Goal: Transaction & Acquisition: Purchase product/service

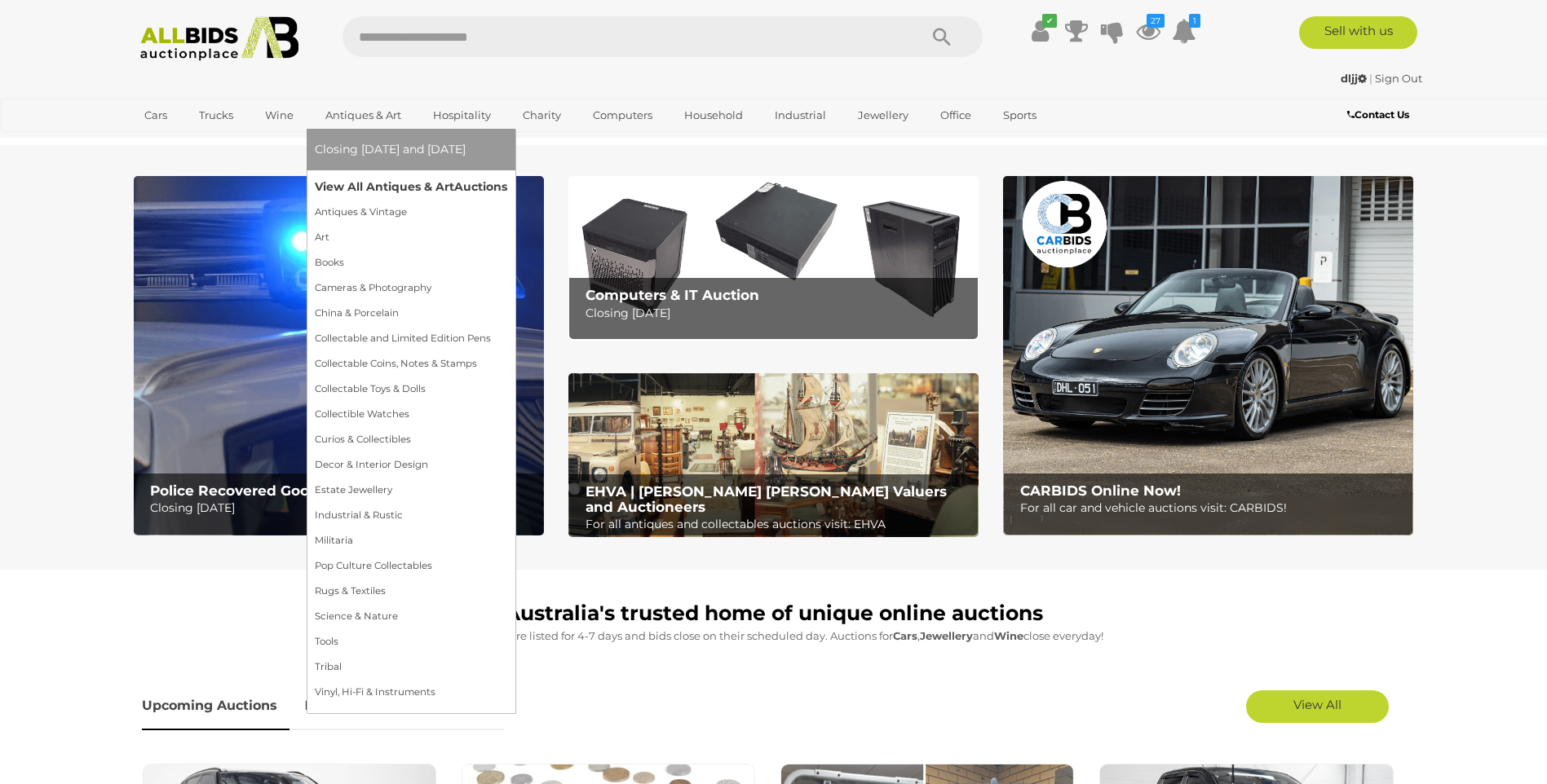
click at [372, 177] on link "View All Antiques & Art Auctions" at bounding box center [411, 187] width 192 height 25
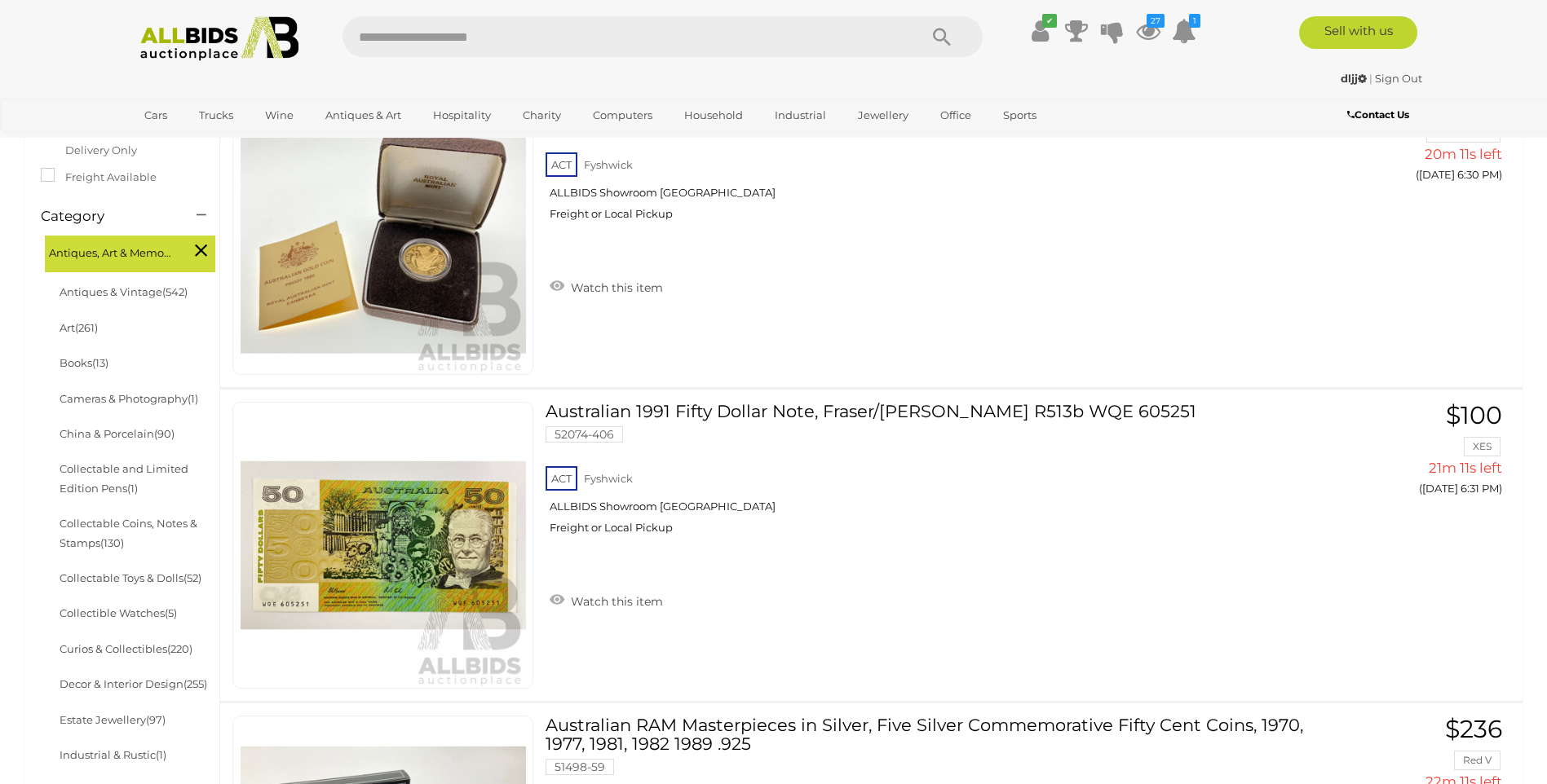
scroll to position [82, 0]
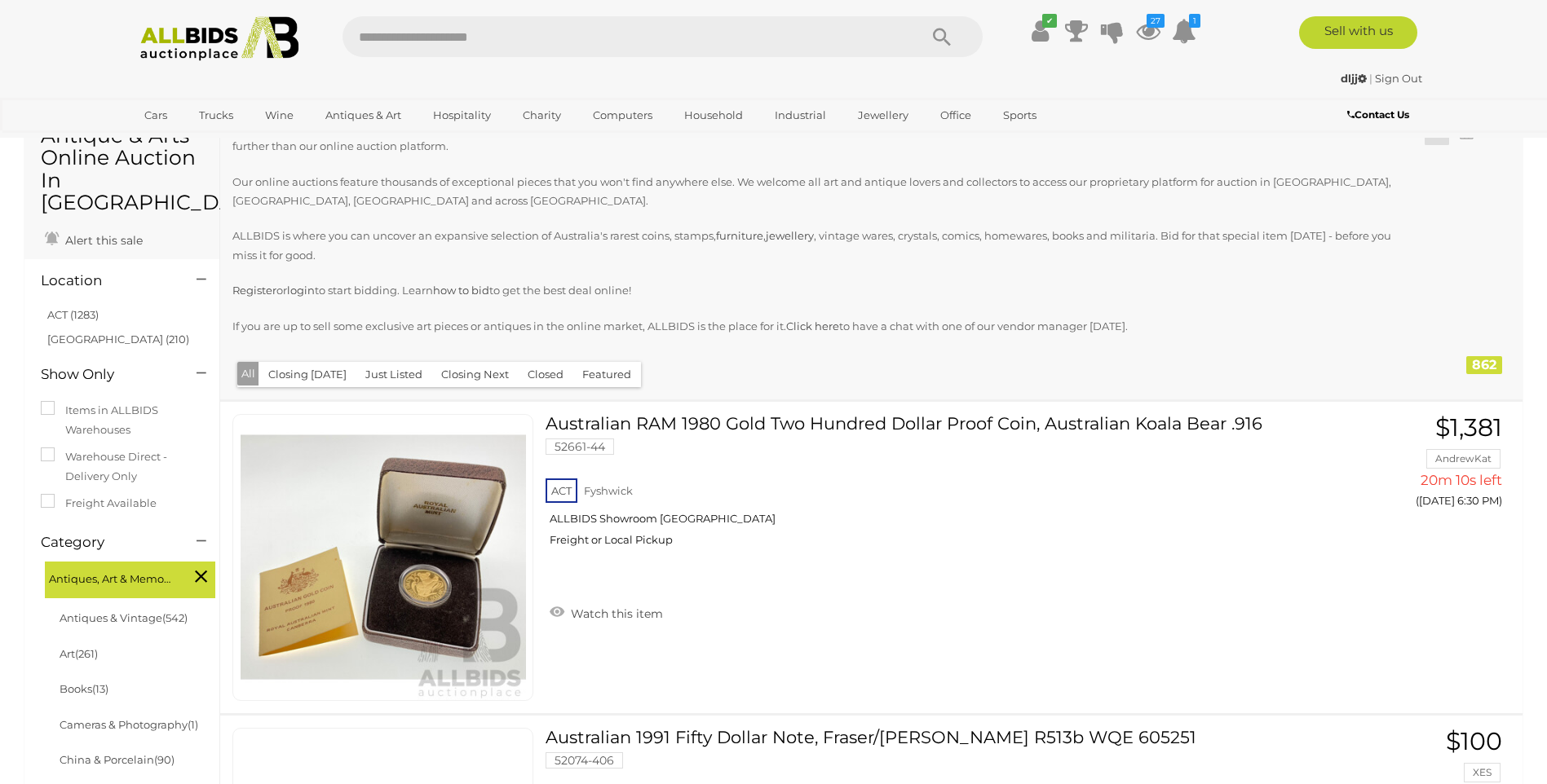
click at [397, 376] on button "Just Listed" at bounding box center [394, 374] width 76 height 25
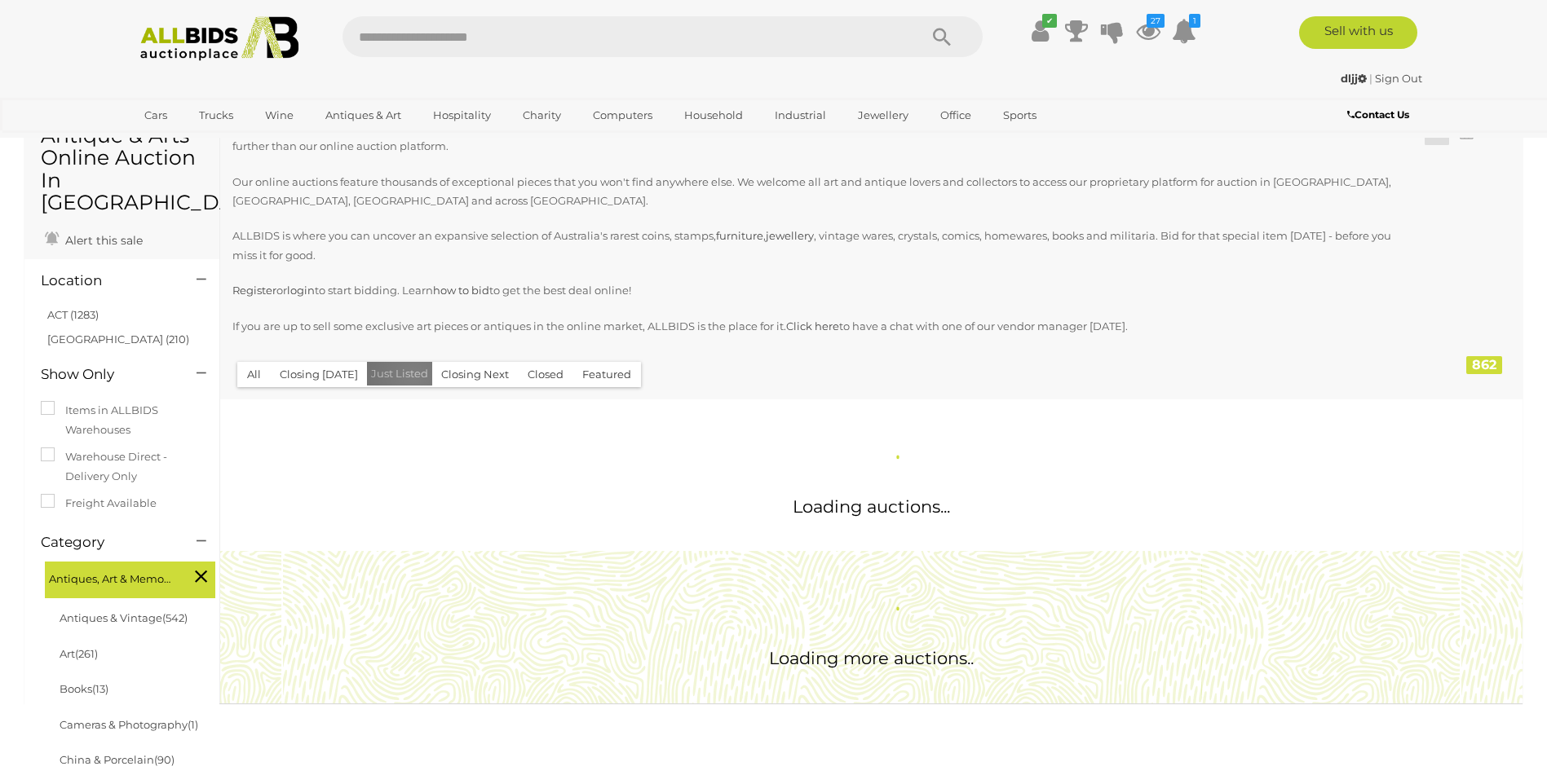
scroll to position [0, 0]
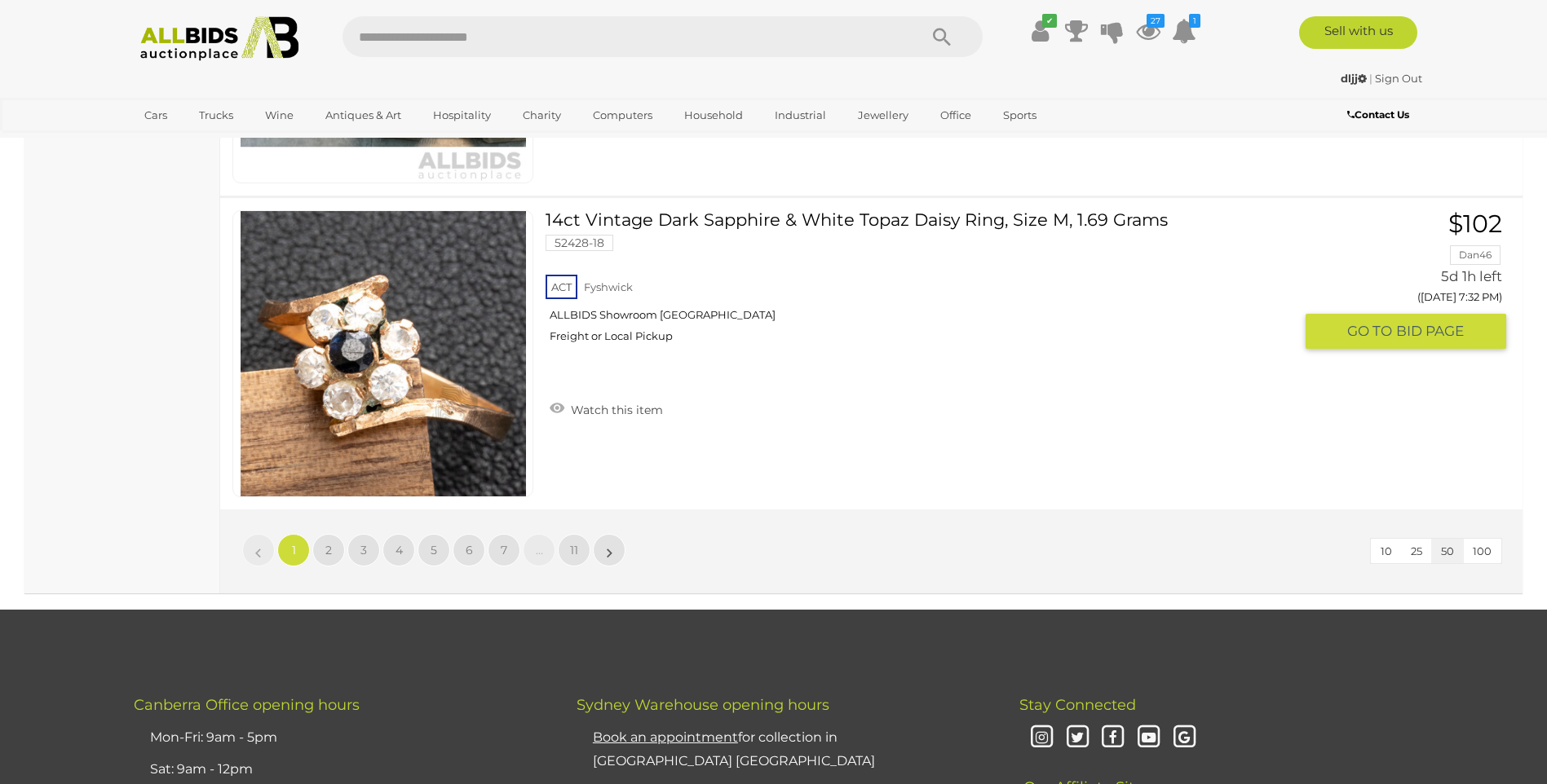
scroll to position [15736, 0]
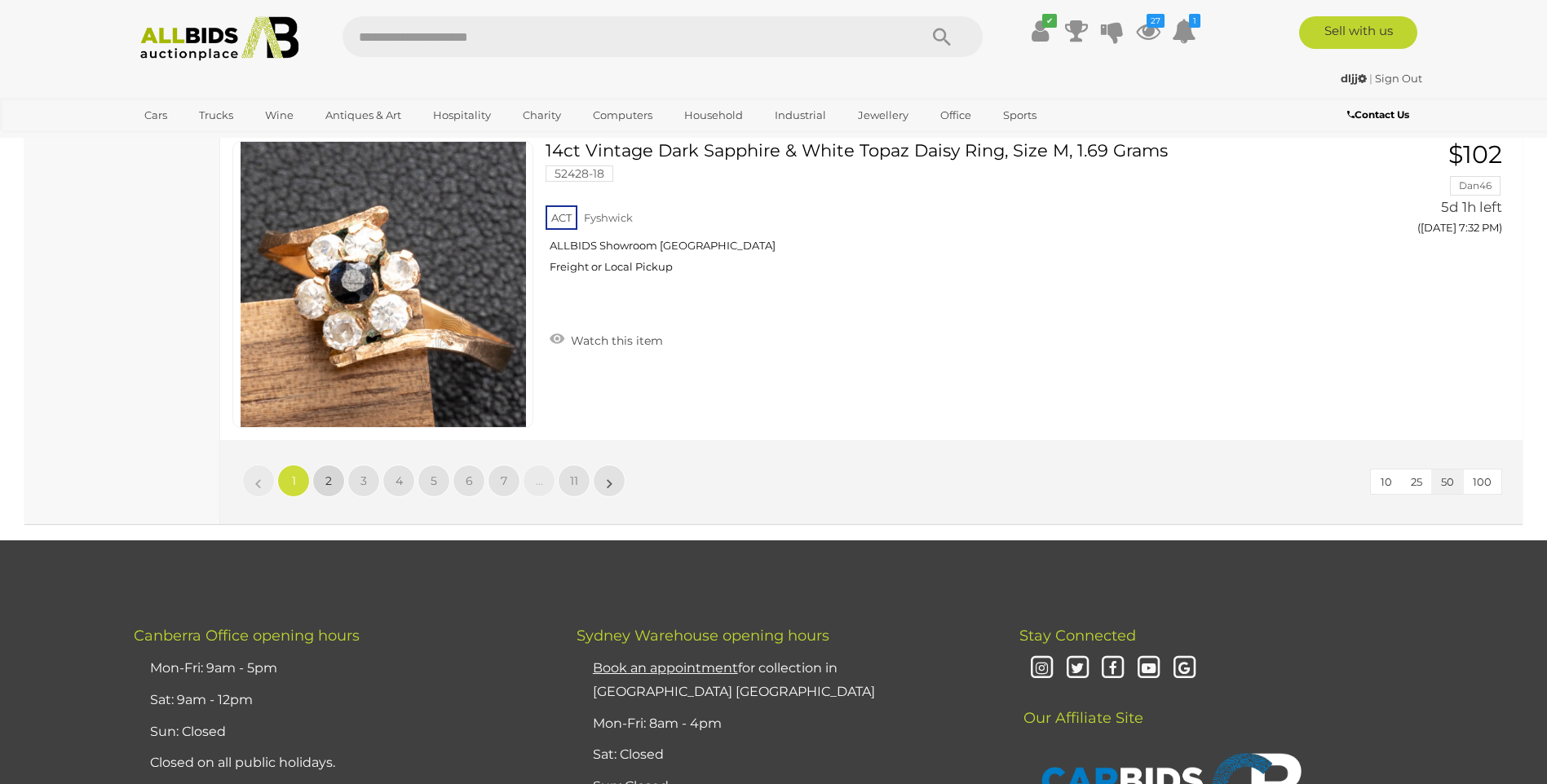
click at [338, 489] on link "2" at bounding box center [328, 481] width 33 height 33
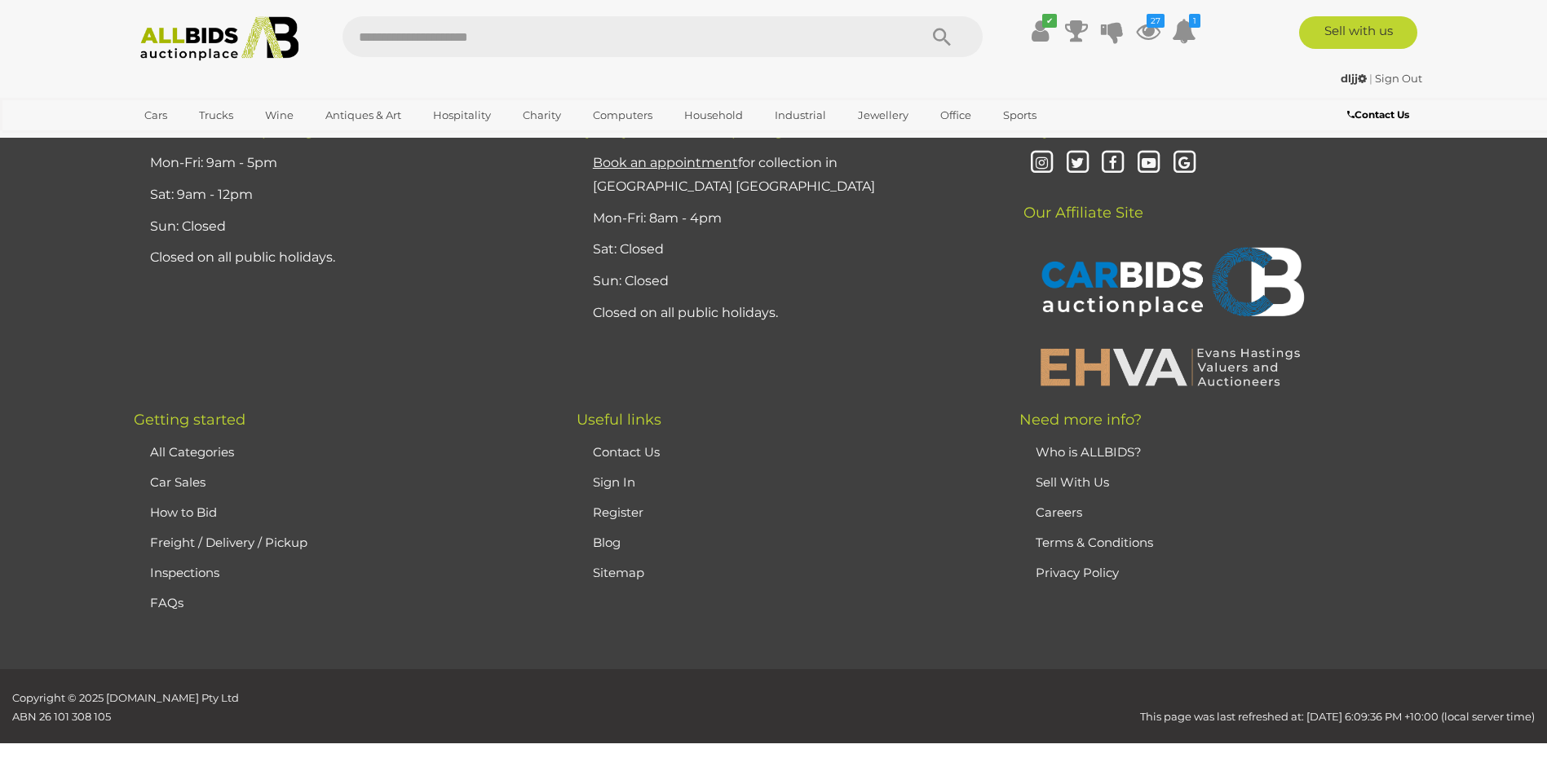
scroll to position [318, 0]
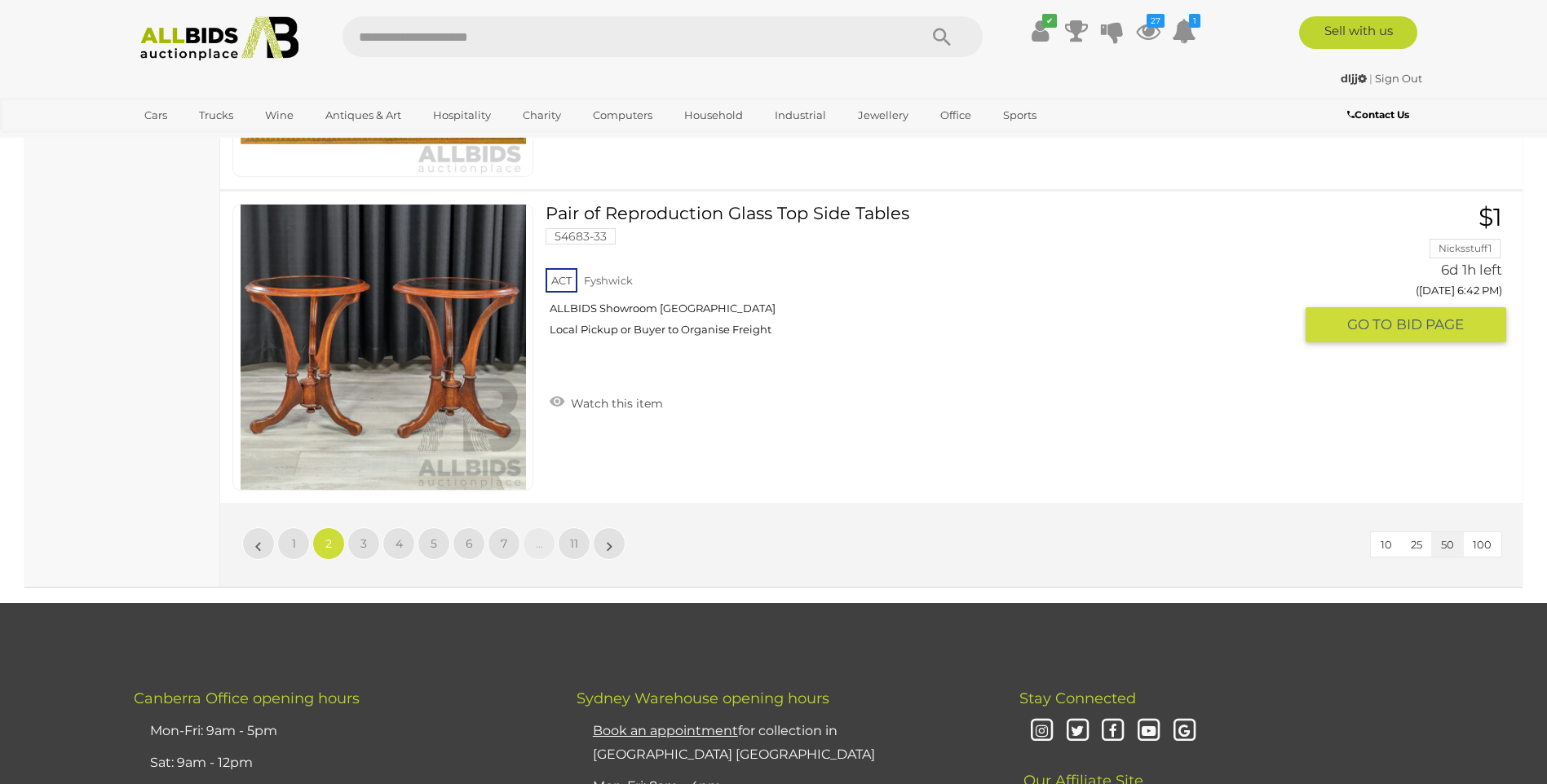
scroll to position [15809, 0]
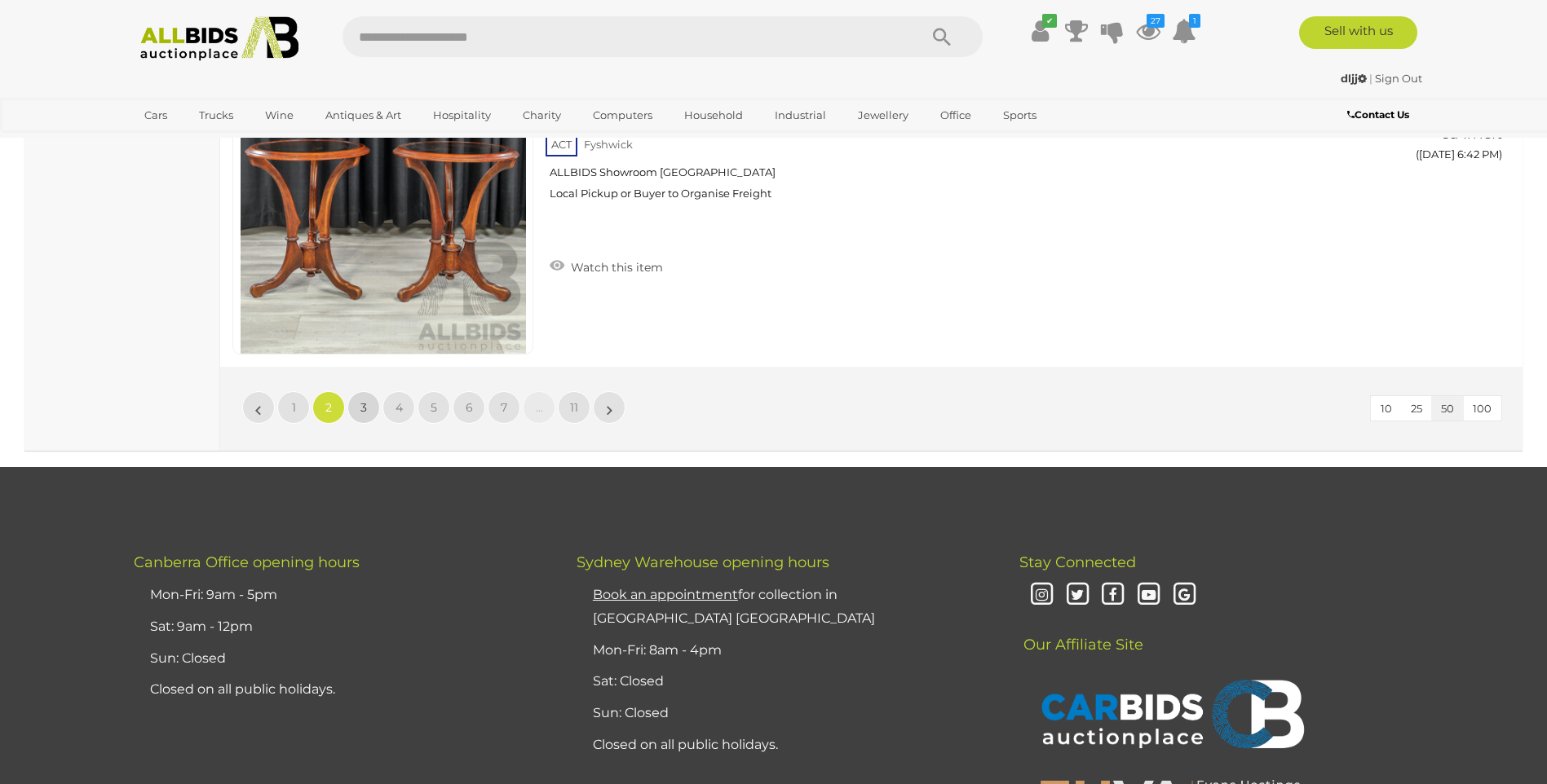
click at [358, 406] on link "3" at bounding box center [364, 407] width 33 height 33
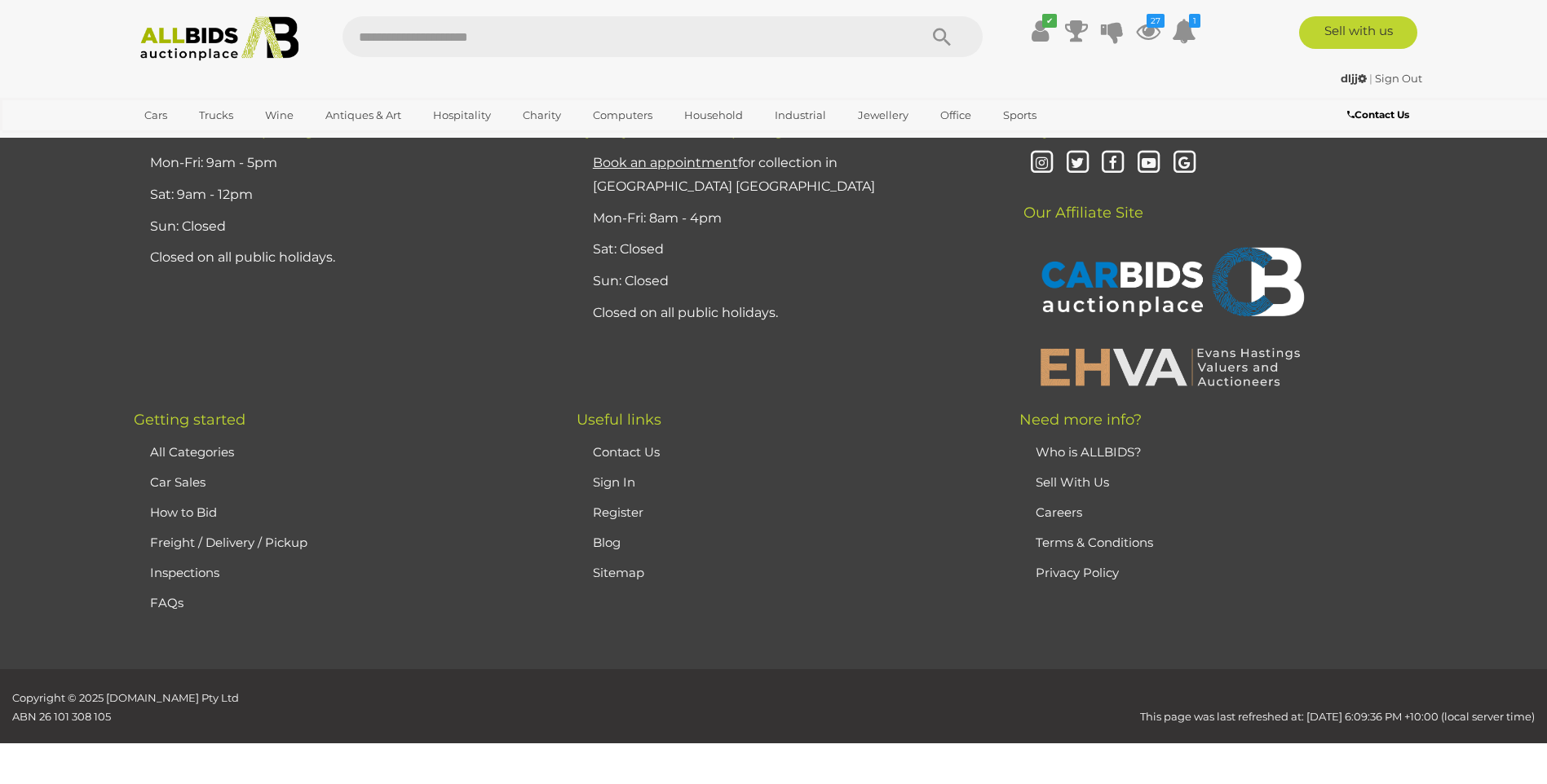
scroll to position [318, 0]
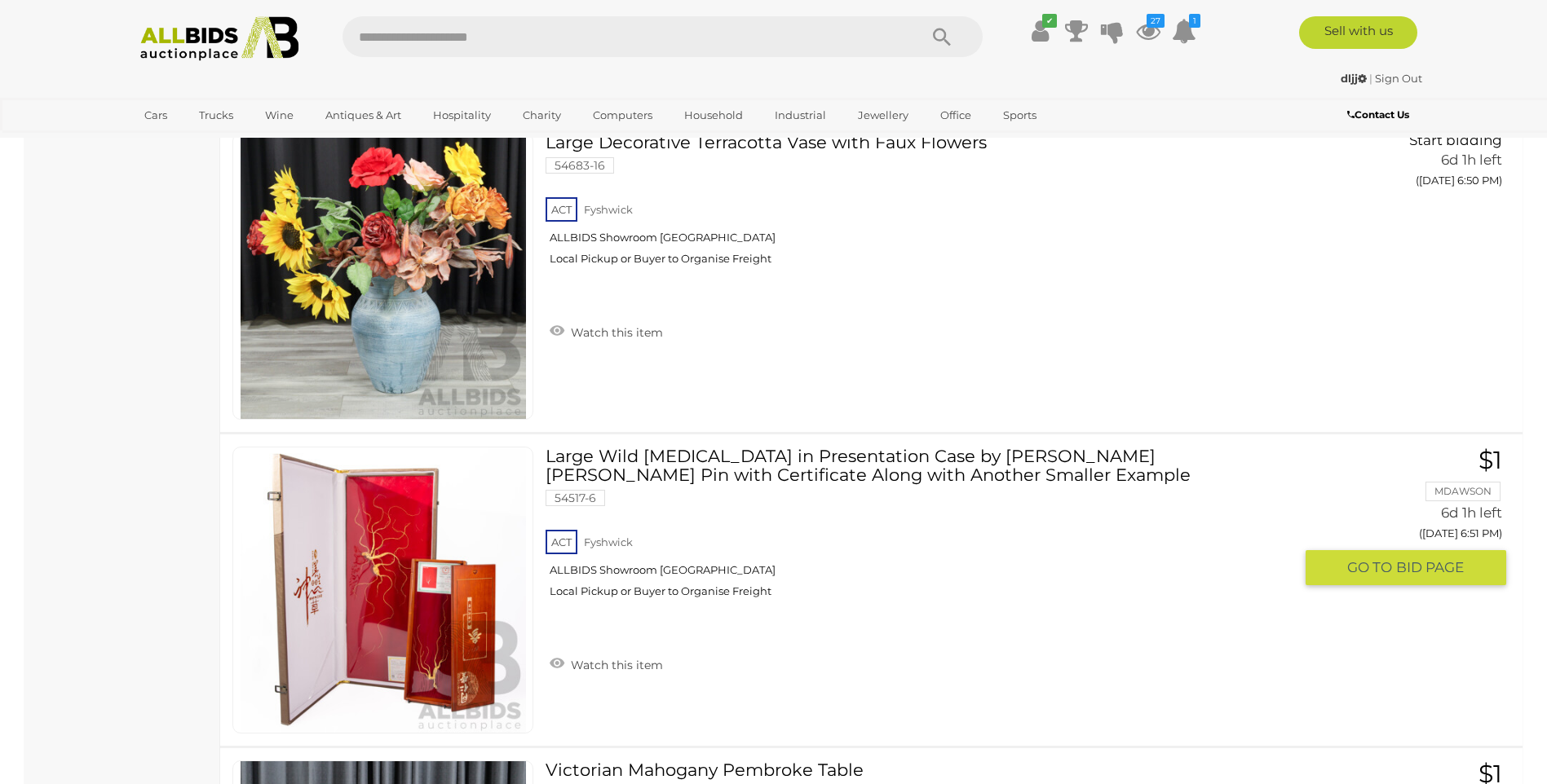
scroll to position [5781, 0]
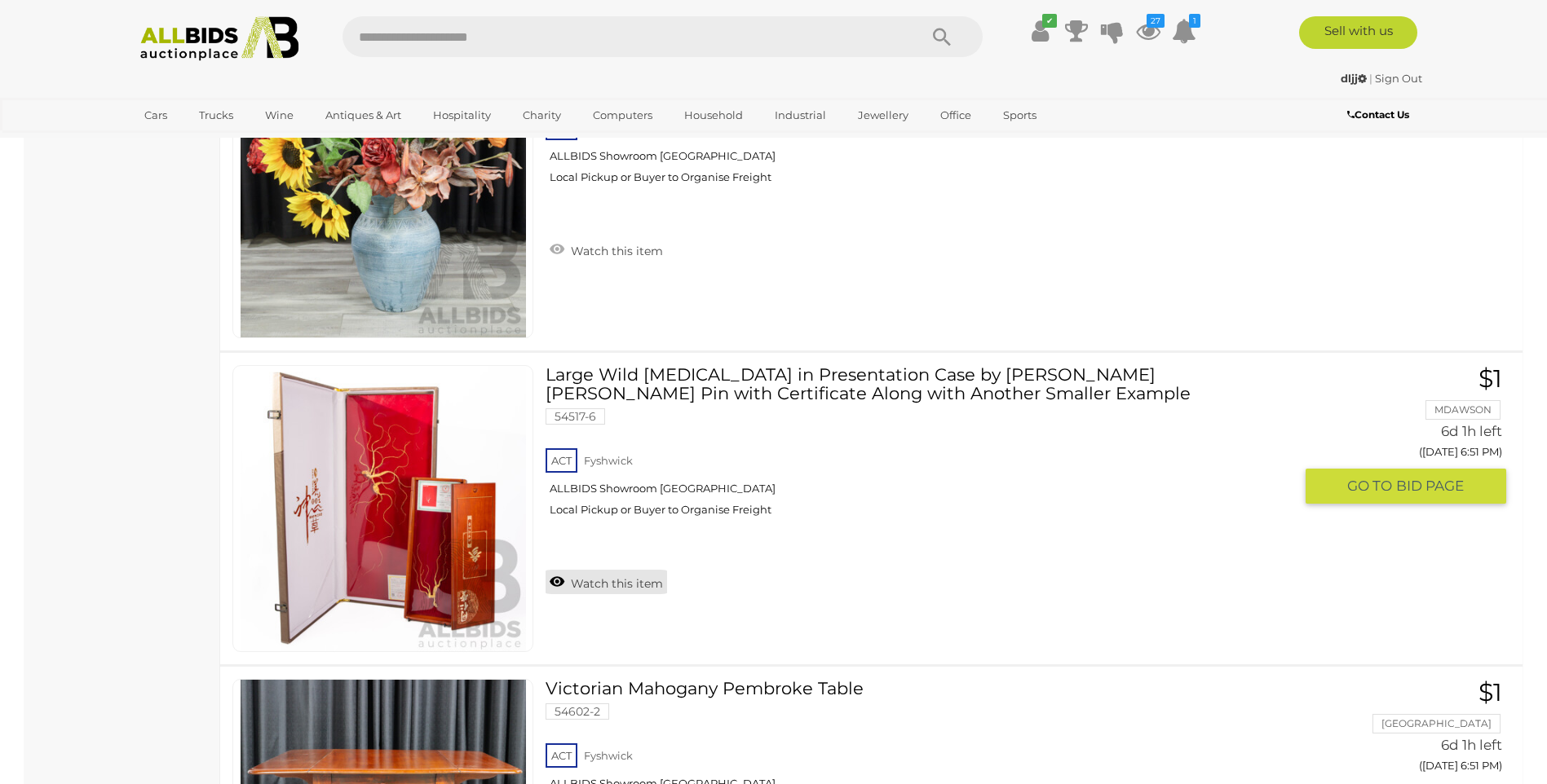
click at [628, 584] on link "Watch this item" at bounding box center [606, 583] width 122 height 25
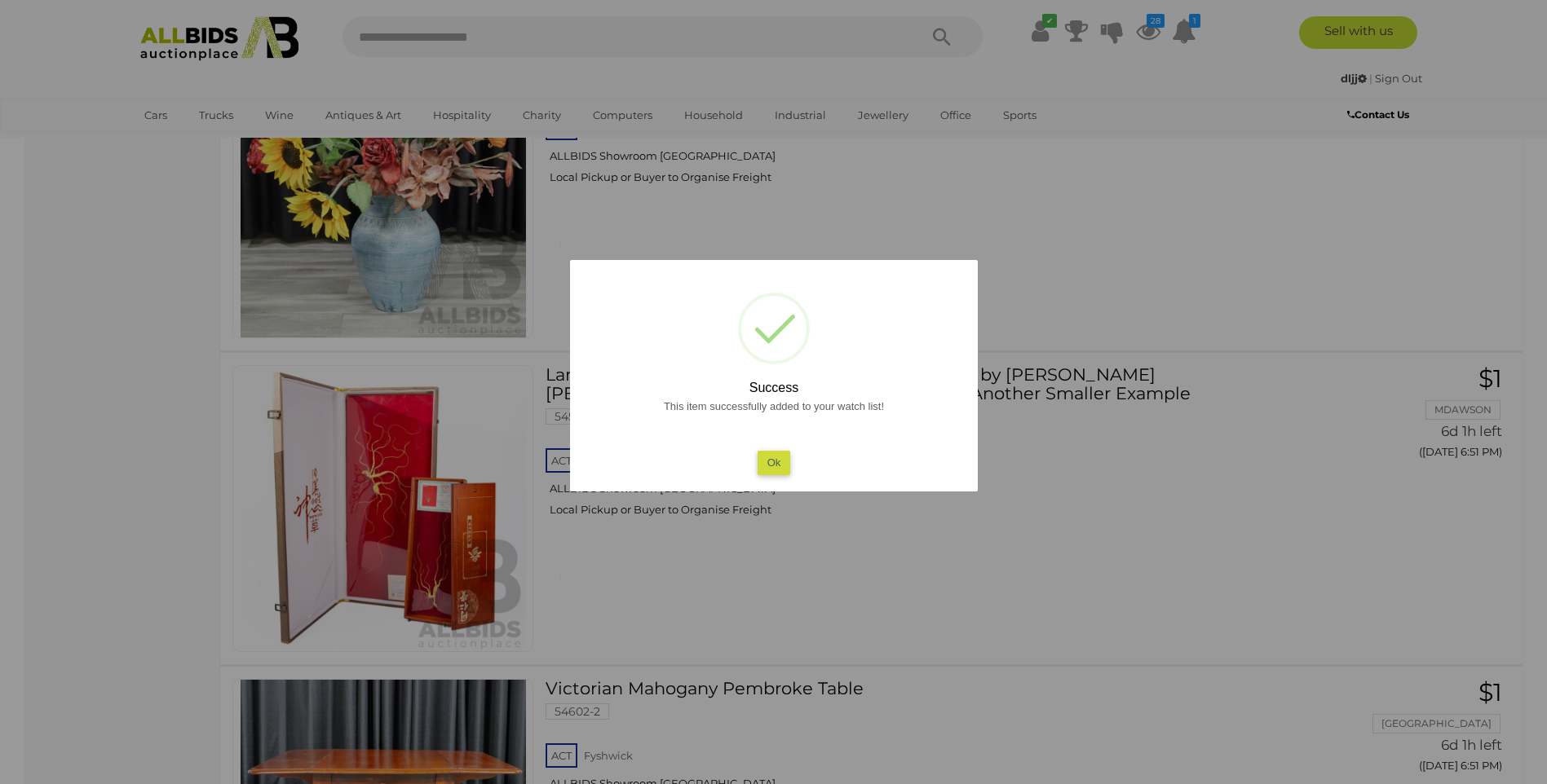
click at [761, 464] on button "Ok" at bounding box center [774, 462] width 34 height 24
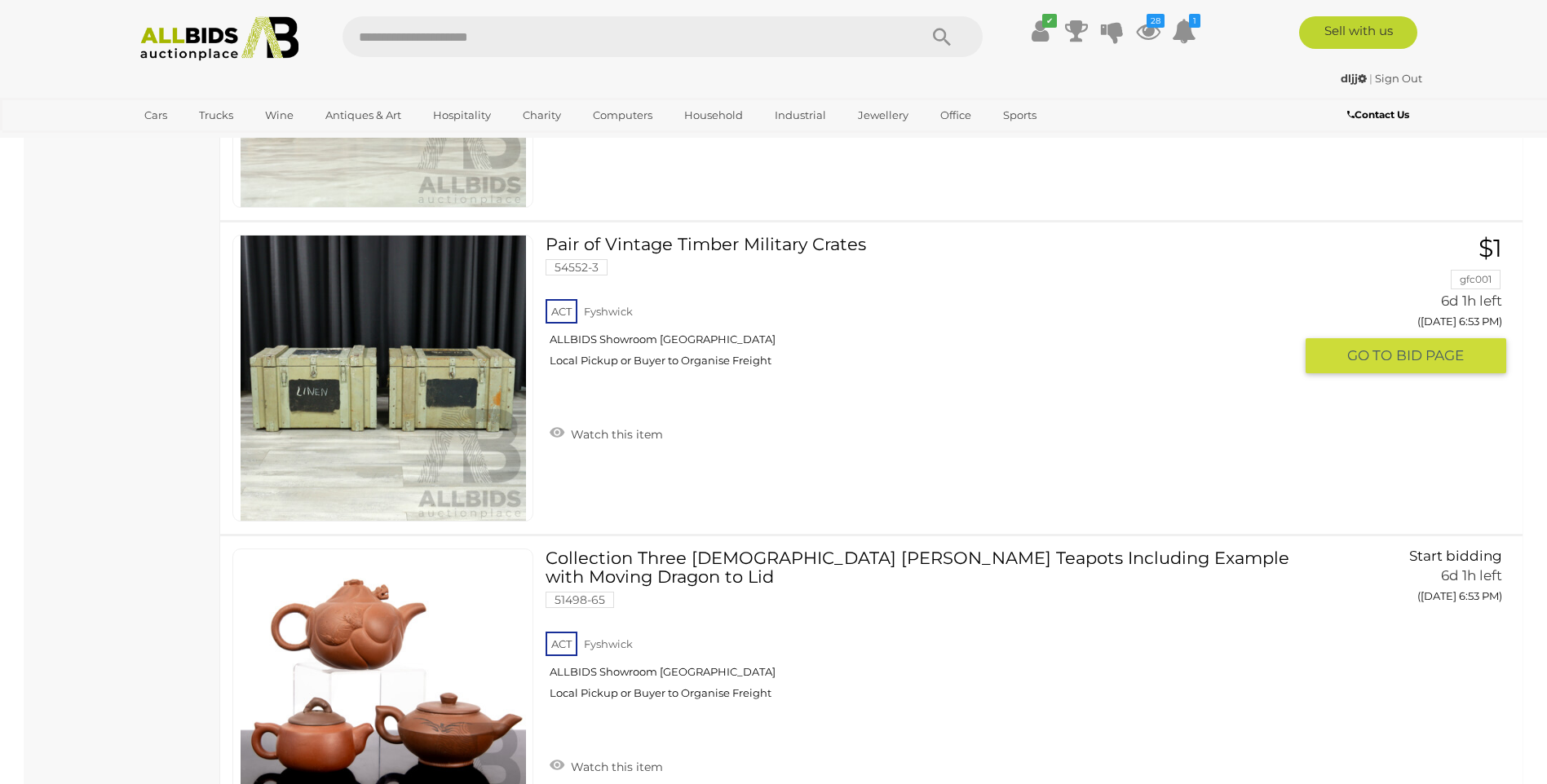
scroll to position [7330, 0]
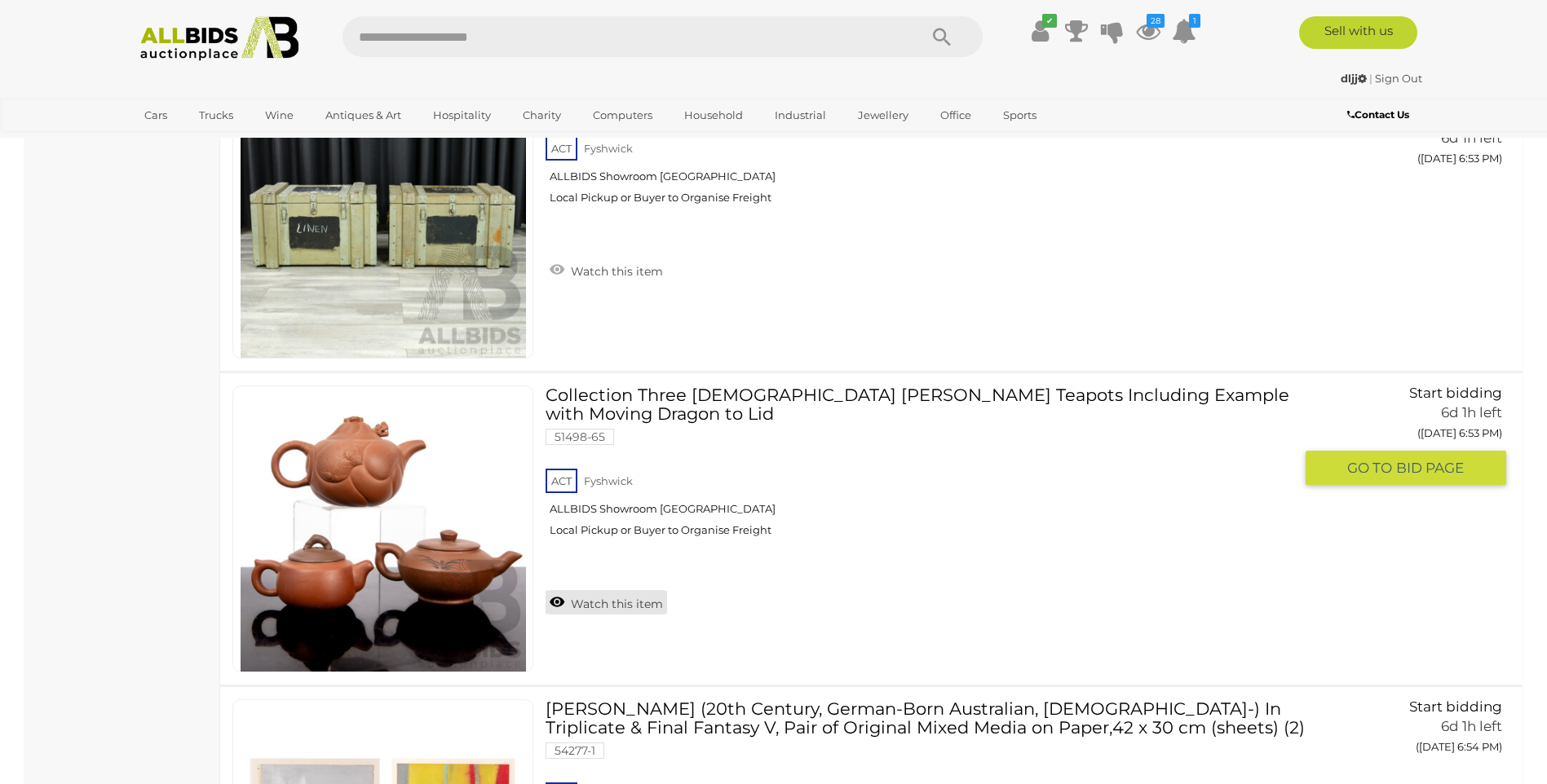
click at [654, 591] on link "Watch this item" at bounding box center [606, 603] width 122 height 25
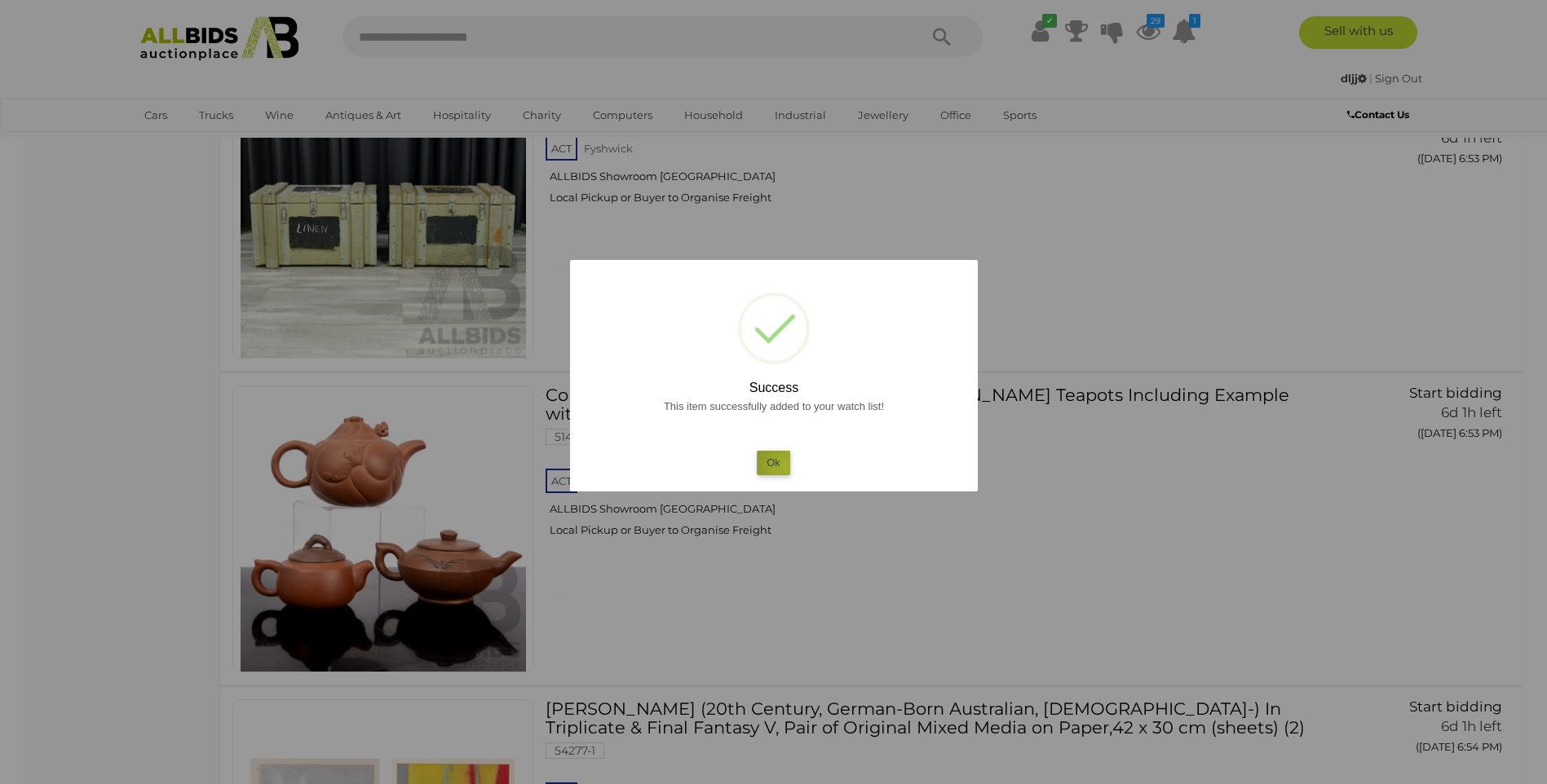
click at [785, 466] on button "Ok" at bounding box center [774, 462] width 34 height 24
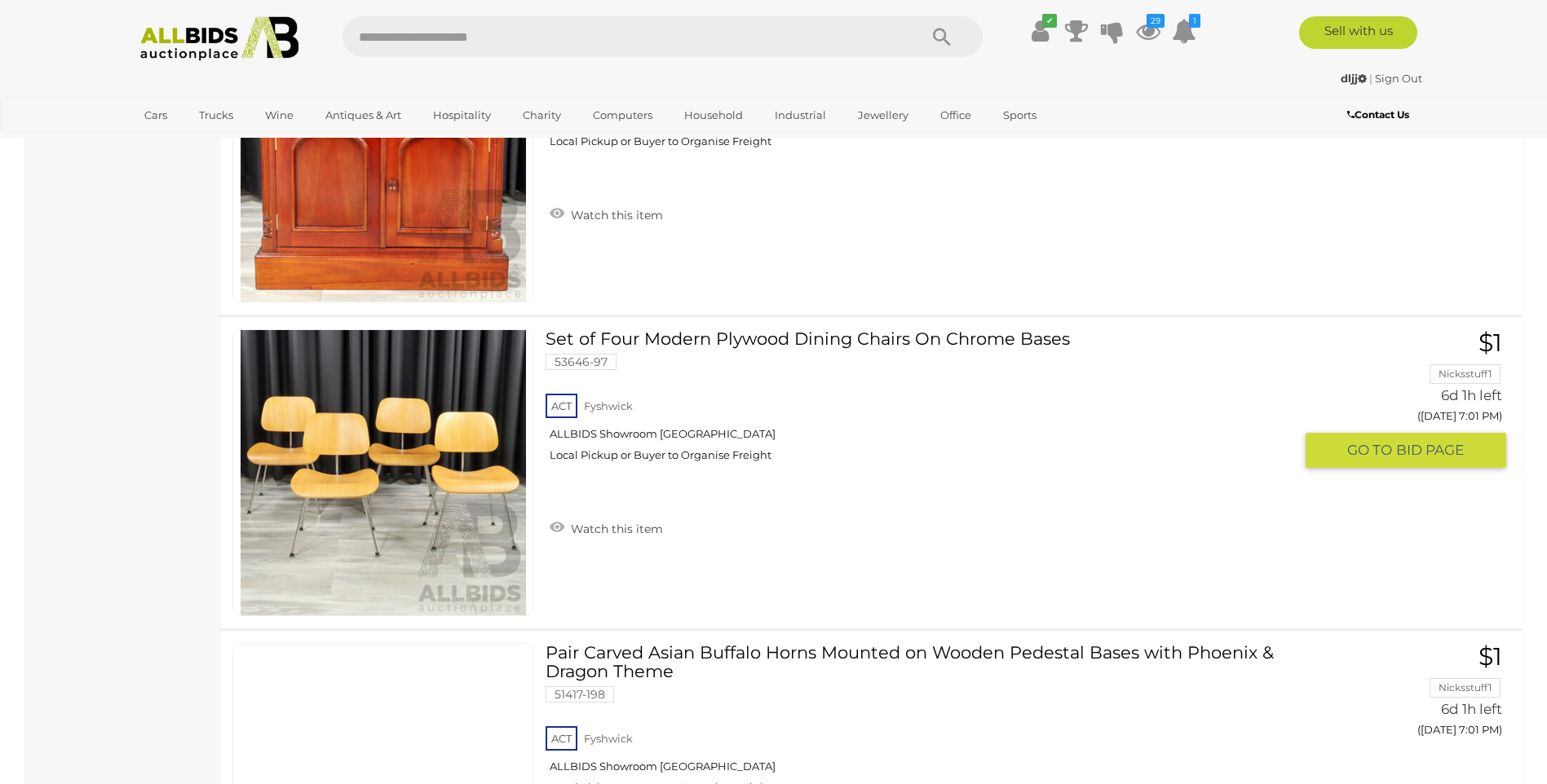
scroll to position [12629, 0]
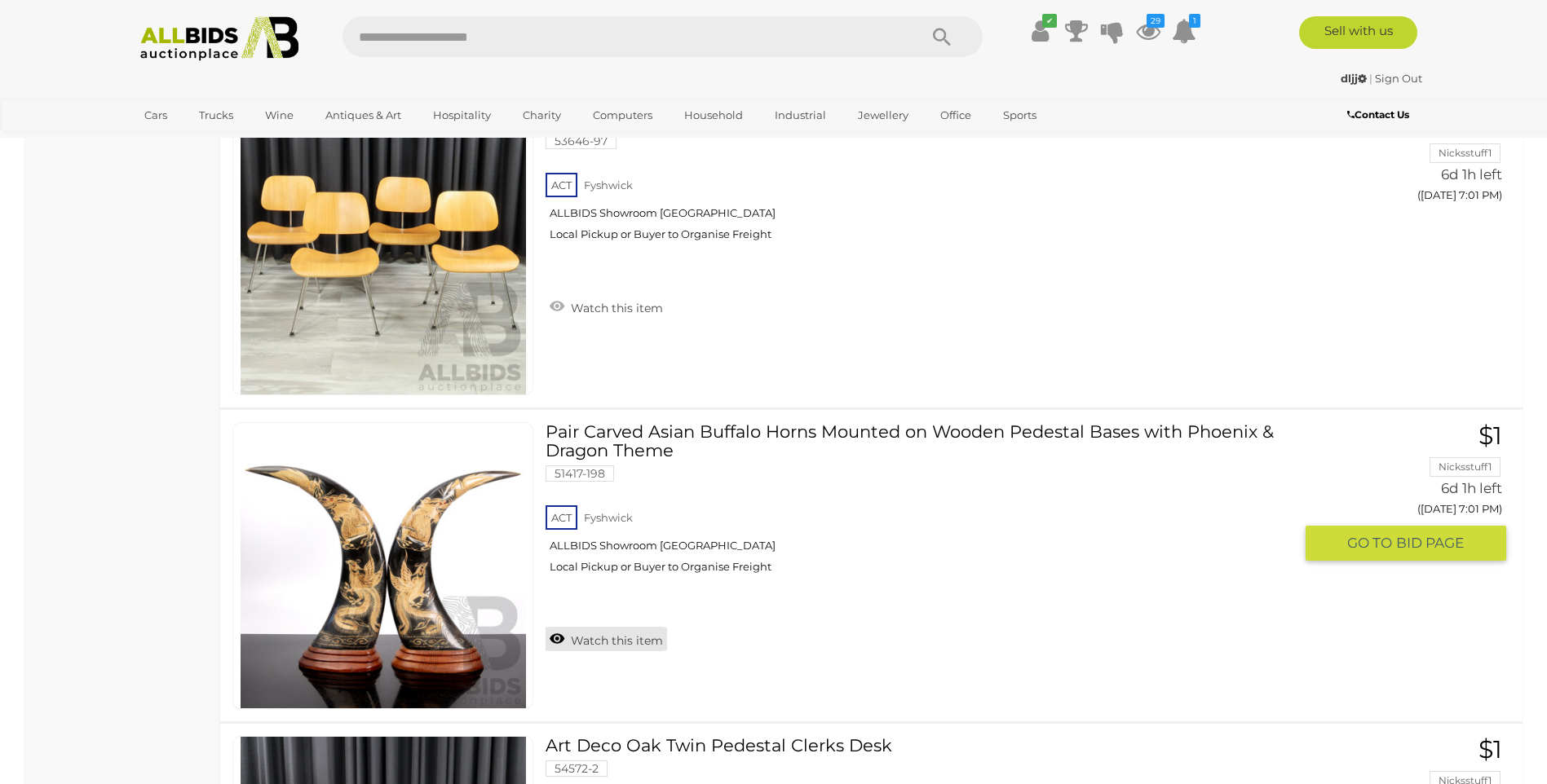
click at [624, 640] on link "Watch this item" at bounding box center [606, 639] width 122 height 25
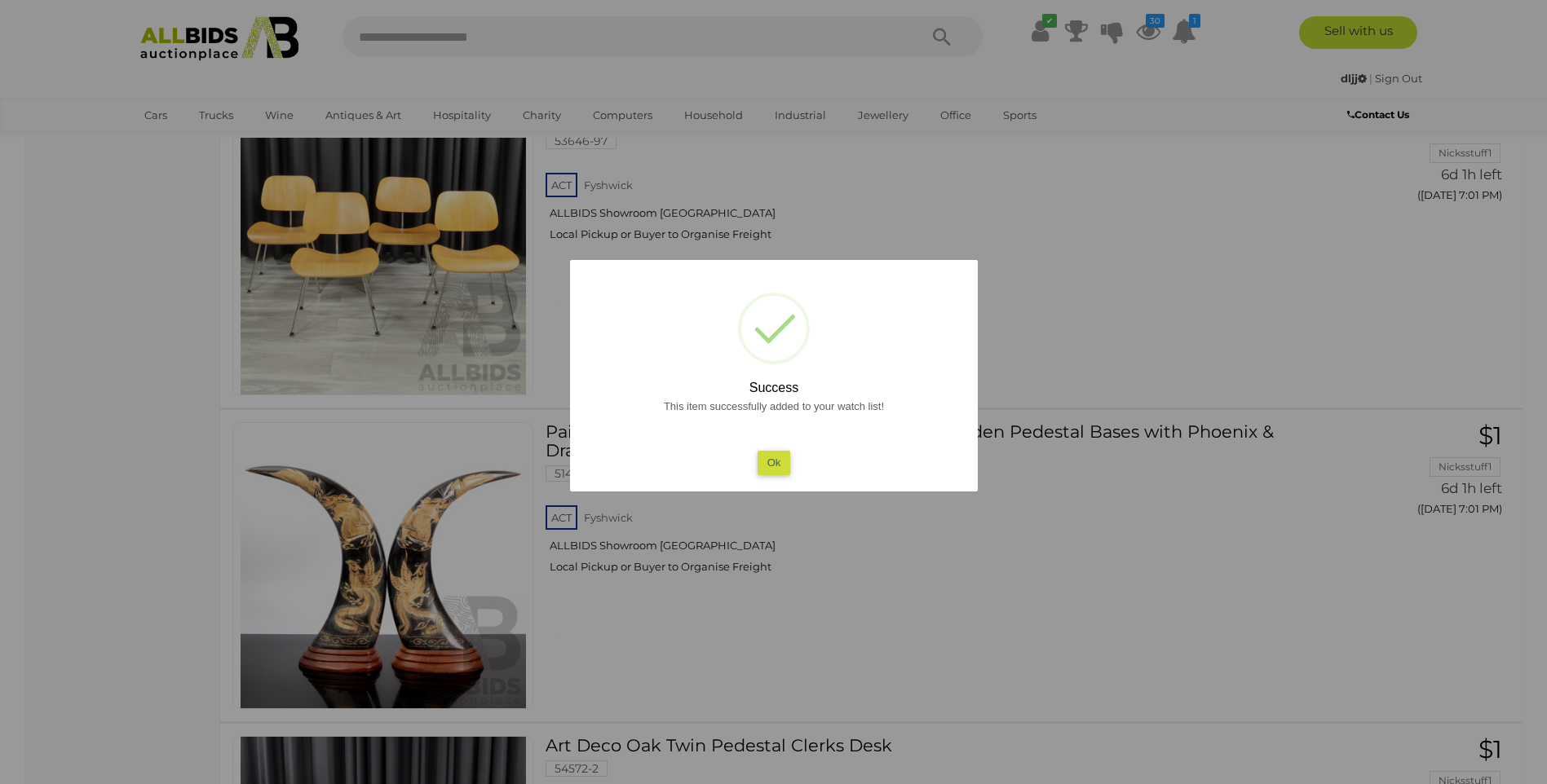
click at [763, 459] on button "Ok" at bounding box center [774, 462] width 34 height 24
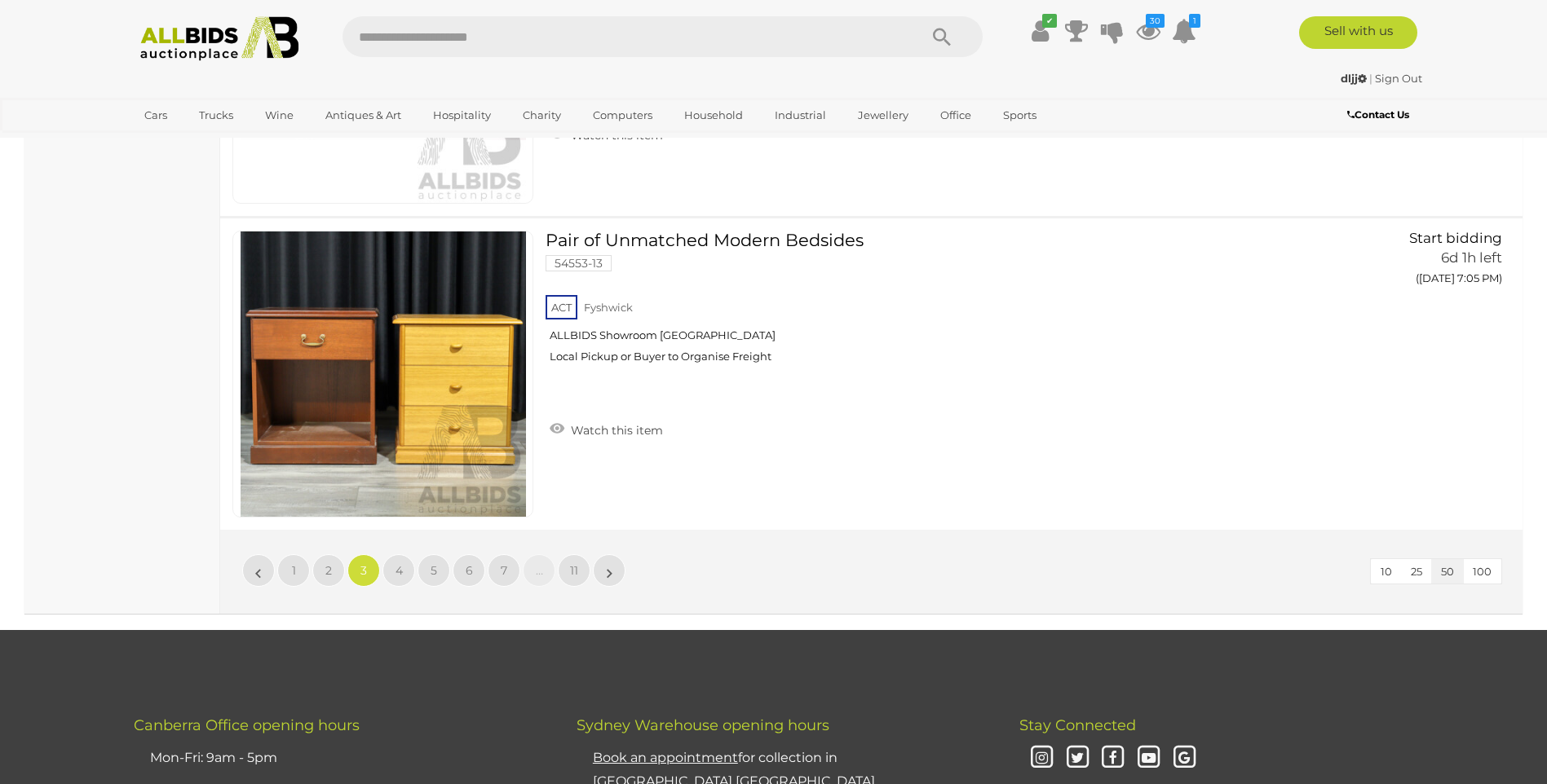
scroll to position [15727, 0]
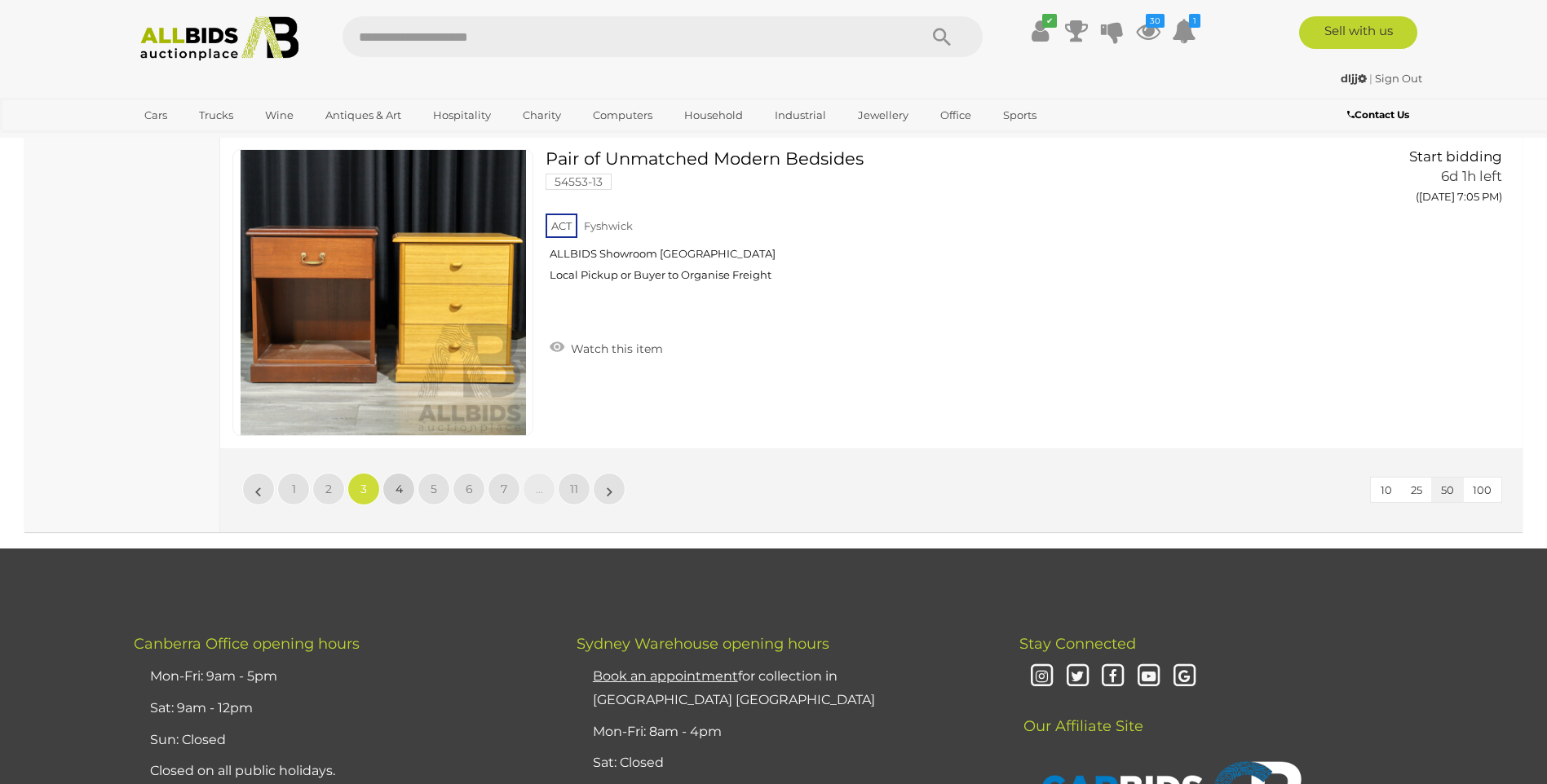
click at [411, 490] on link "4" at bounding box center [398, 489] width 33 height 33
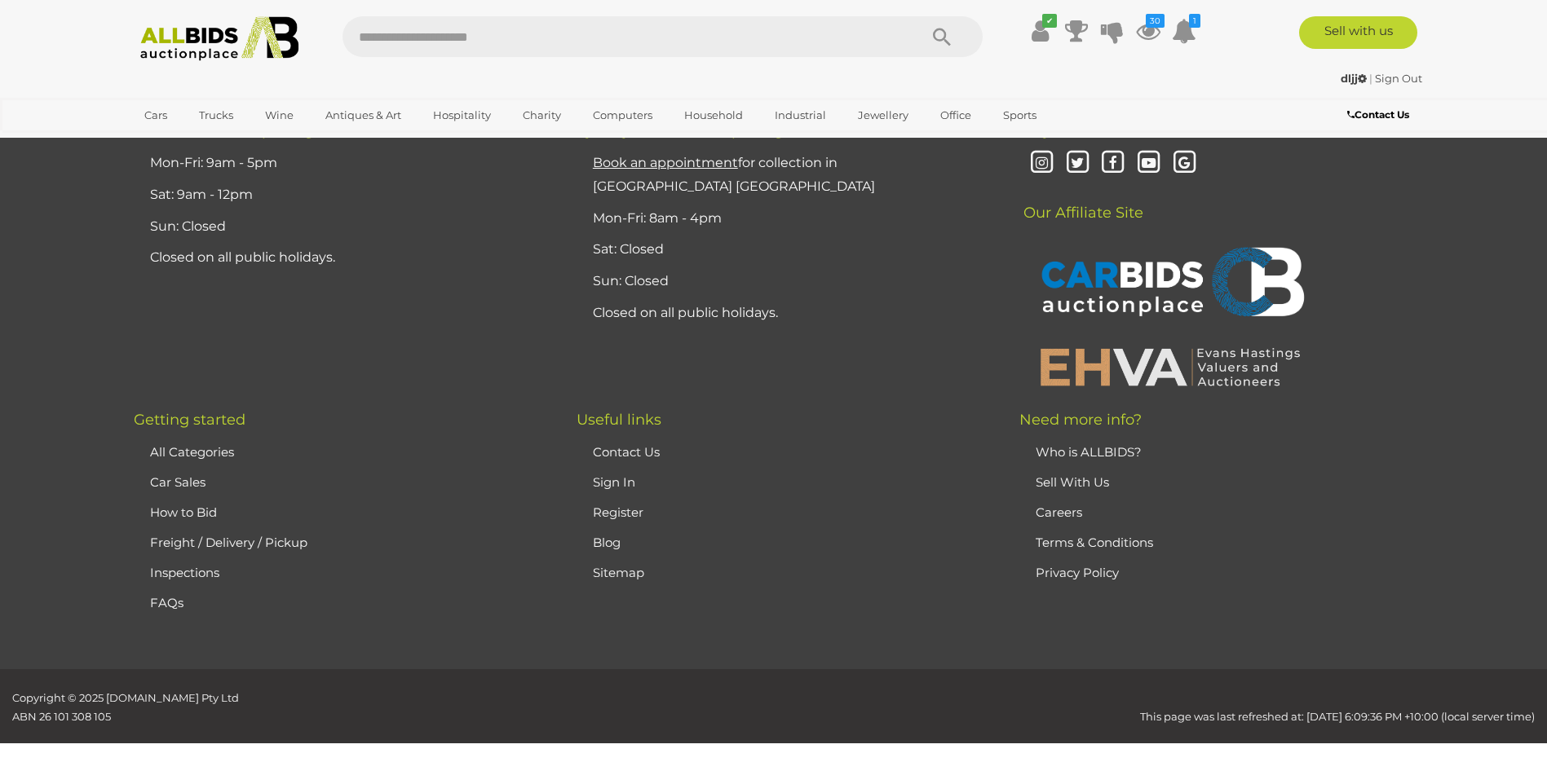
scroll to position [318, 0]
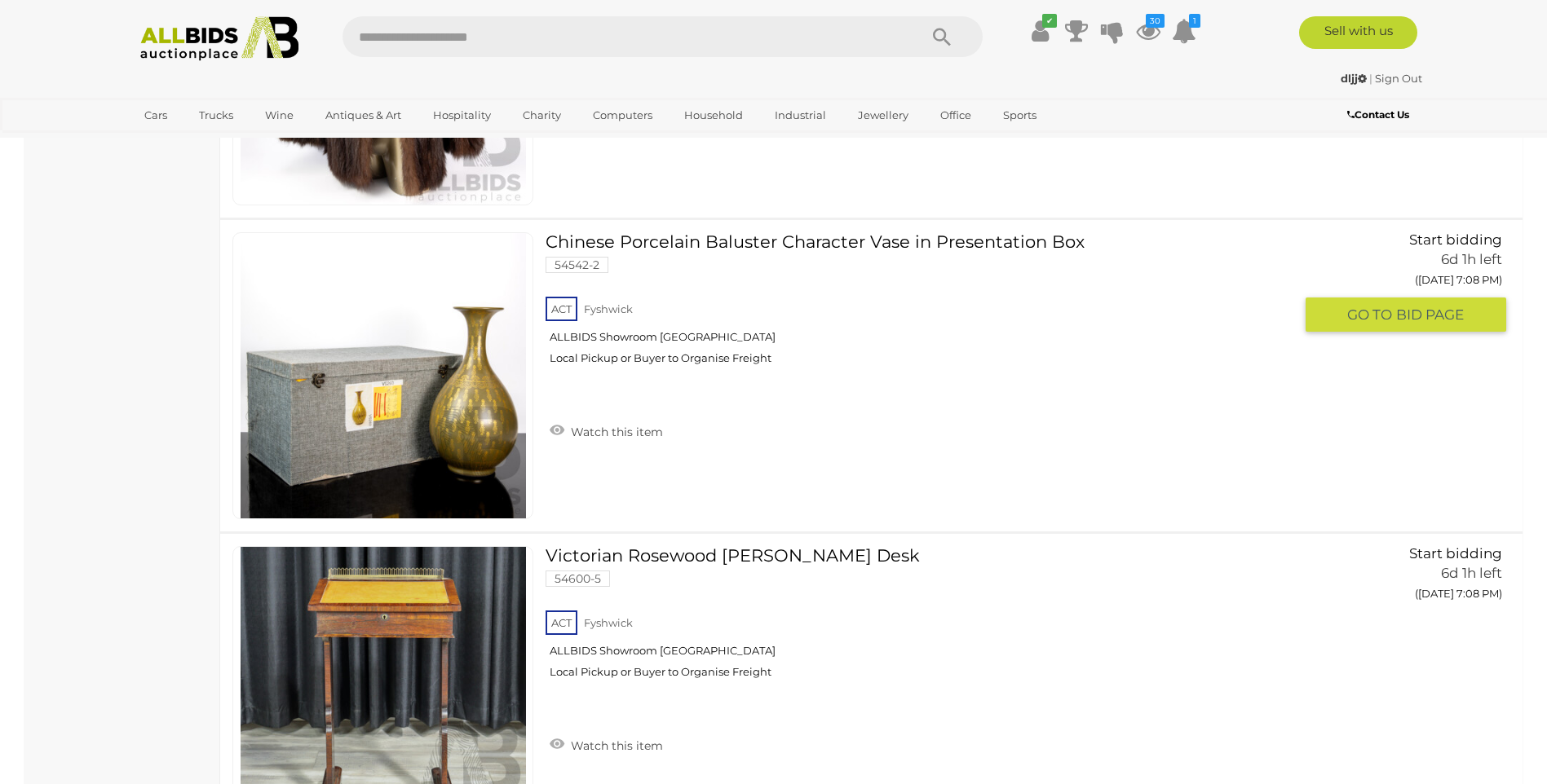
scroll to position [1867, 0]
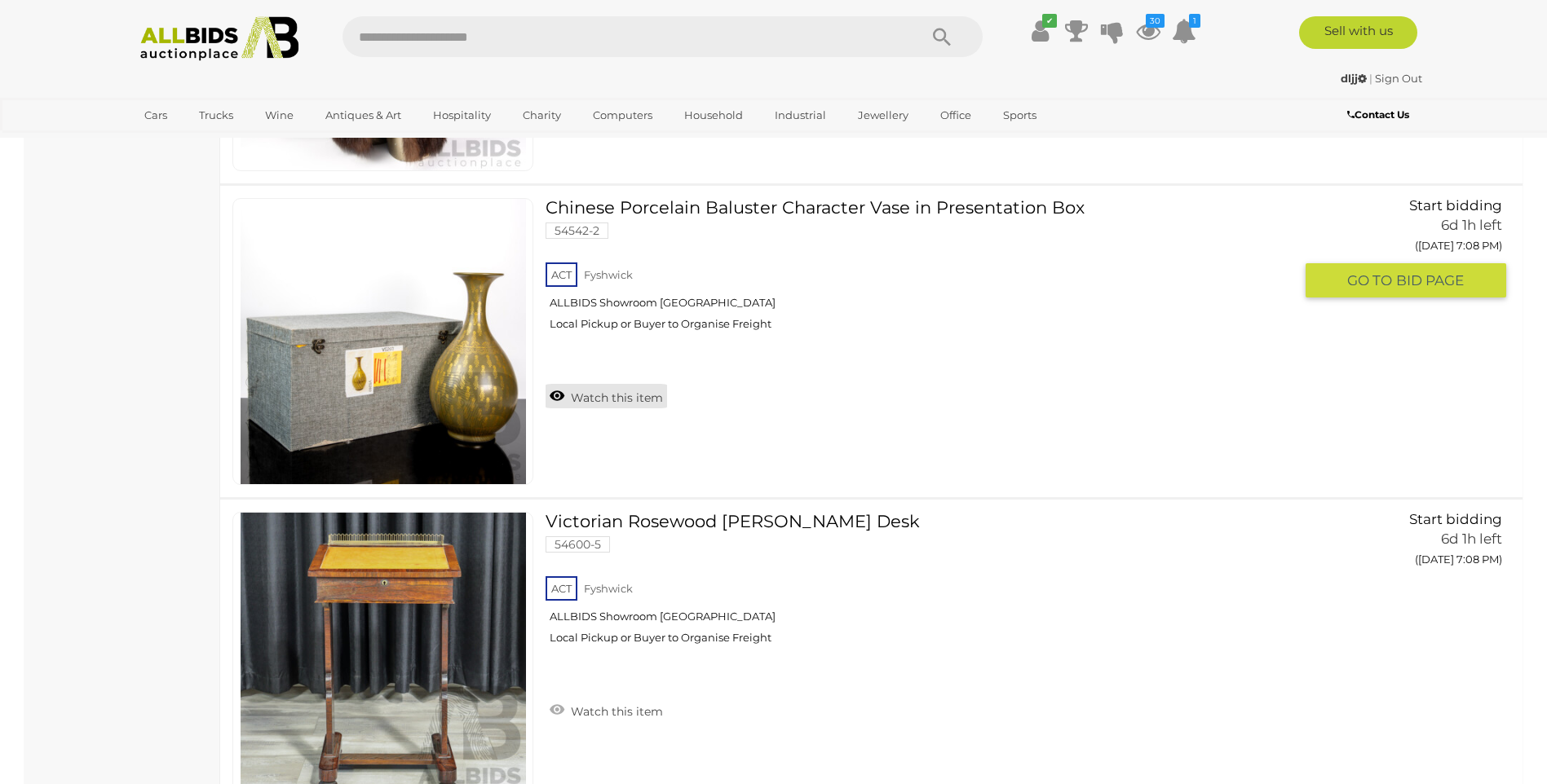
click at [622, 398] on link "Watch this item" at bounding box center [606, 396] width 122 height 25
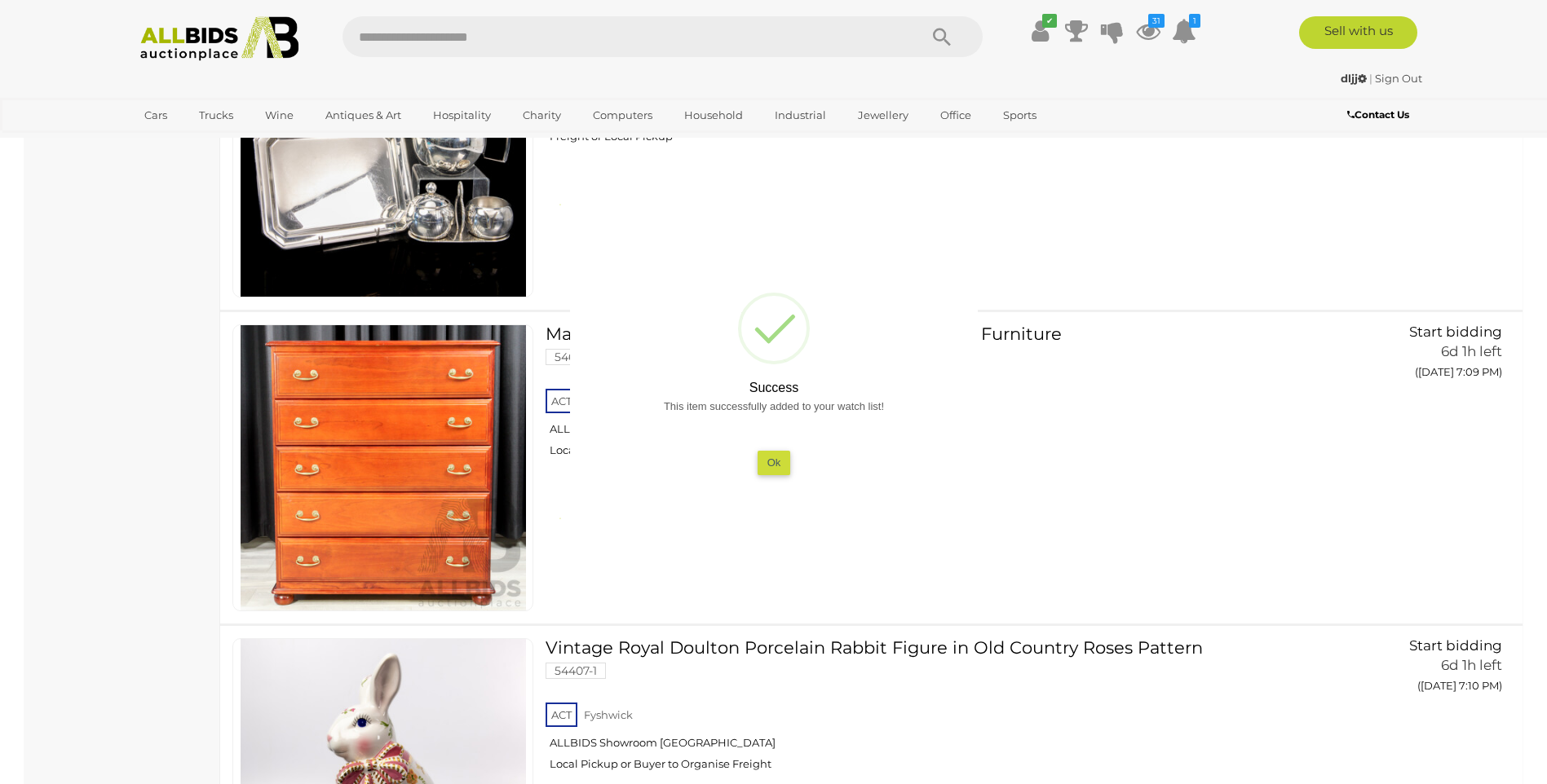
click at [788, 460] on button "Ok" at bounding box center [774, 462] width 34 height 24
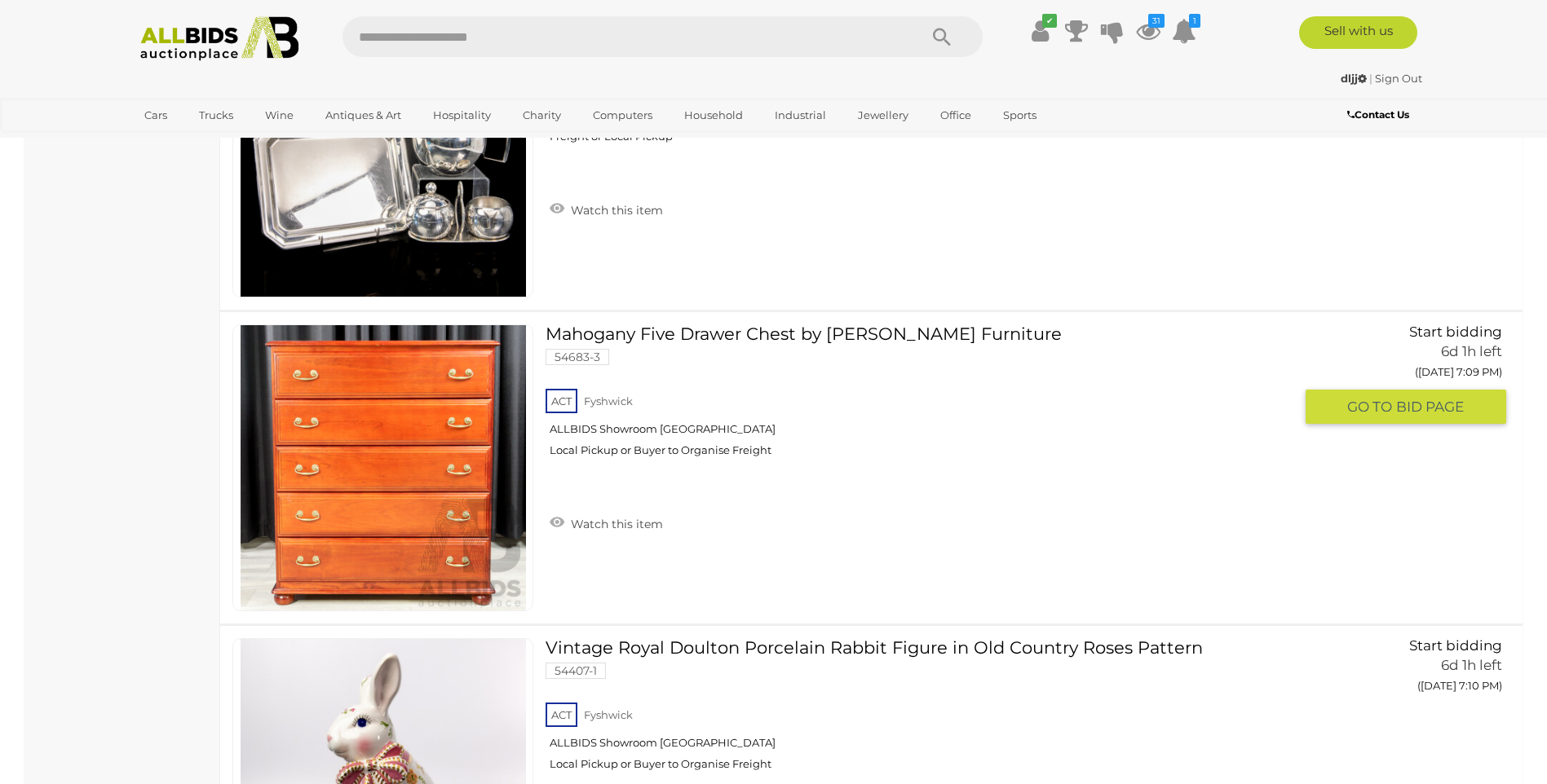
click at [776, 460] on div "ACT Fyshwick ALLBIDS Showroom Fyshwick Local Pickup or Buyer to Organise Freight" at bounding box center [919, 427] width 748 height 84
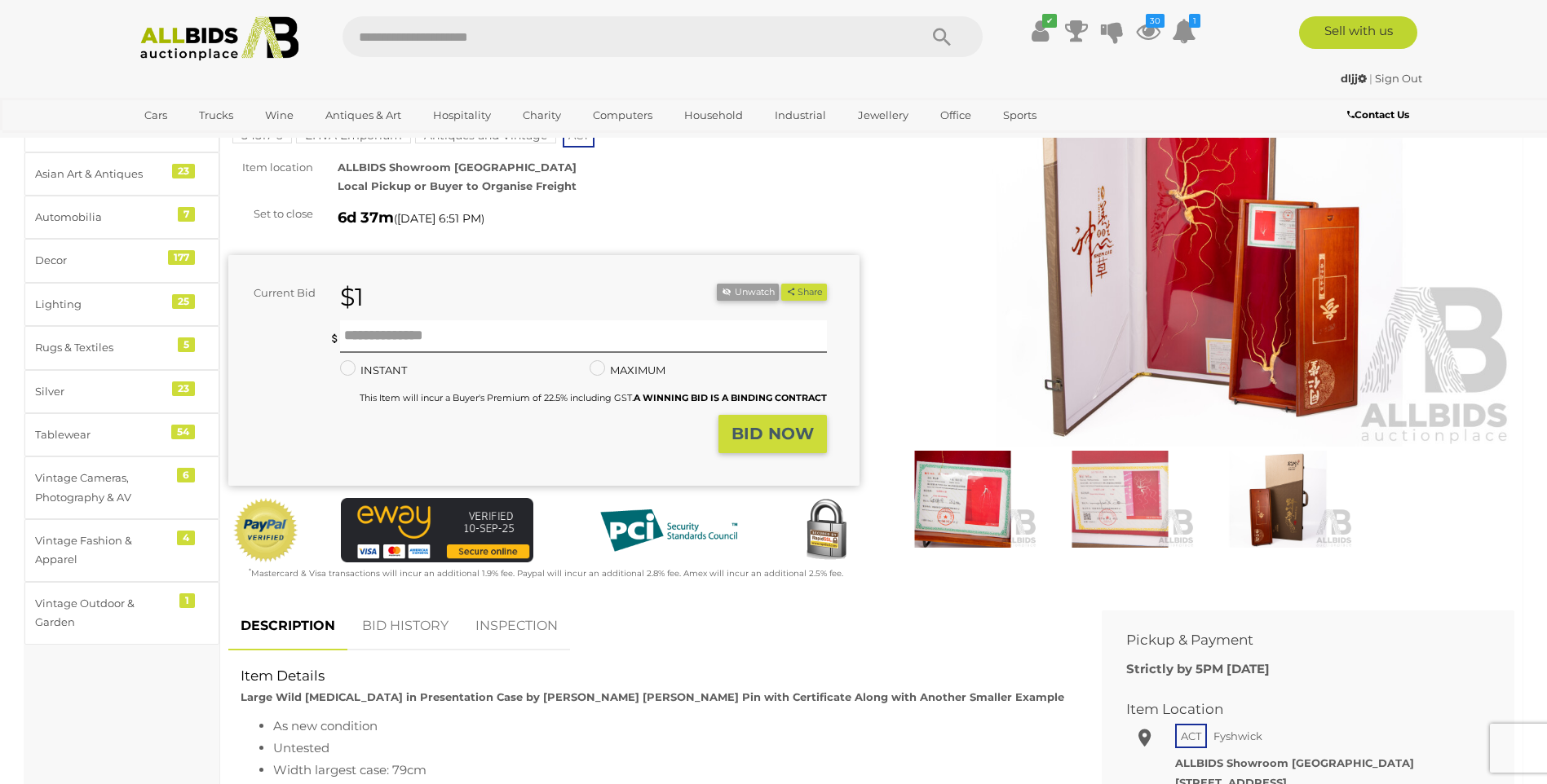
scroll to position [245, 0]
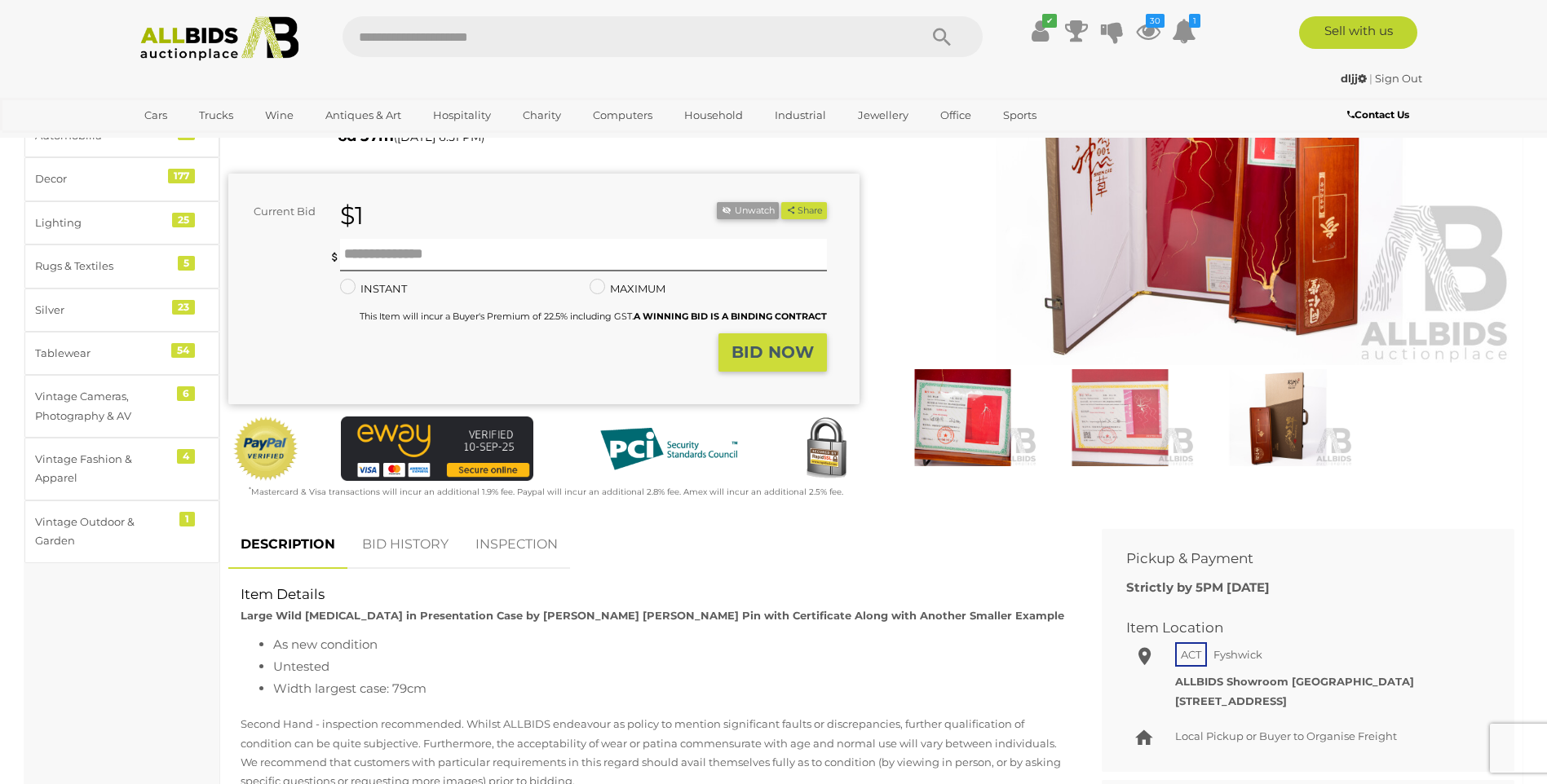
click at [976, 401] on img at bounding box center [962, 417] width 149 height 96
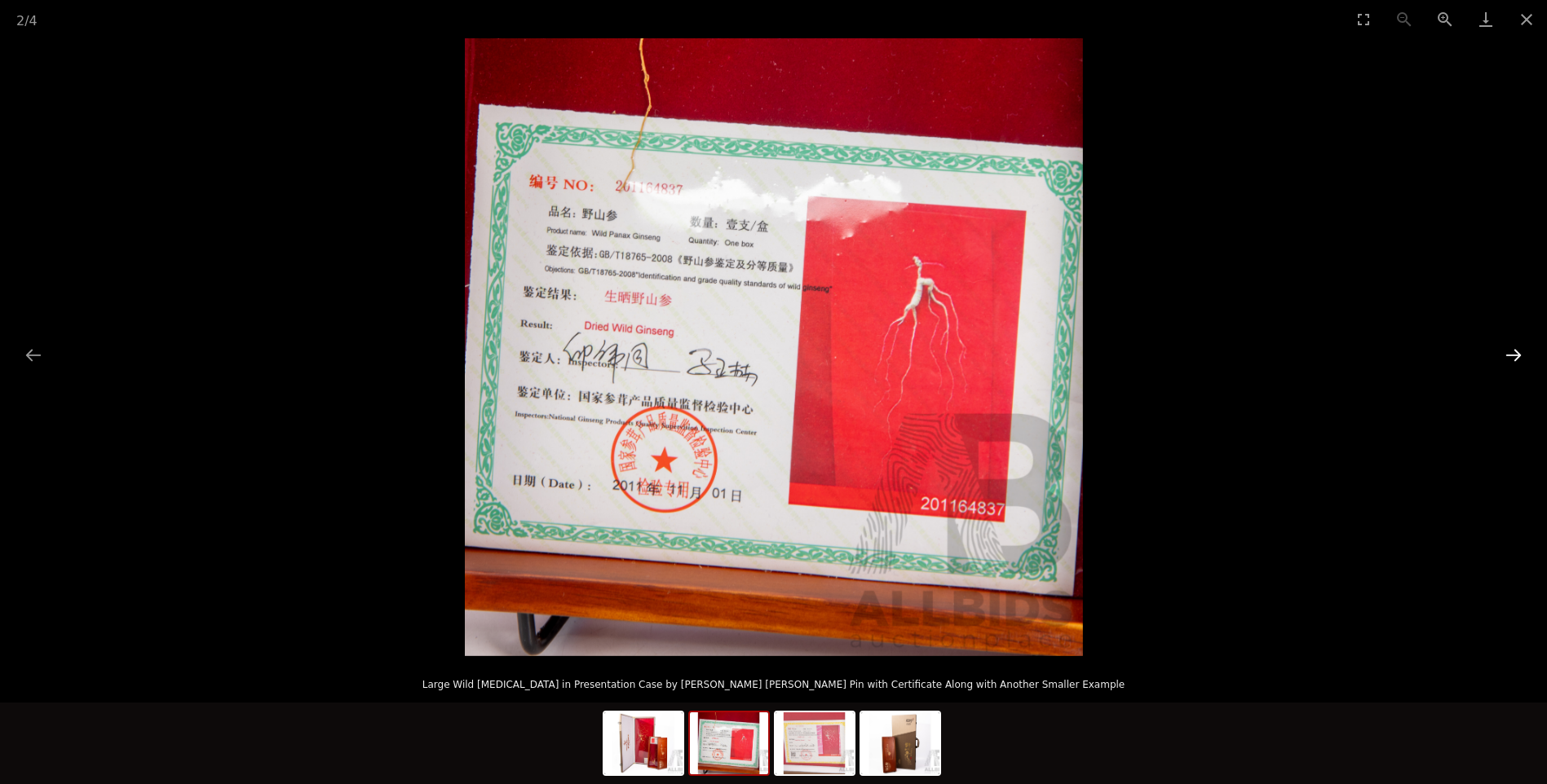
click at [1501, 352] on button "Next slide" at bounding box center [1513, 355] width 35 height 32
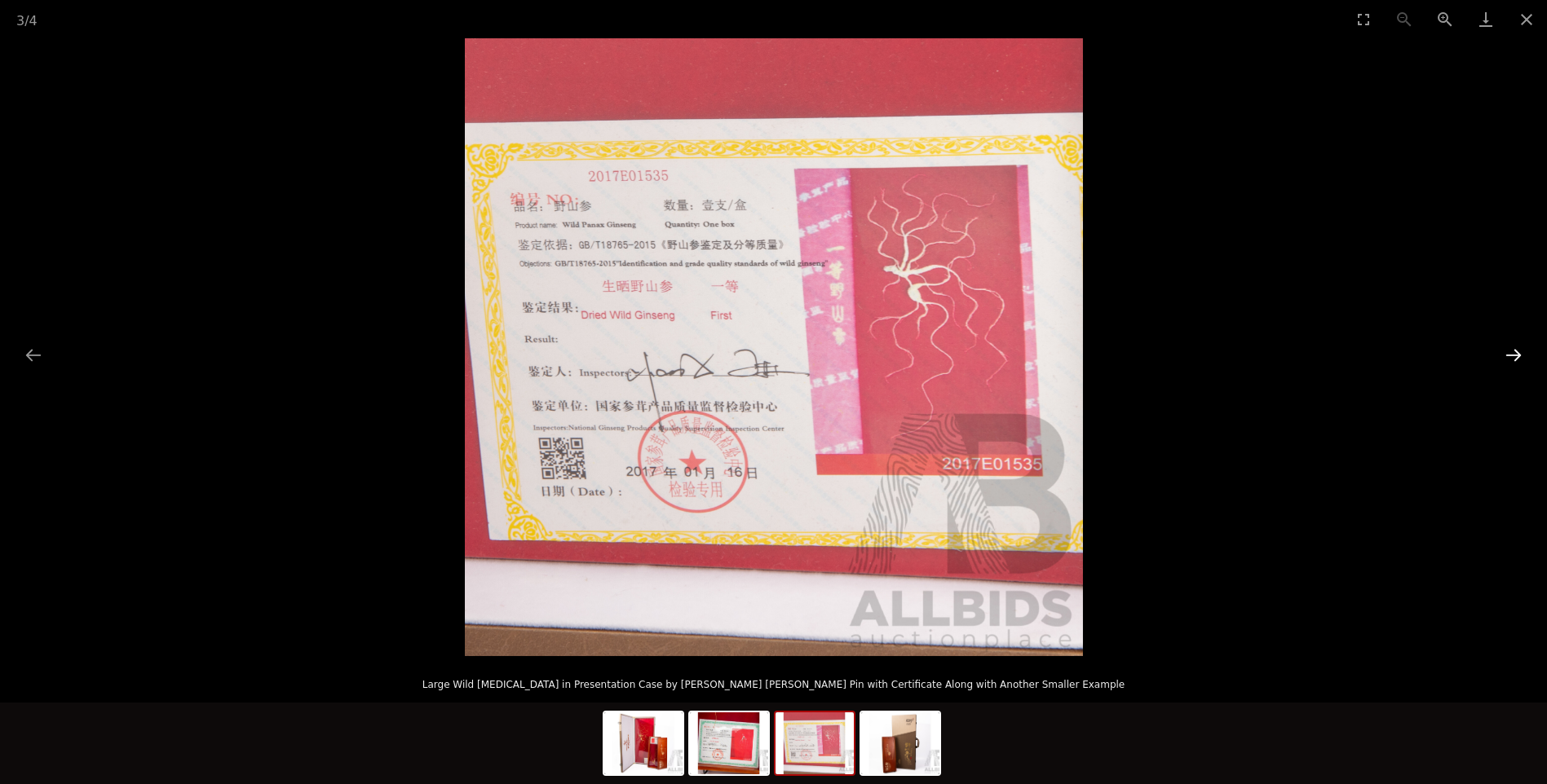
click at [1501, 352] on button "Next slide" at bounding box center [1513, 355] width 35 height 32
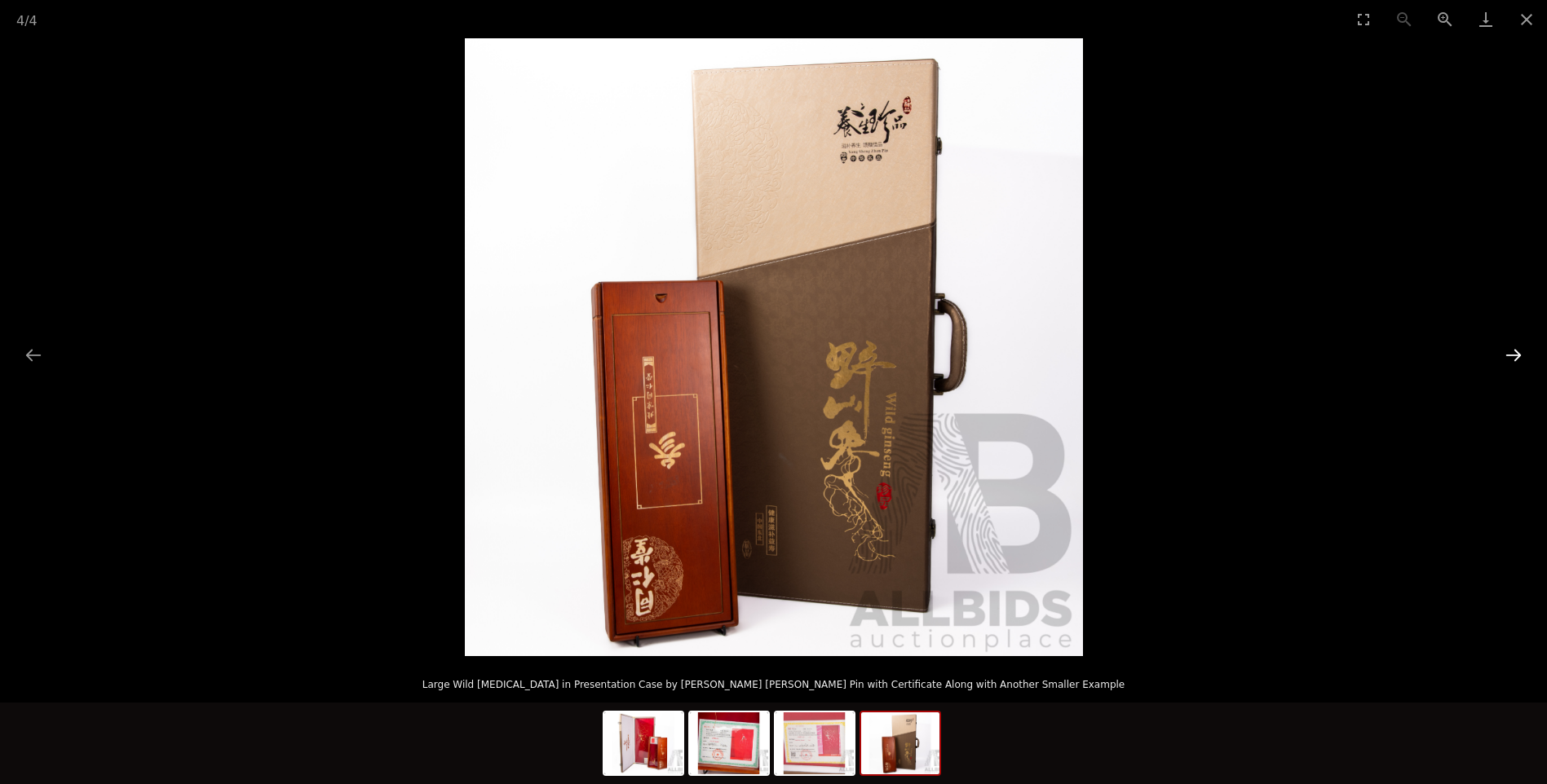
click at [1501, 352] on button "Next slide" at bounding box center [1513, 355] width 35 height 32
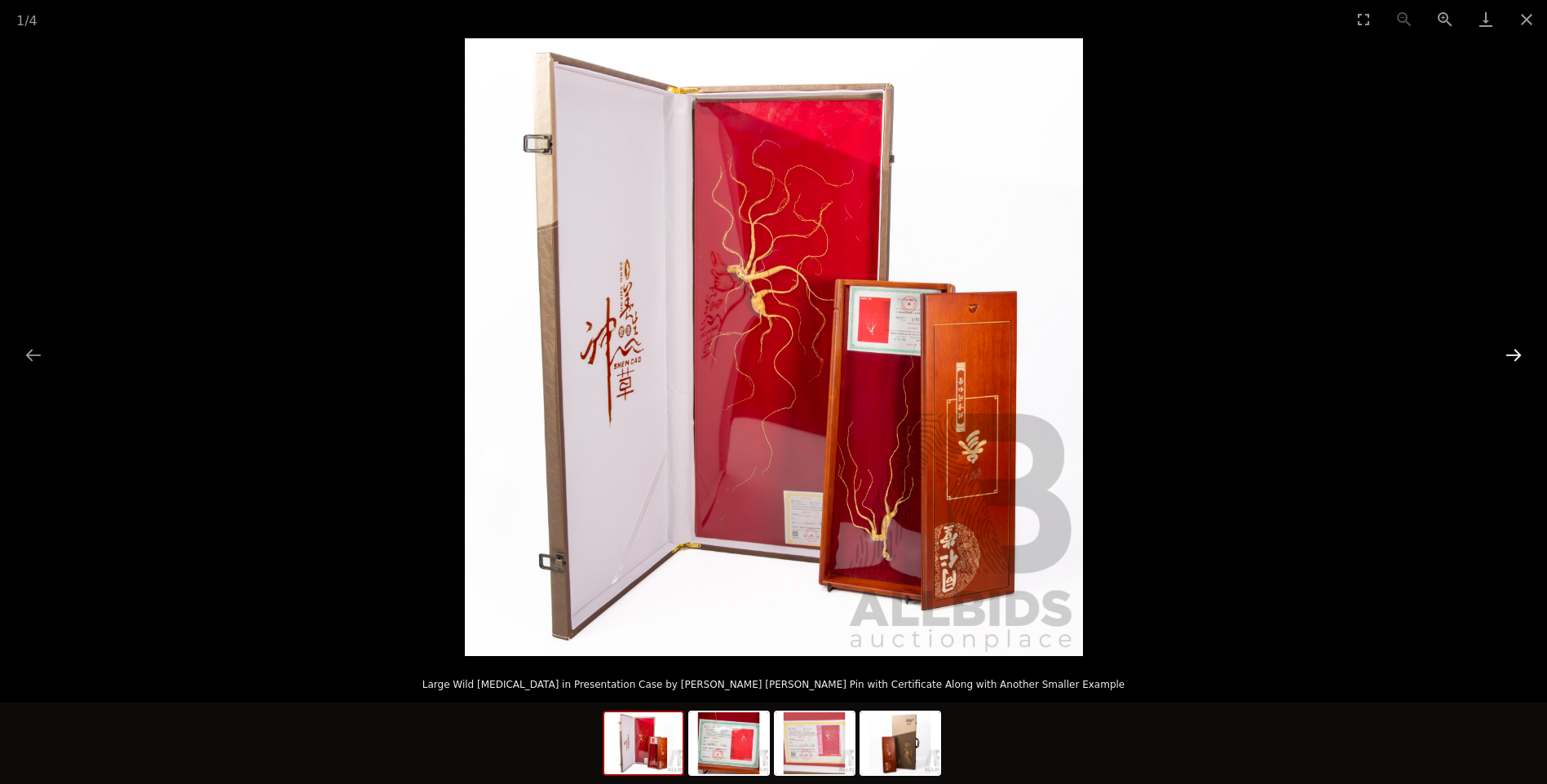
click at [1501, 352] on button "Next slide" at bounding box center [1513, 355] width 35 height 32
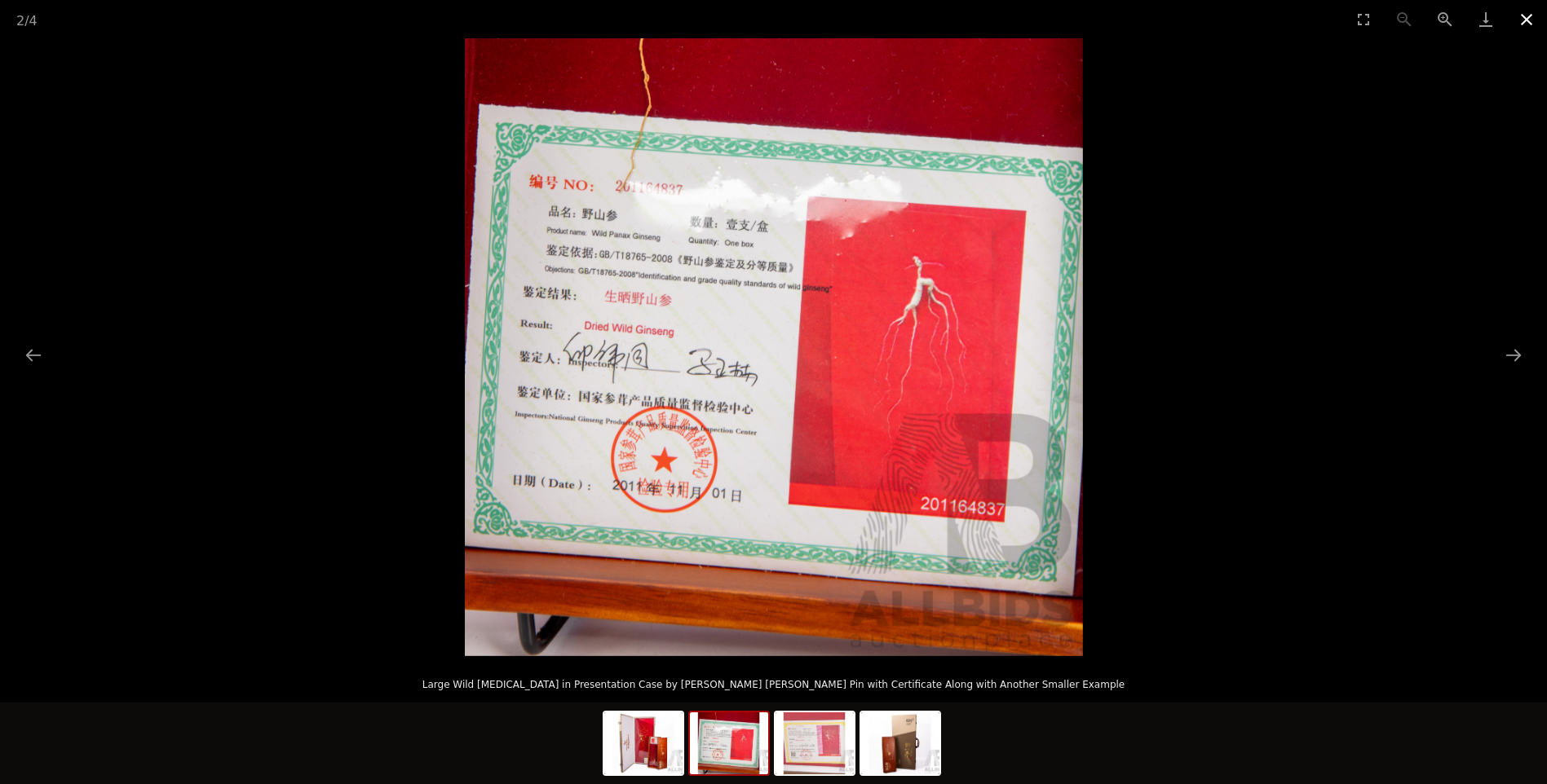
click at [1521, 20] on button "Close gallery" at bounding box center [1527, 19] width 41 height 38
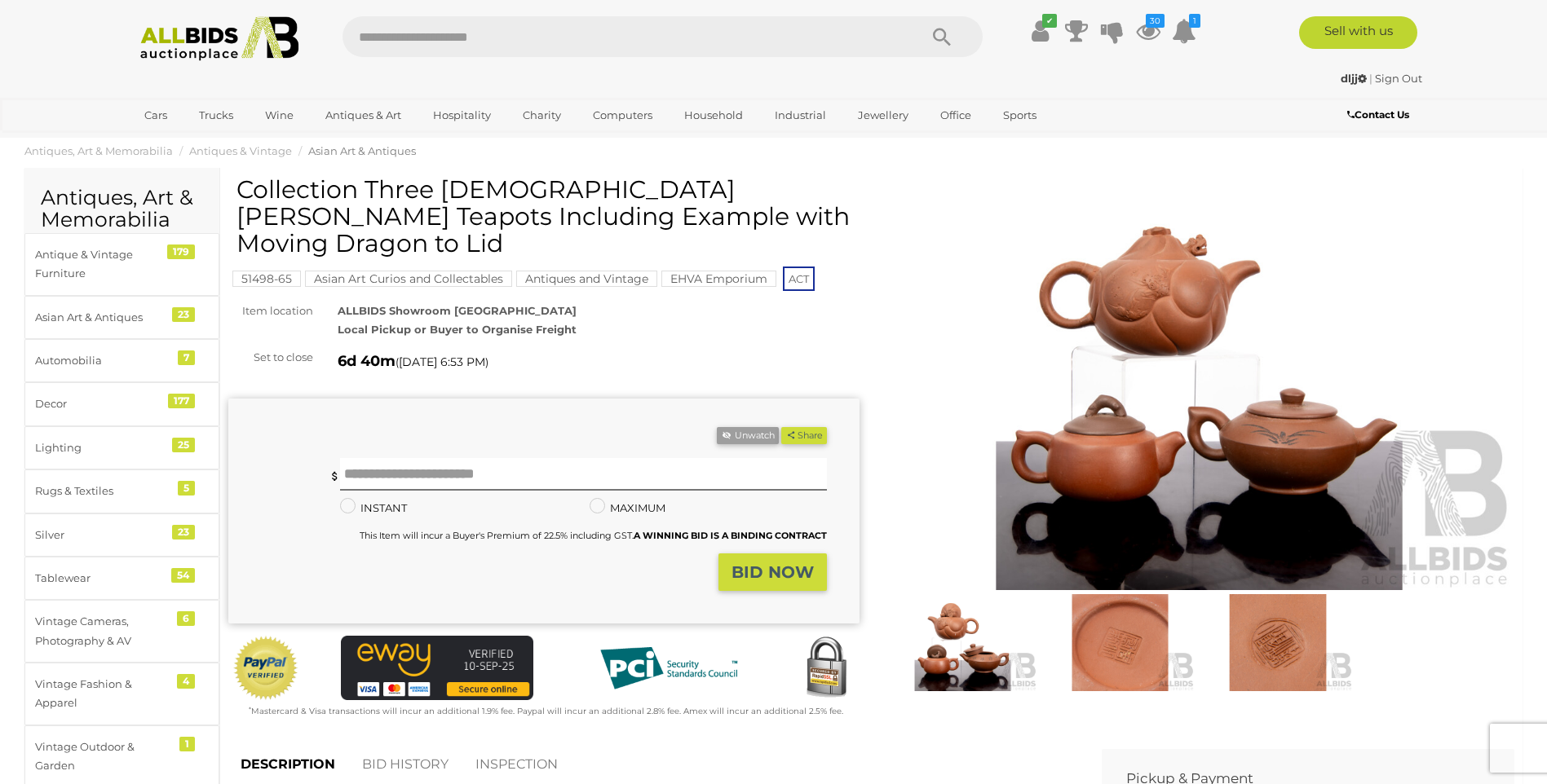
scroll to position [163, 0]
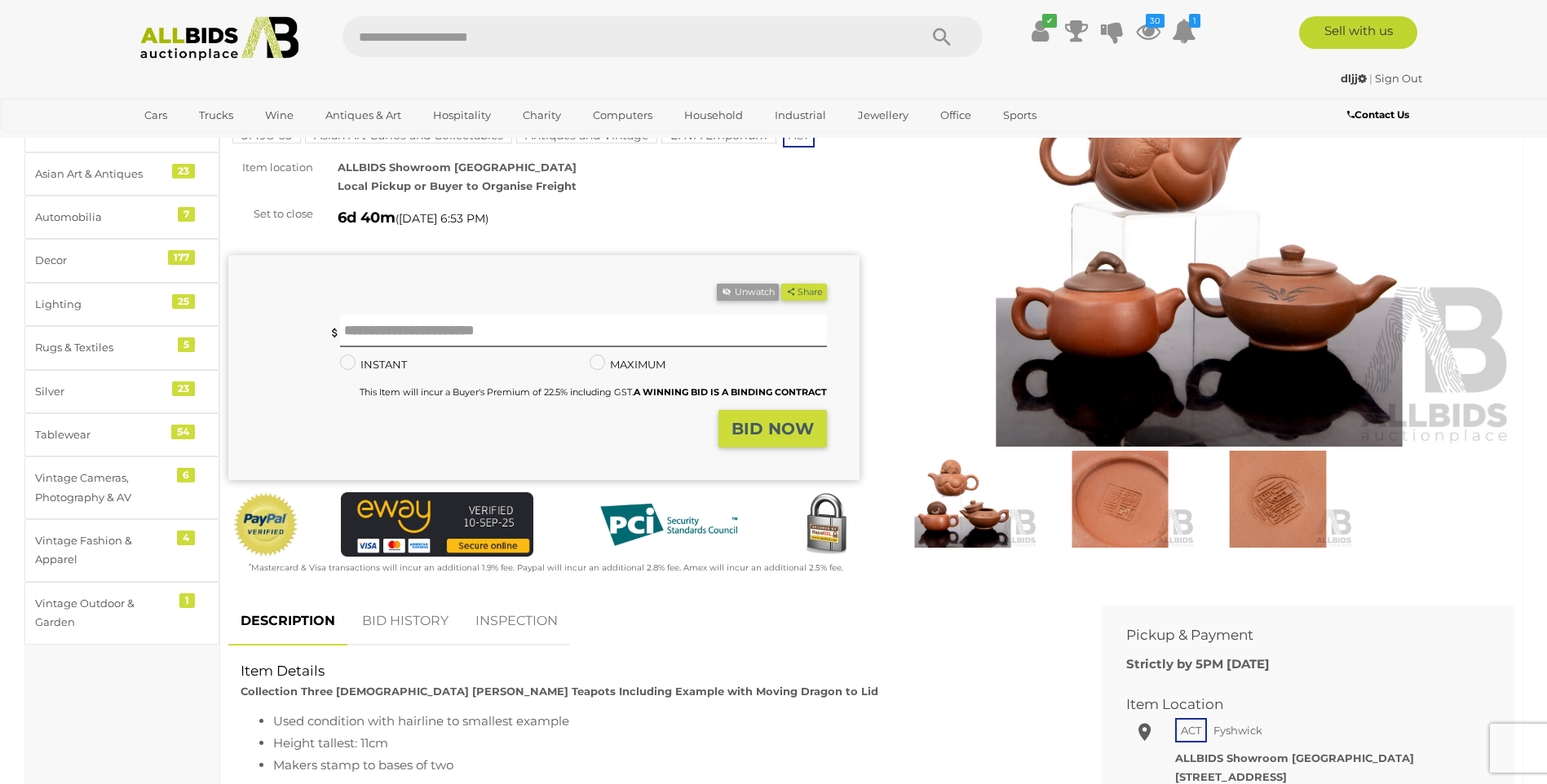
click at [1152, 351] on img at bounding box center [1200, 244] width 632 height 407
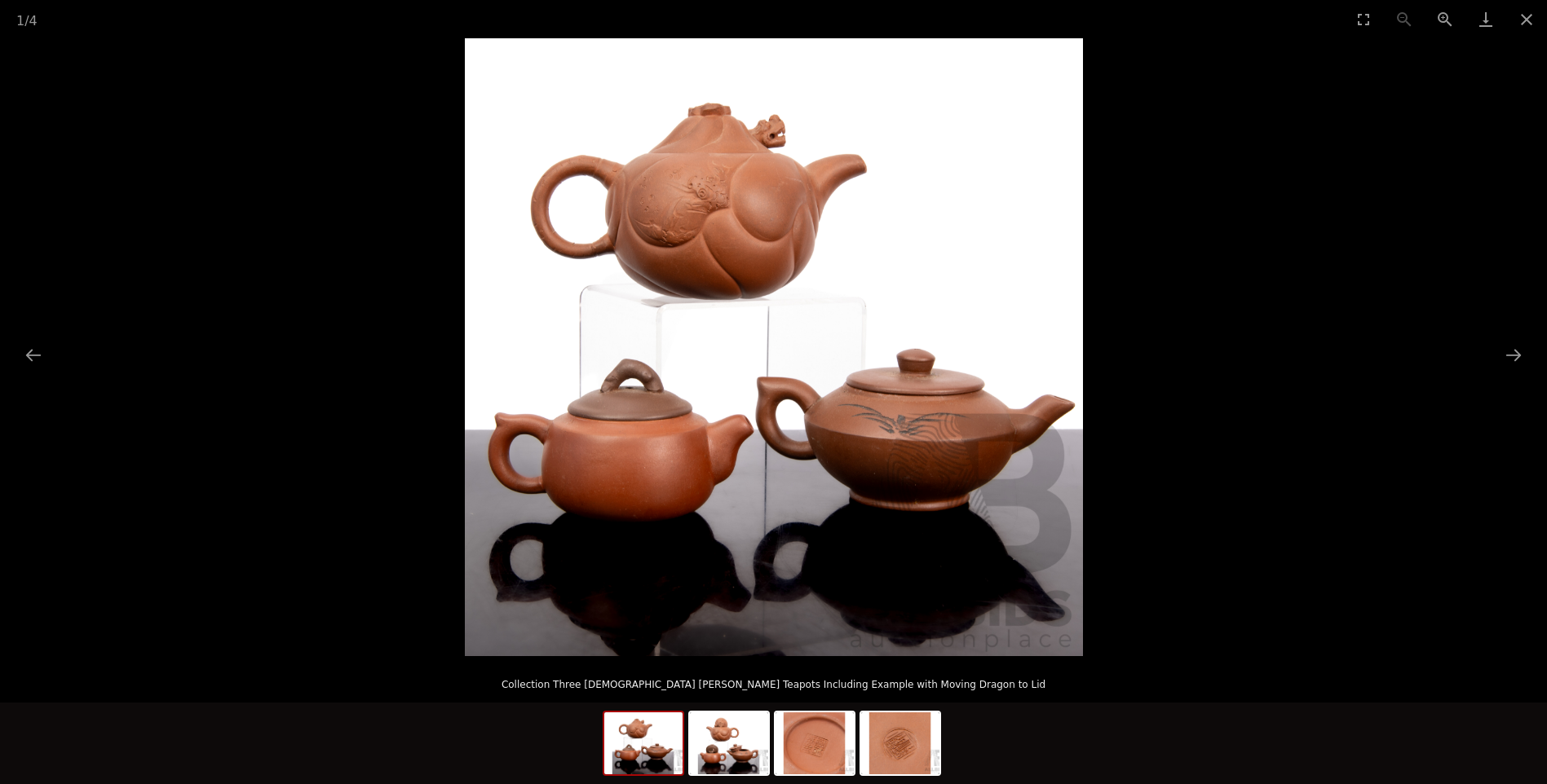
click at [1490, 342] on picture at bounding box center [774, 347] width 1547 height 618
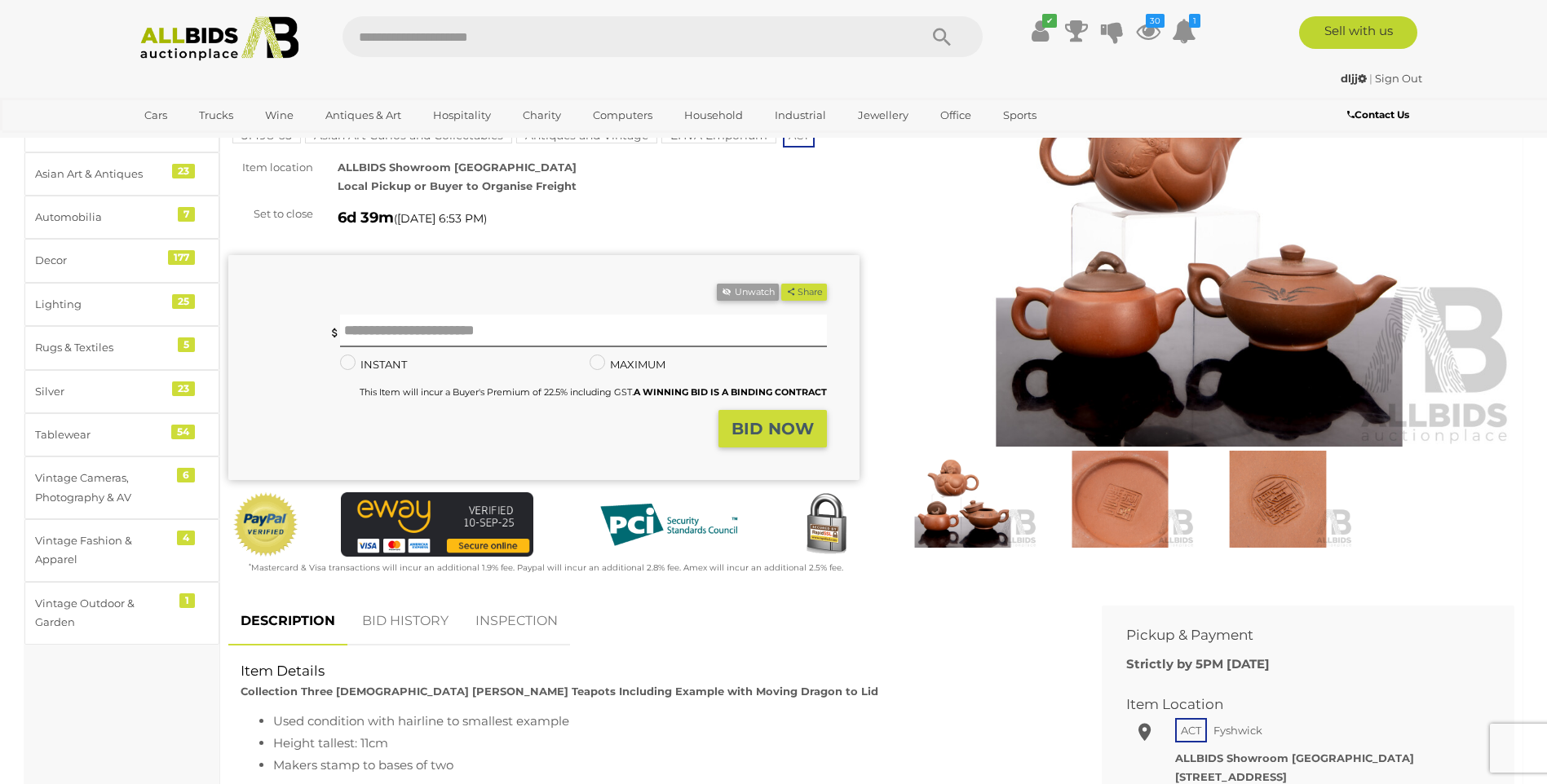
click at [1115, 514] on img at bounding box center [1120, 498] width 149 height 96
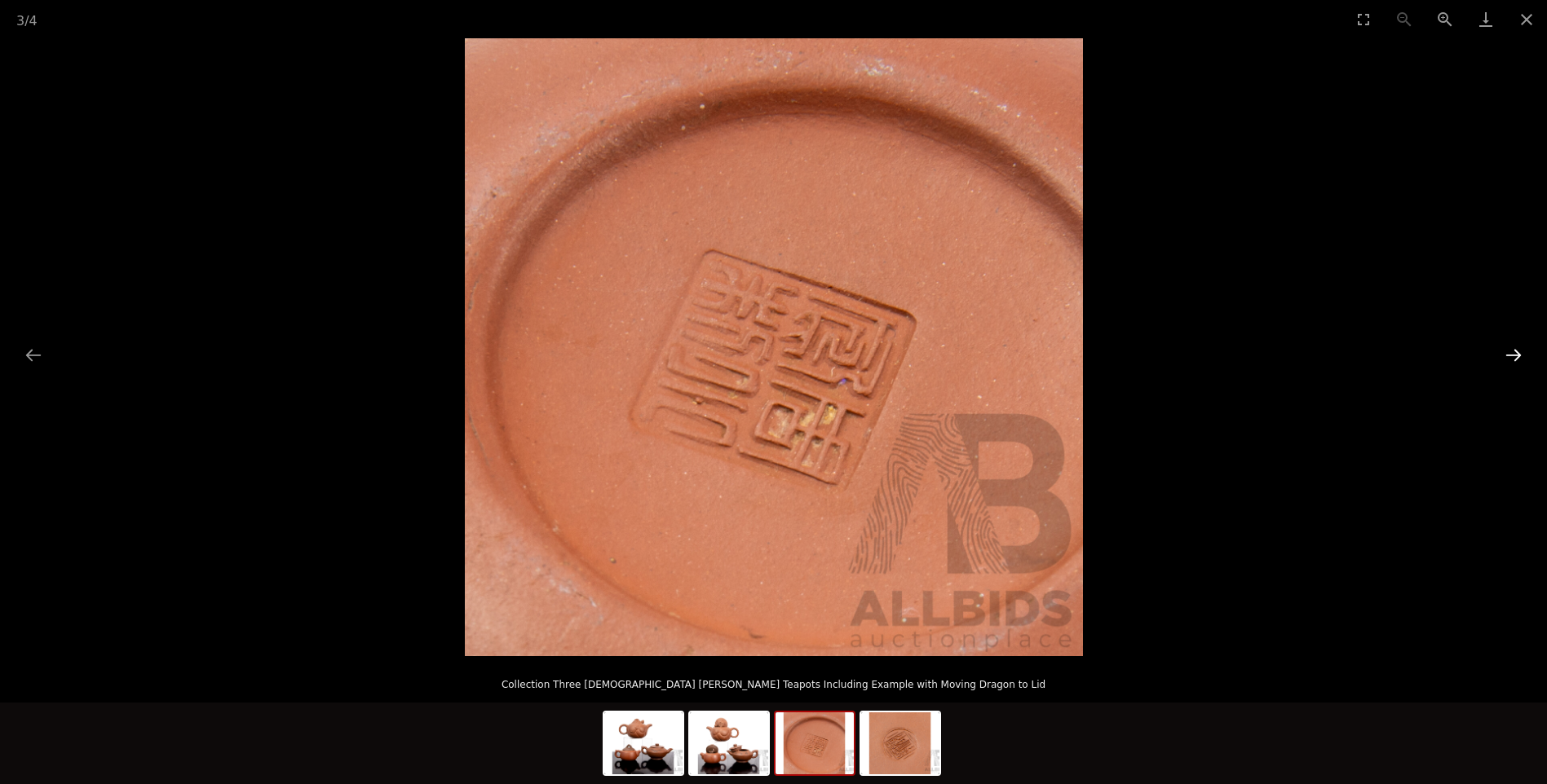
click at [1511, 364] on button "Next slide" at bounding box center [1513, 355] width 35 height 32
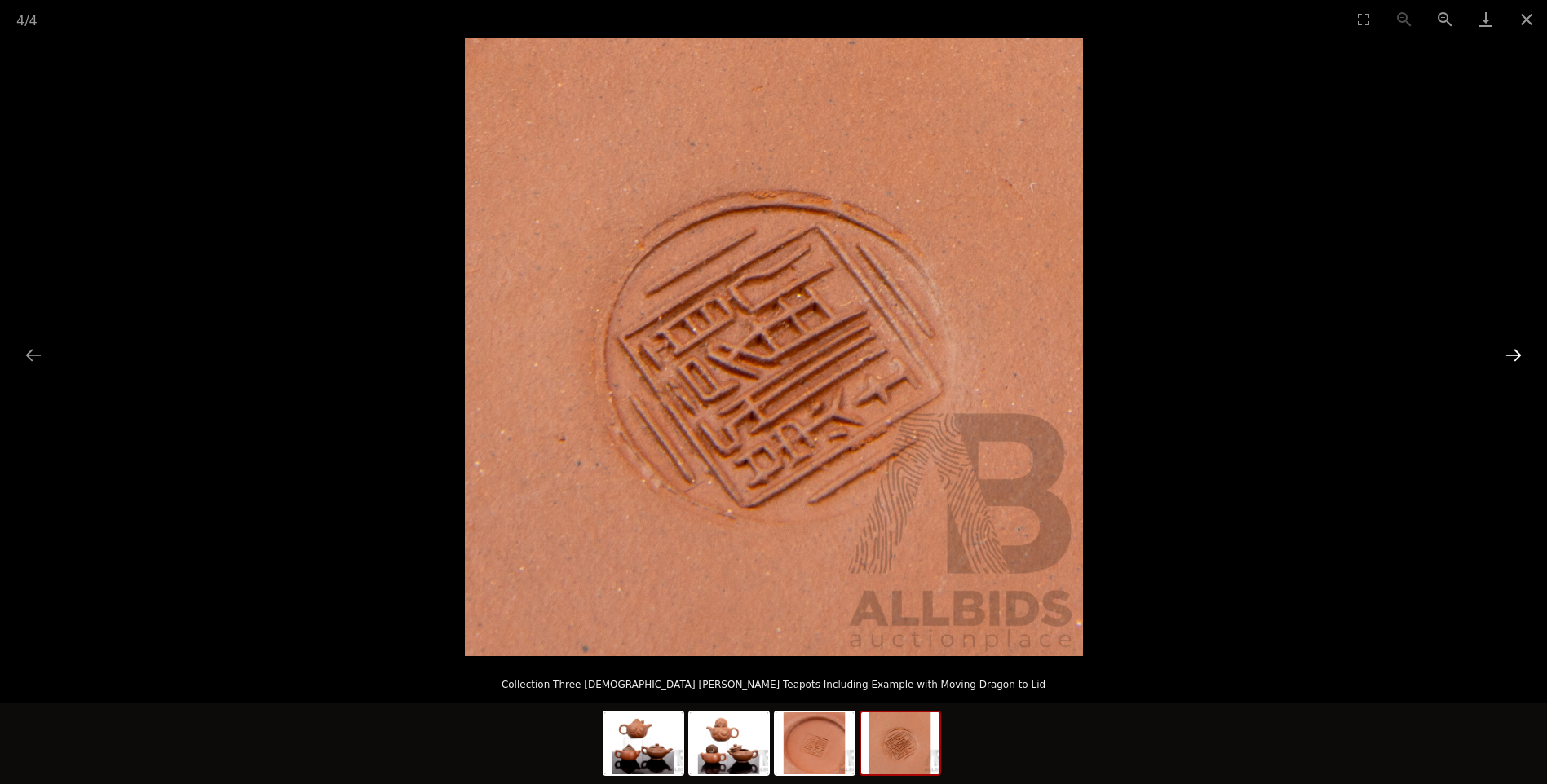
click at [1511, 364] on button "Next slide" at bounding box center [1513, 355] width 35 height 32
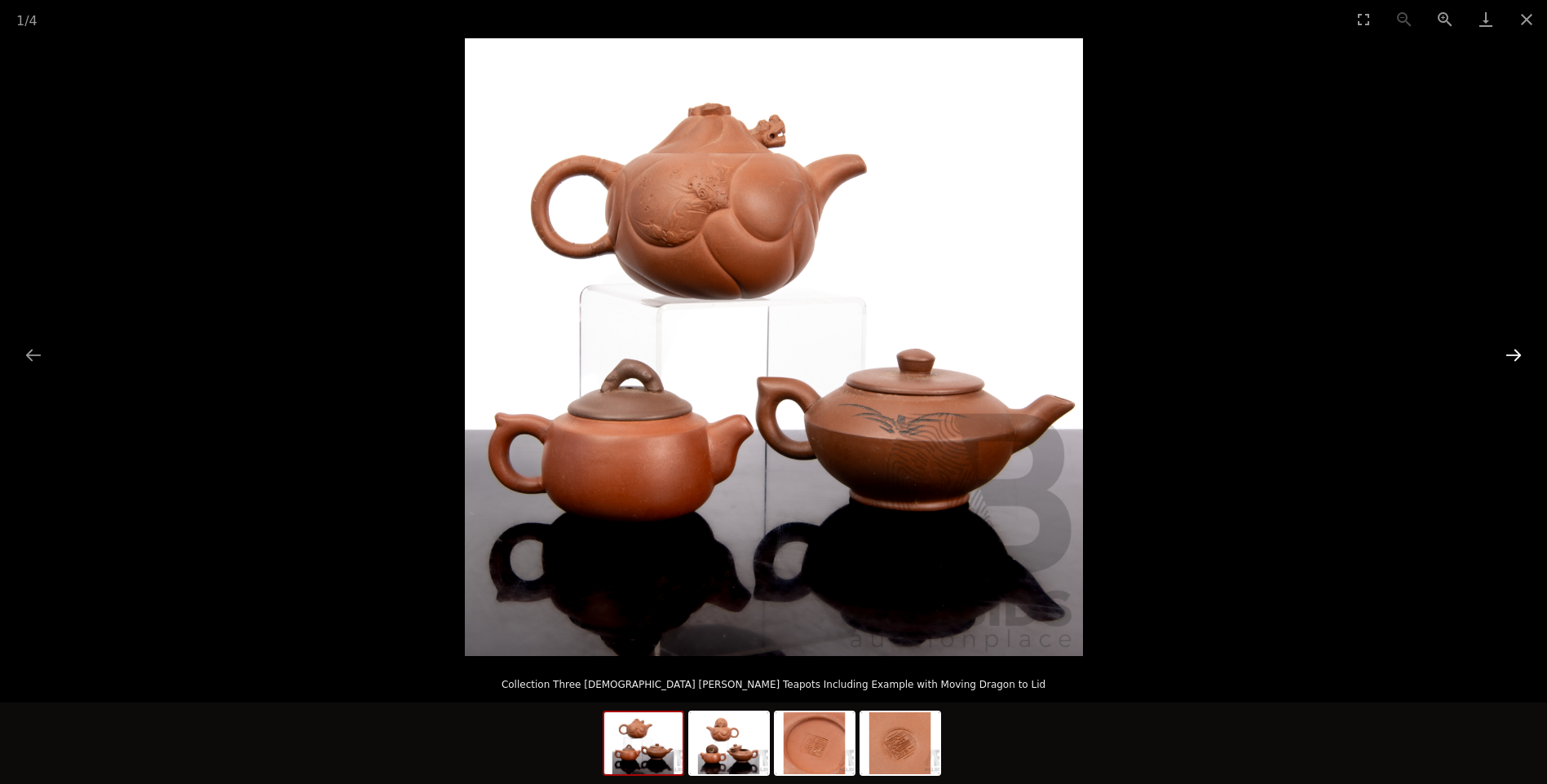
click at [1511, 364] on button "Next slide" at bounding box center [1513, 355] width 35 height 32
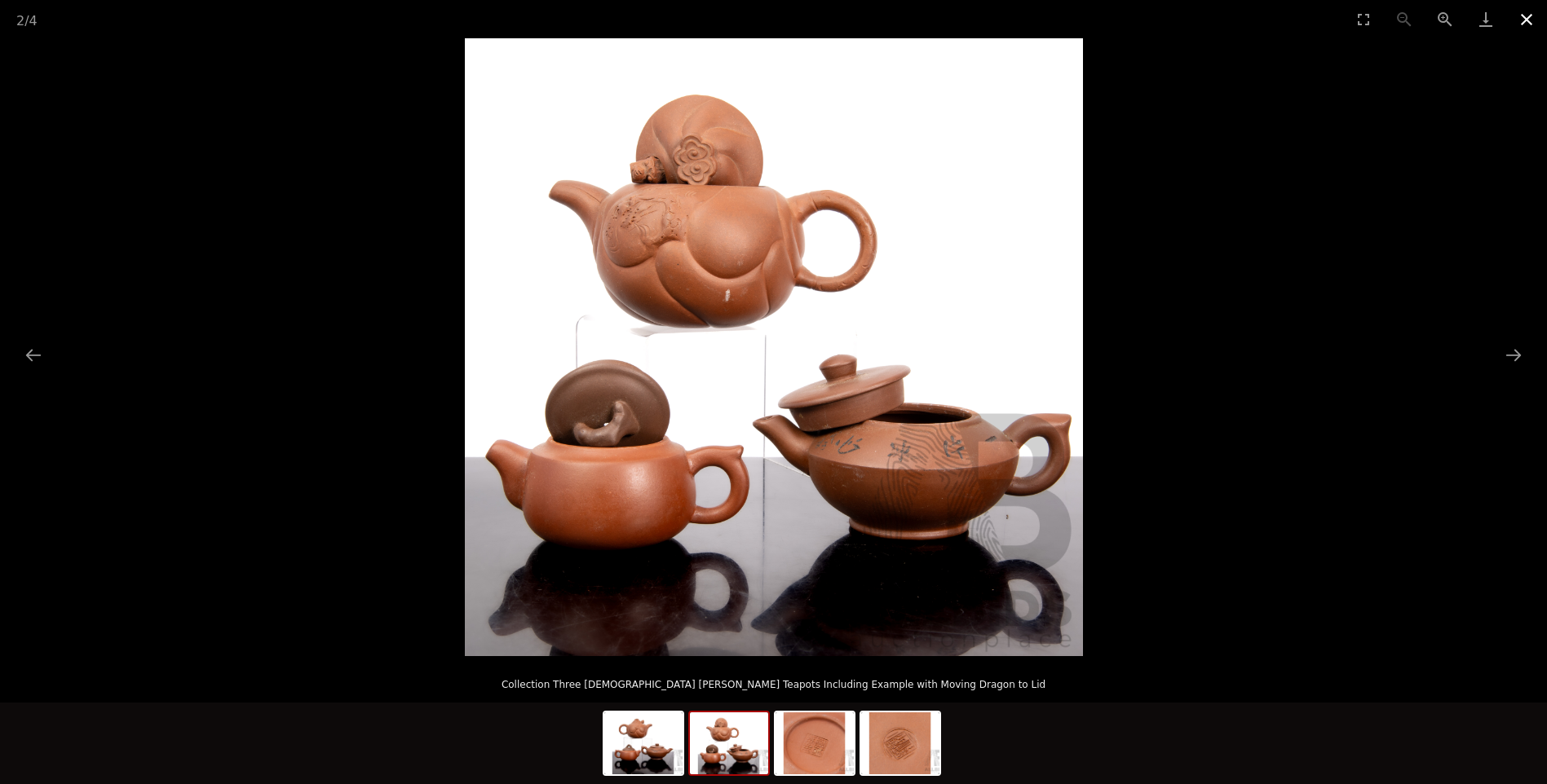
click at [1526, 12] on button "Close gallery" at bounding box center [1527, 19] width 41 height 38
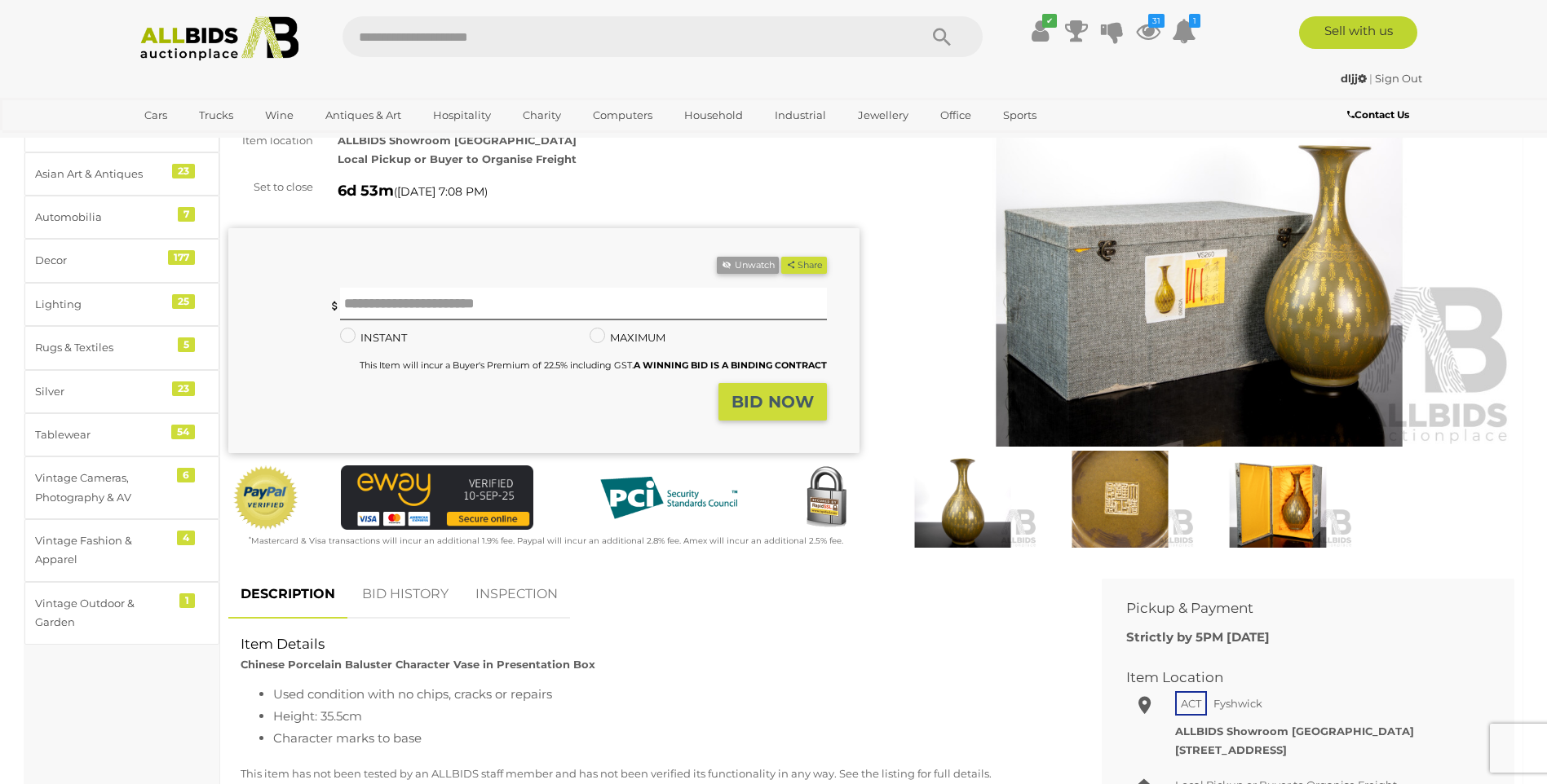
click at [1114, 490] on img at bounding box center [1120, 498] width 149 height 96
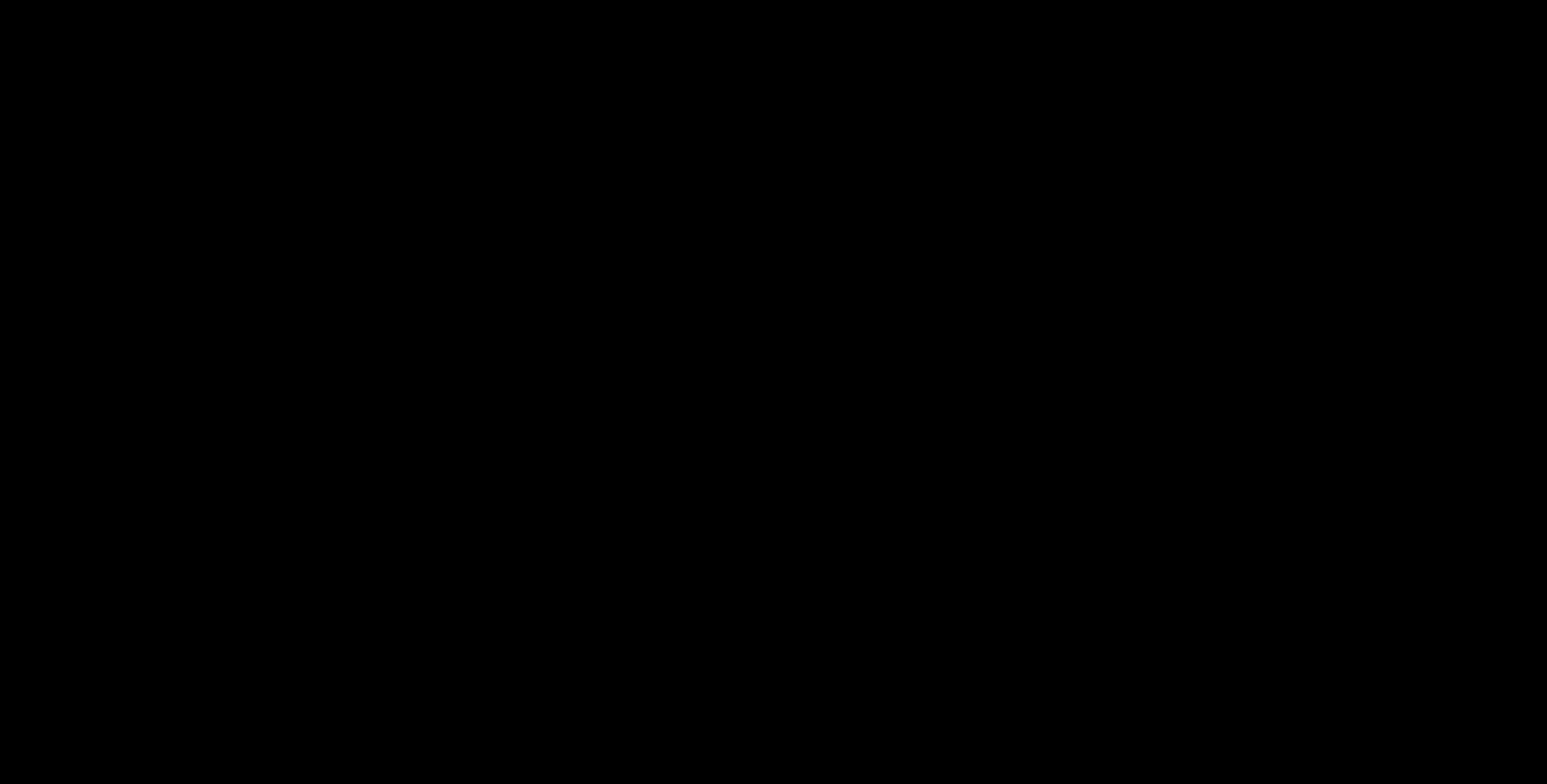
scroll to position [163, 0]
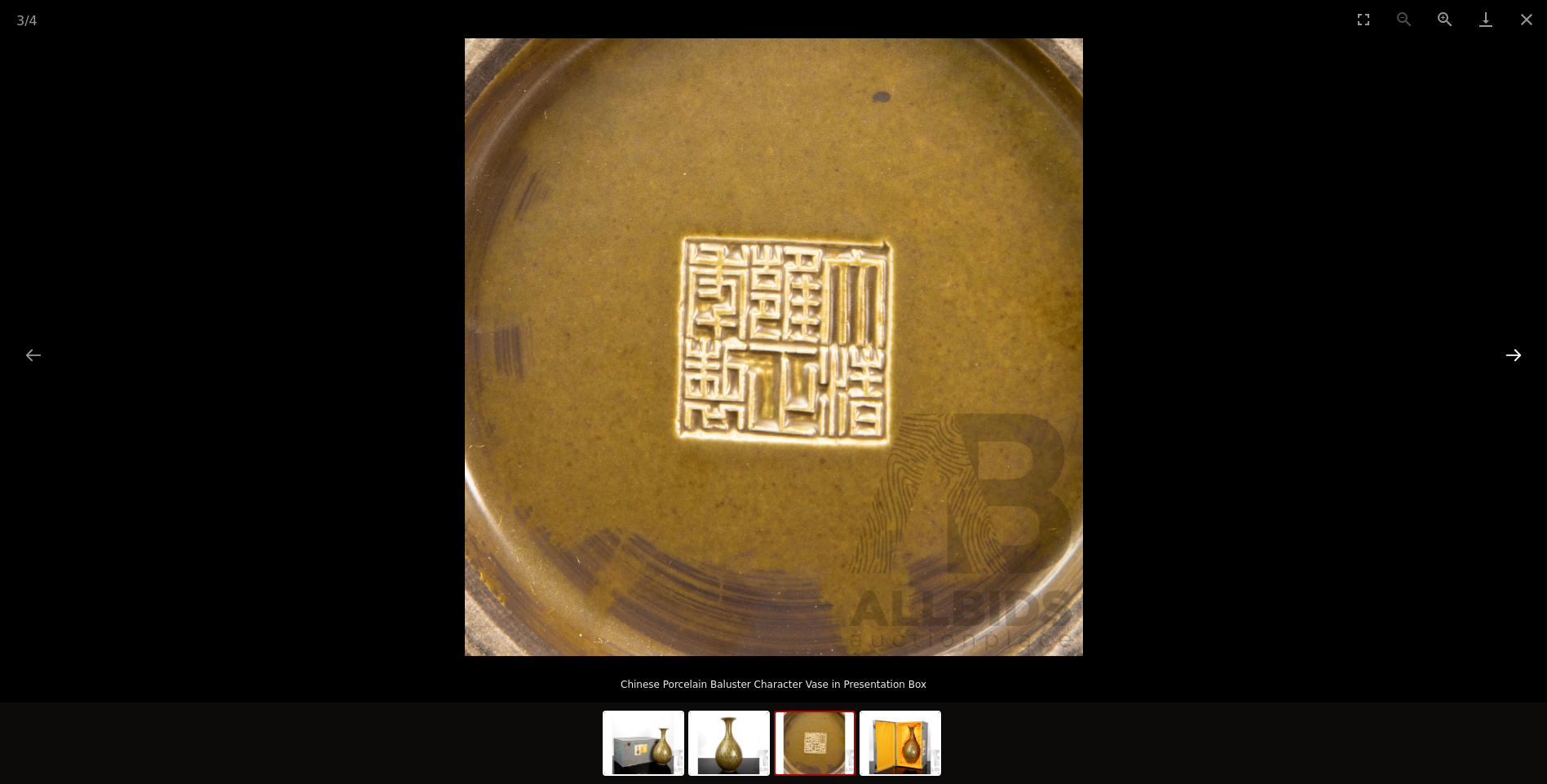
click at [1526, 351] on button "Next slide" at bounding box center [1513, 355] width 35 height 32
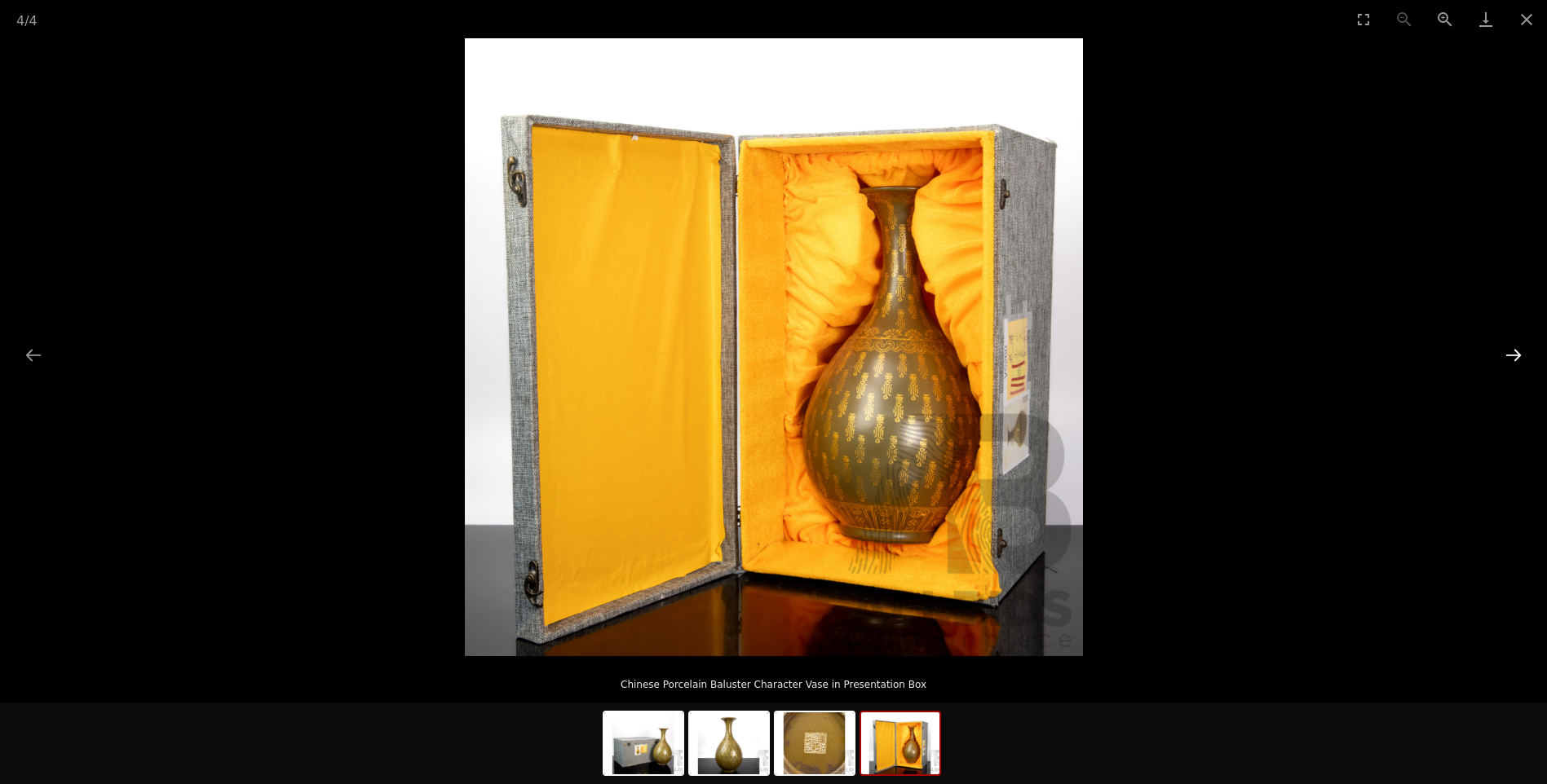
click at [1526, 351] on button "Next slide" at bounding box center [1513, 355] width 35 height 32
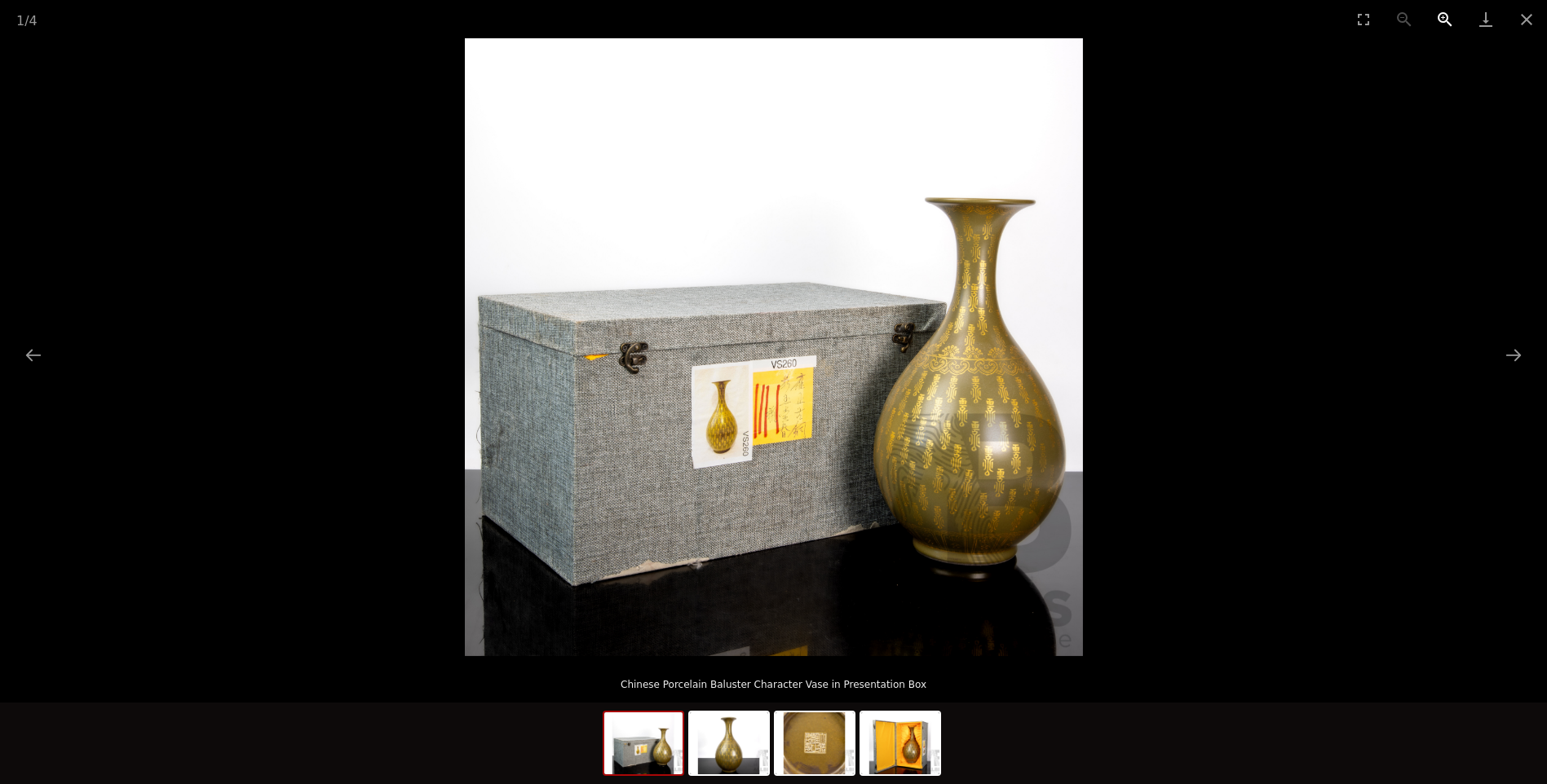
click at [1438, 20] on button "Zoom in" at bounding box center [1445, 19] width 41 height 38
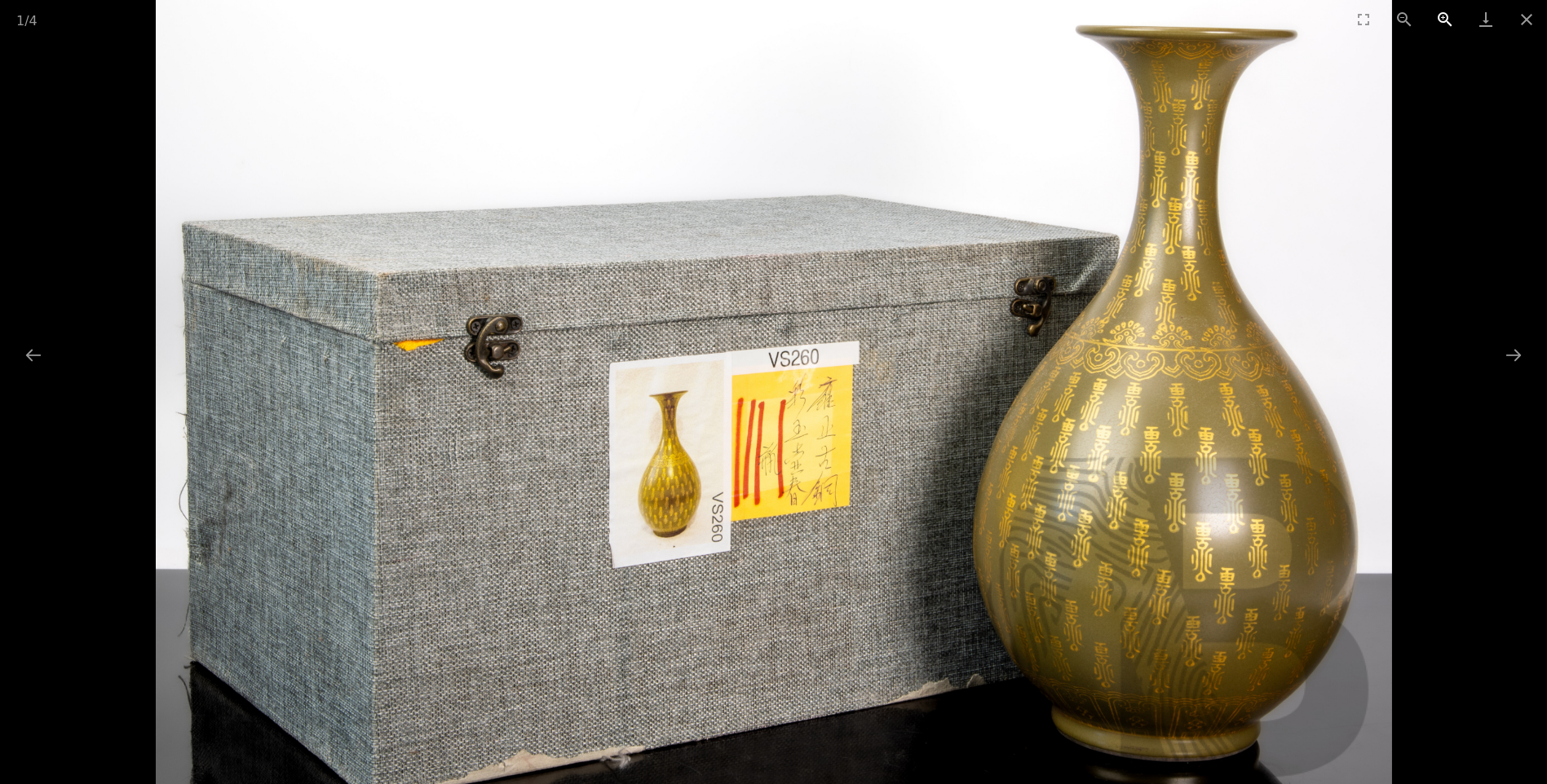
click at [1438, 20] on button "Zoom in" at bounding box center [1445, 19] width 41 height 38
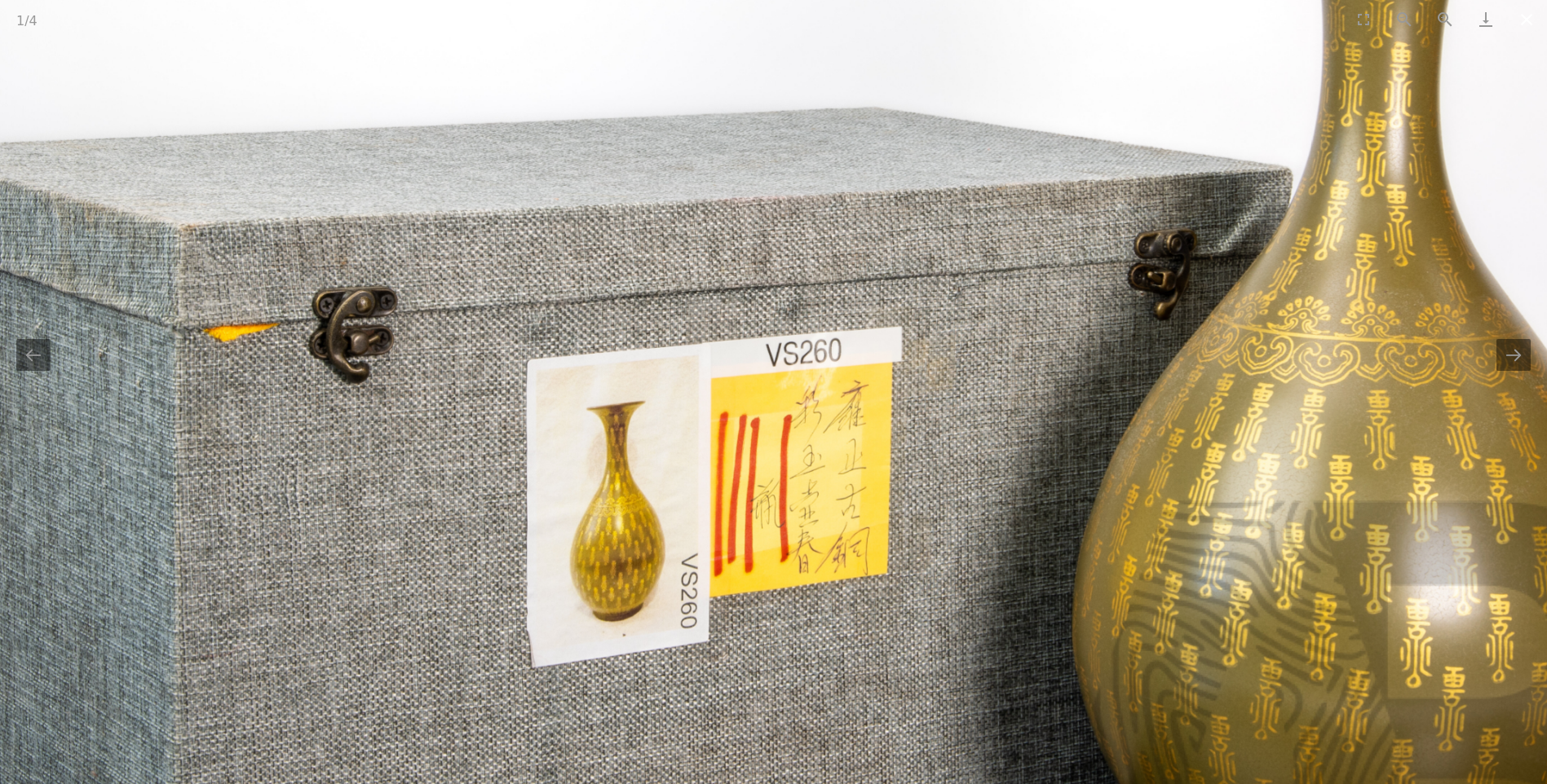
click at [1527, 23] on button "Close gallery" at bounding box center [1527, 19] width 41 height 38
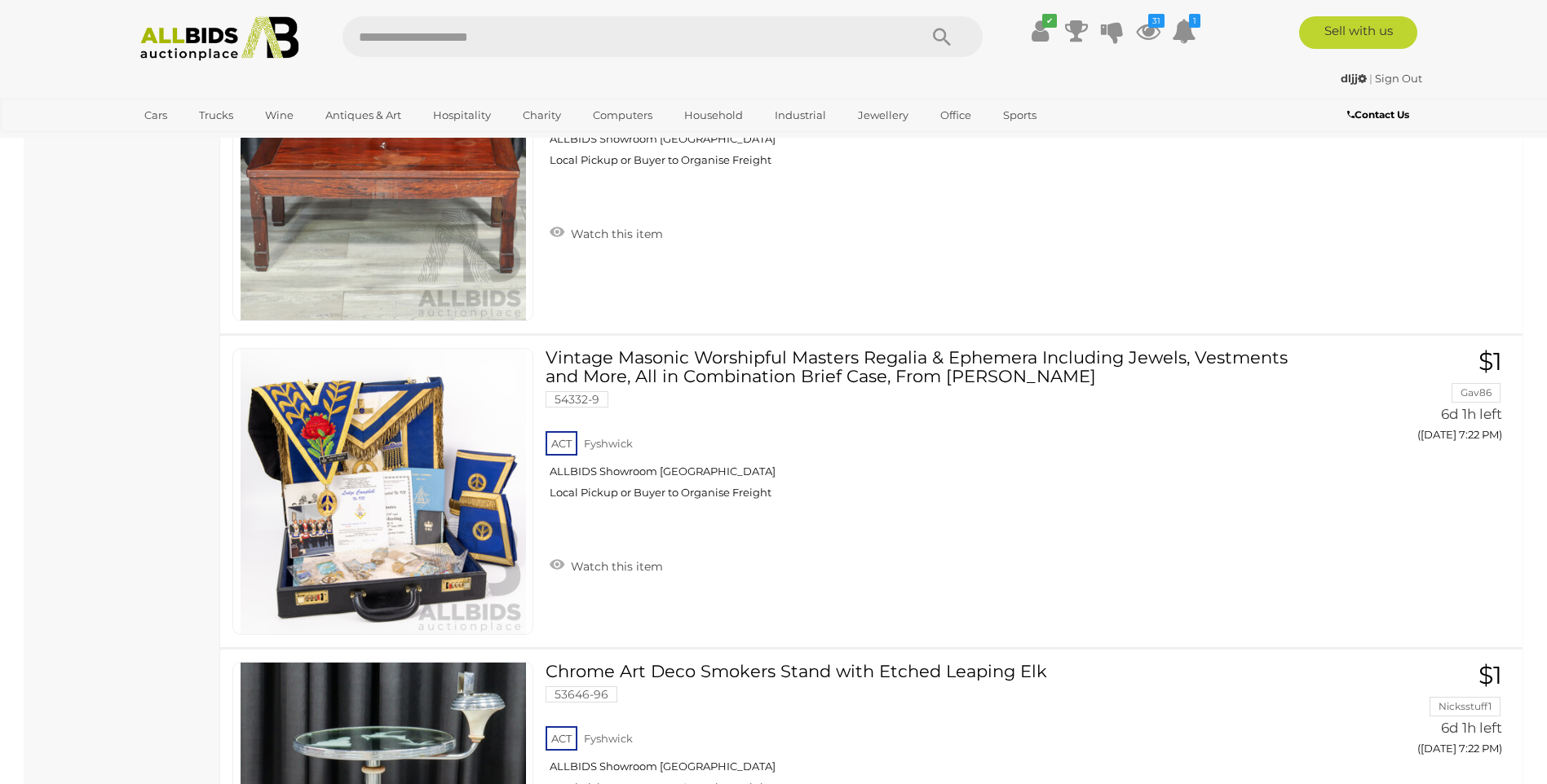
scroll to position [11243, 0]
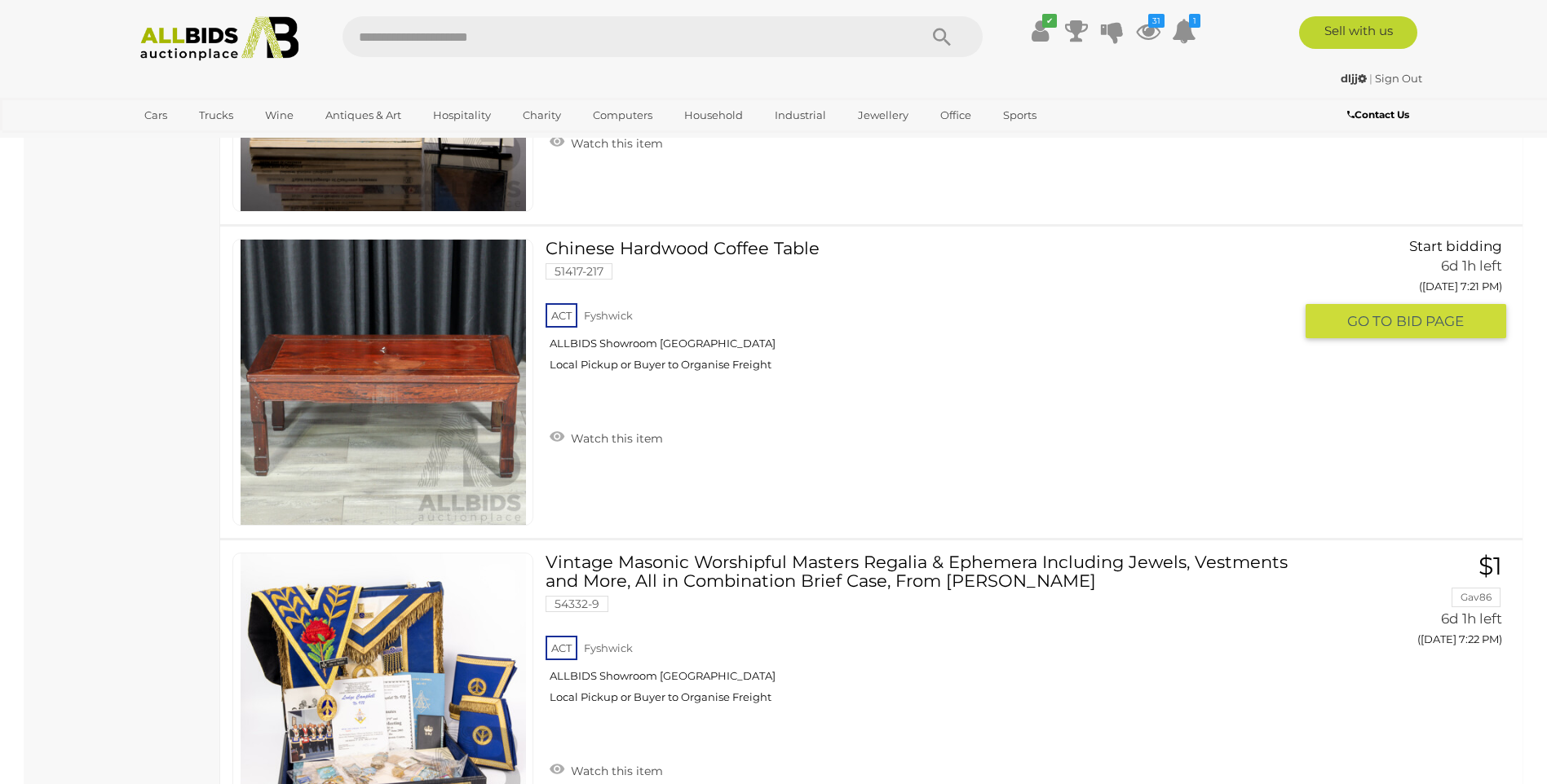
drag, startPoint x: 624, startPoint y: 440, endPoint x: 851, endPoint y: 407, distance: 229.4
click at [625, 440] on link "Watch this item" at bounding box center [606, 437] width 122 height 25
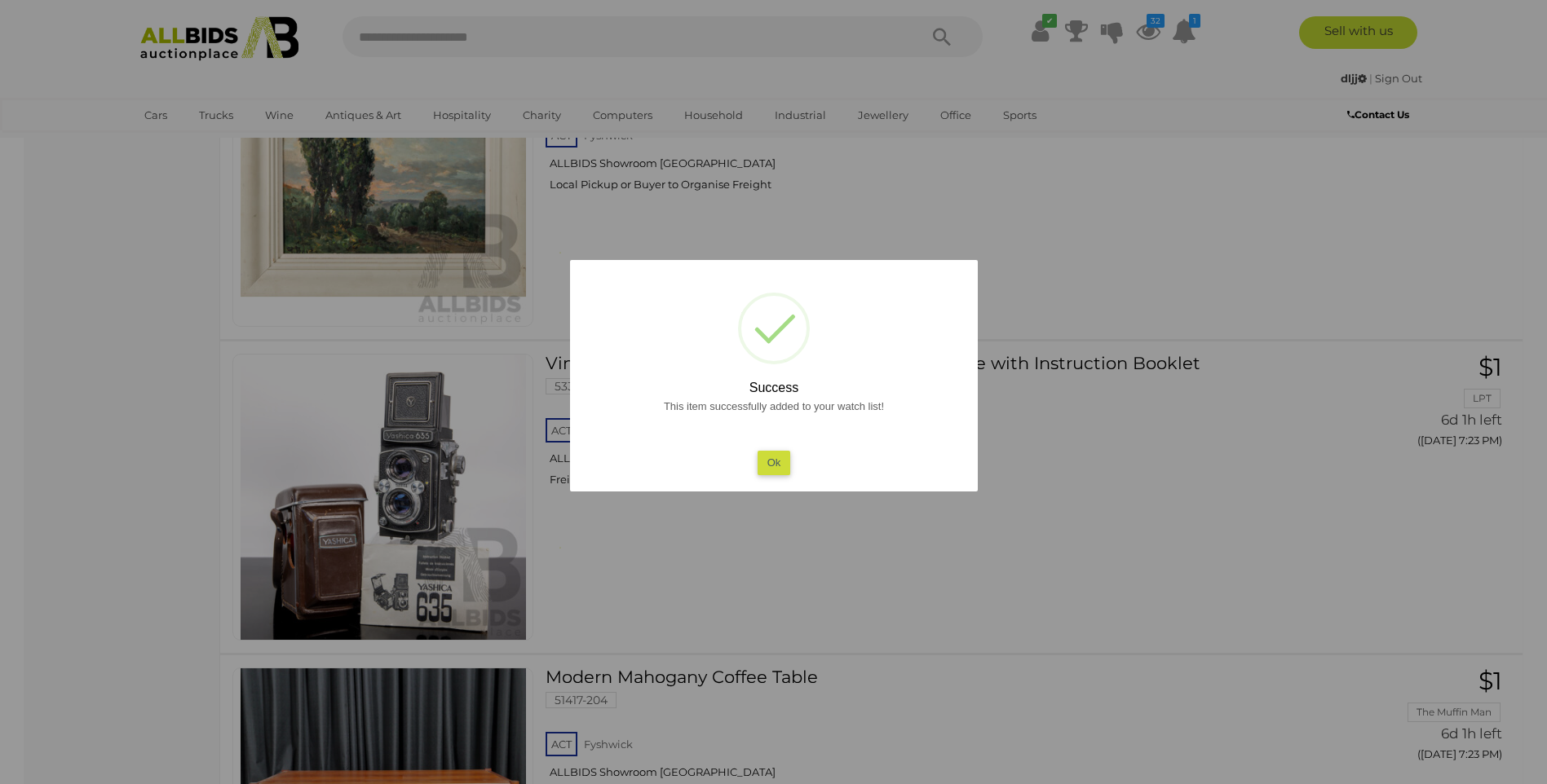
scroll to position [12221, 0]
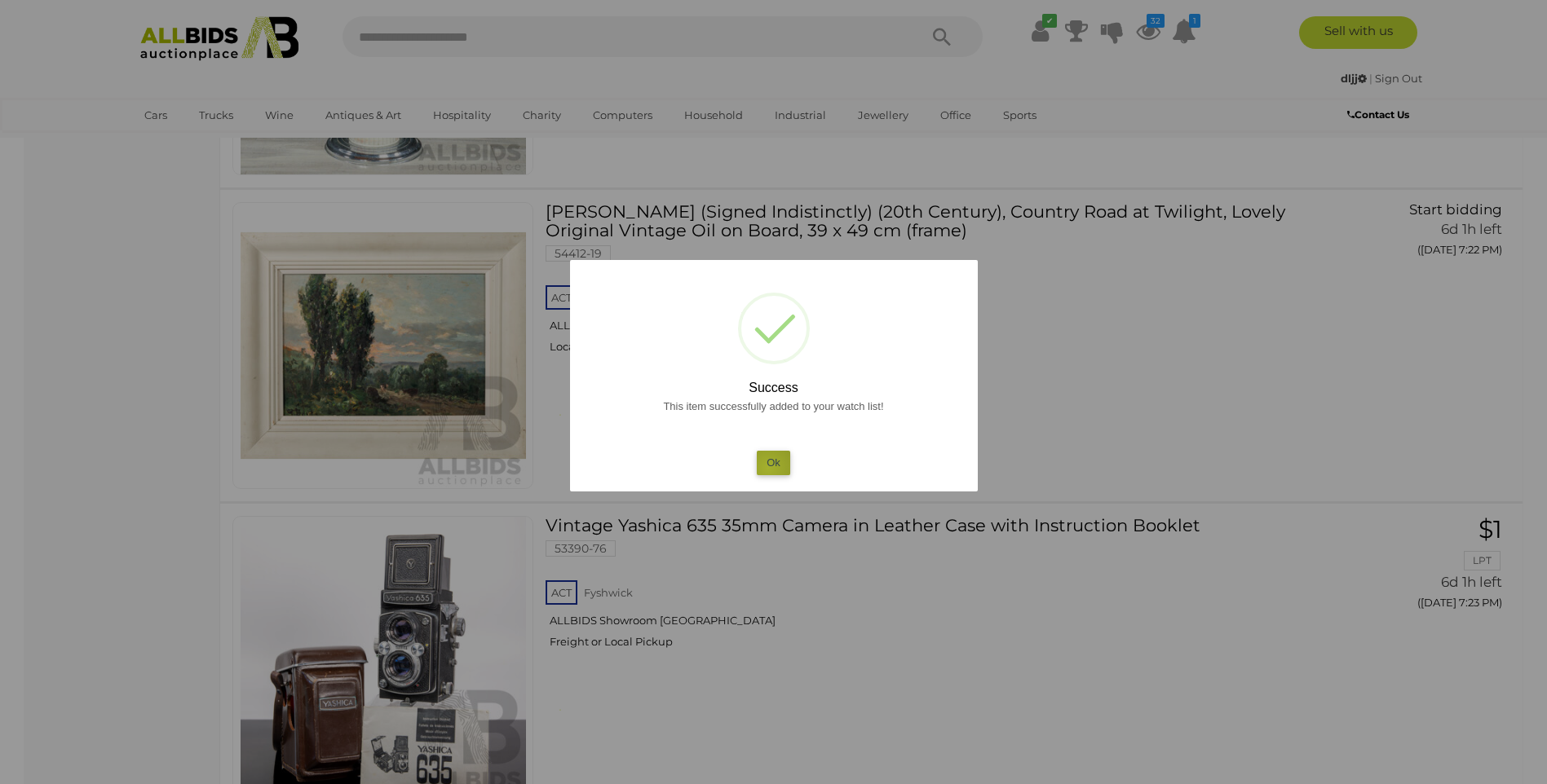
click at [768, 468] on button "Ok" at bounding box center [774, 462] width 34 height 24
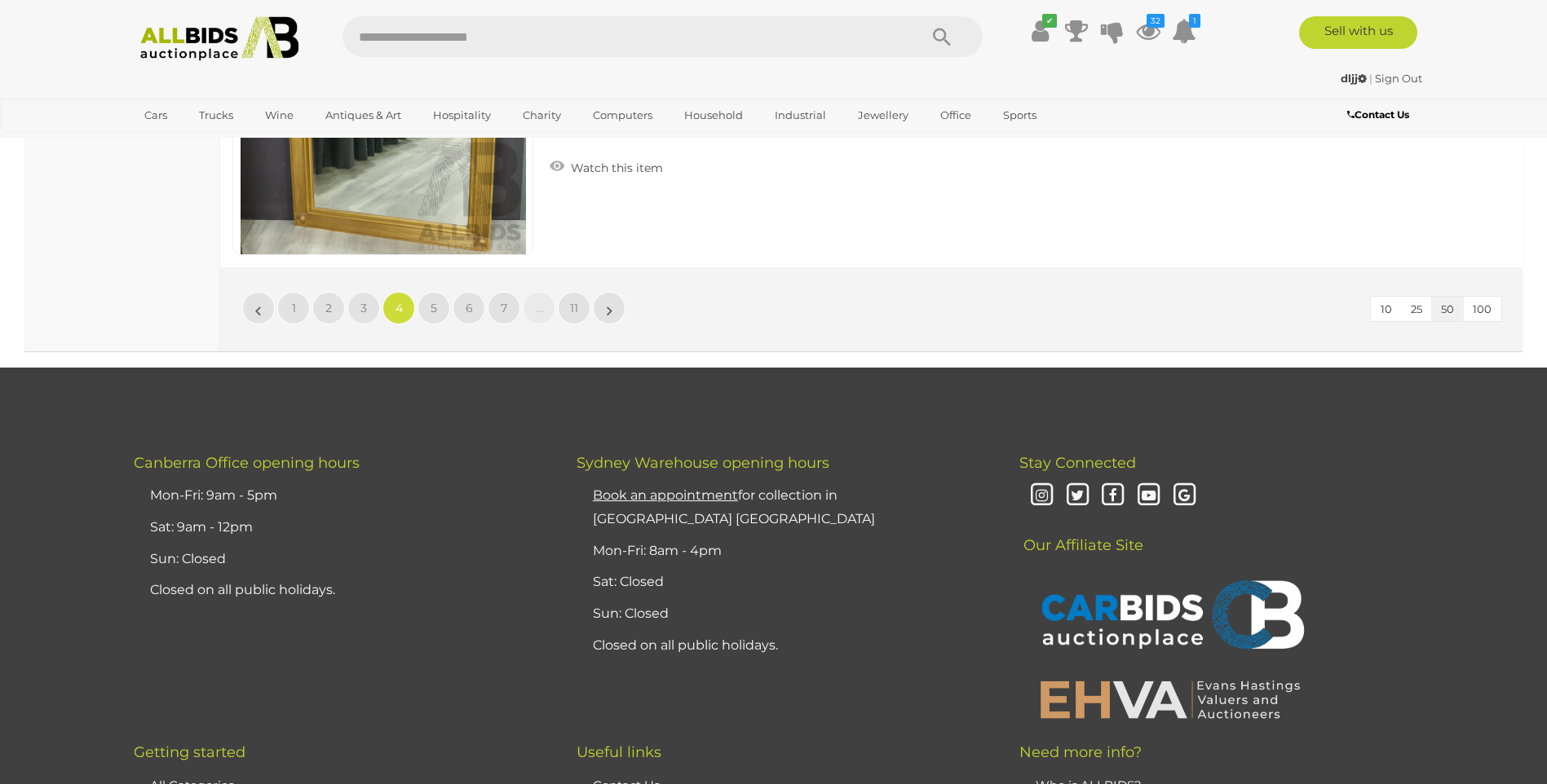
scroll to position [15972, 0]
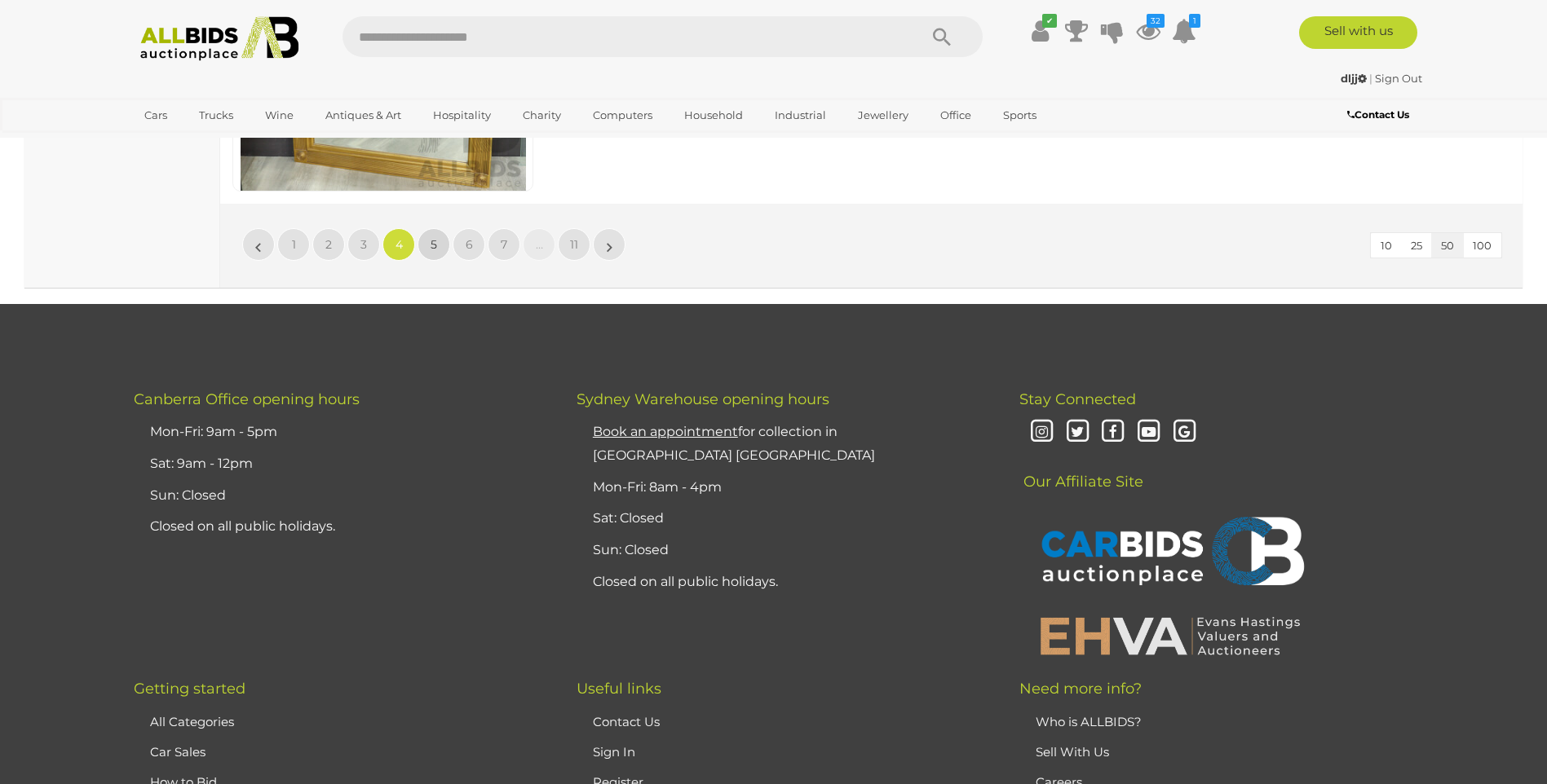
click at [435, 251] on span "5" at bounding box center [433, 245] width 6 height 15
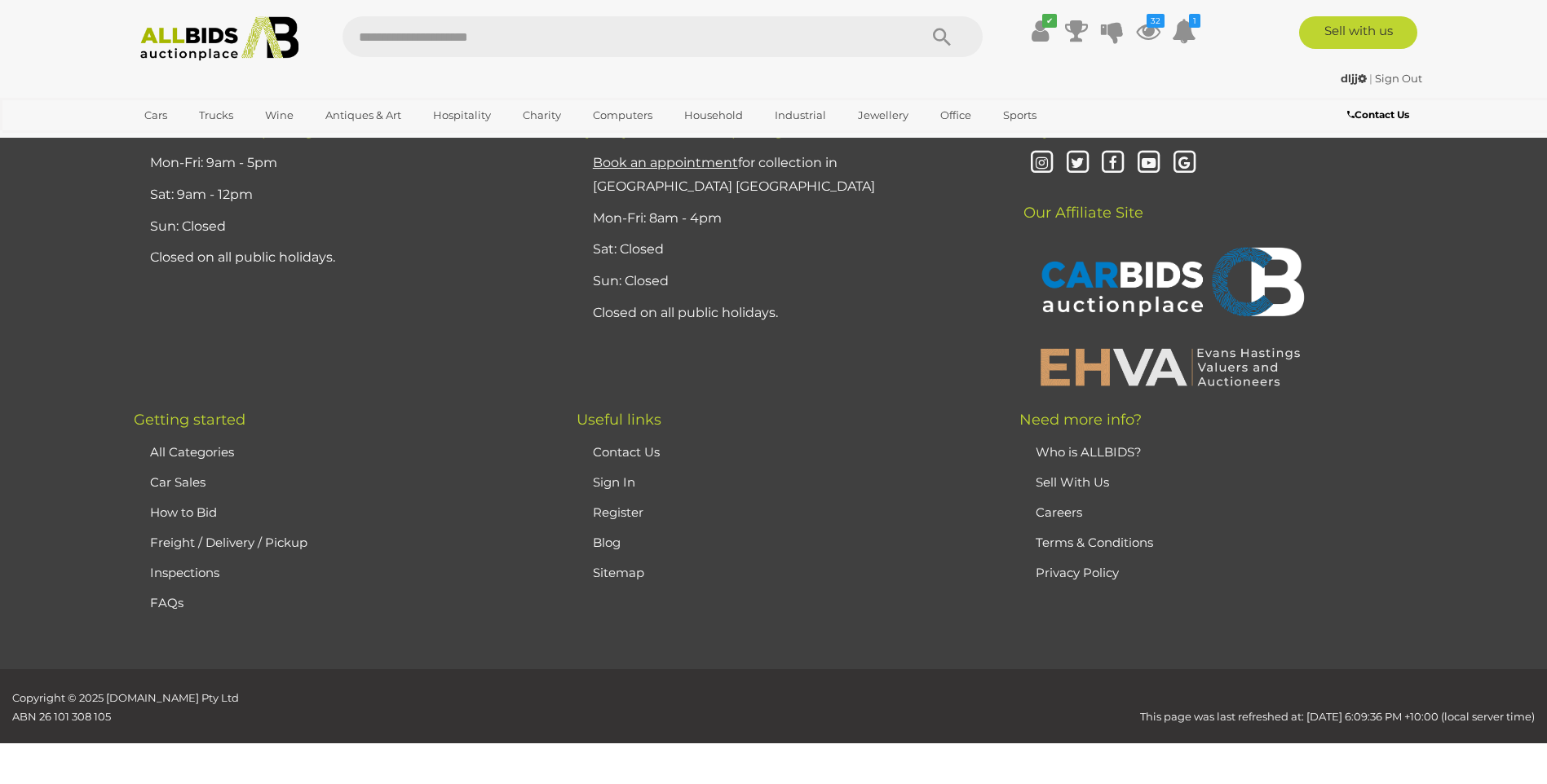
scroll to position [318, 0]
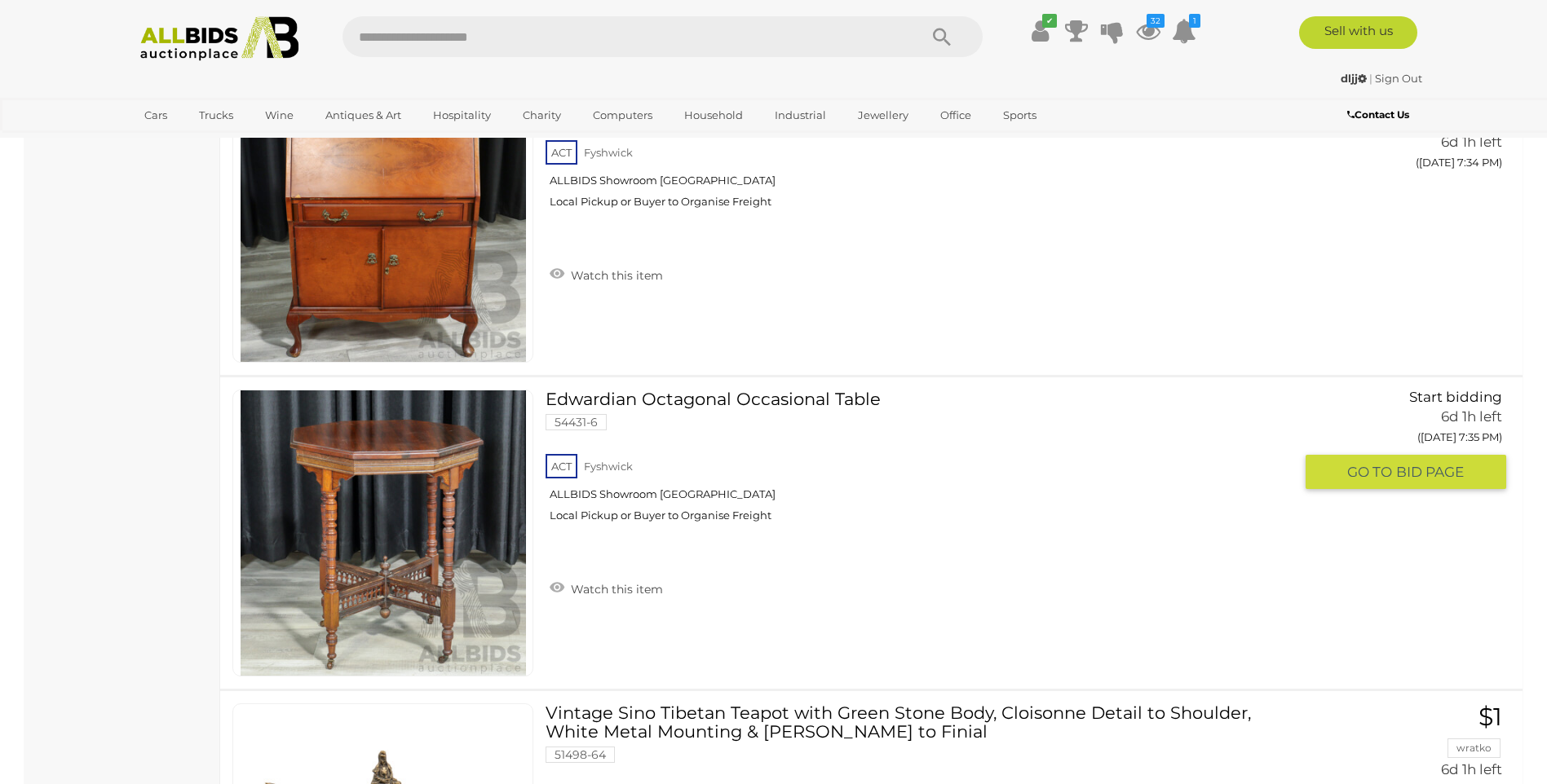
scroll to position [5454, 0]
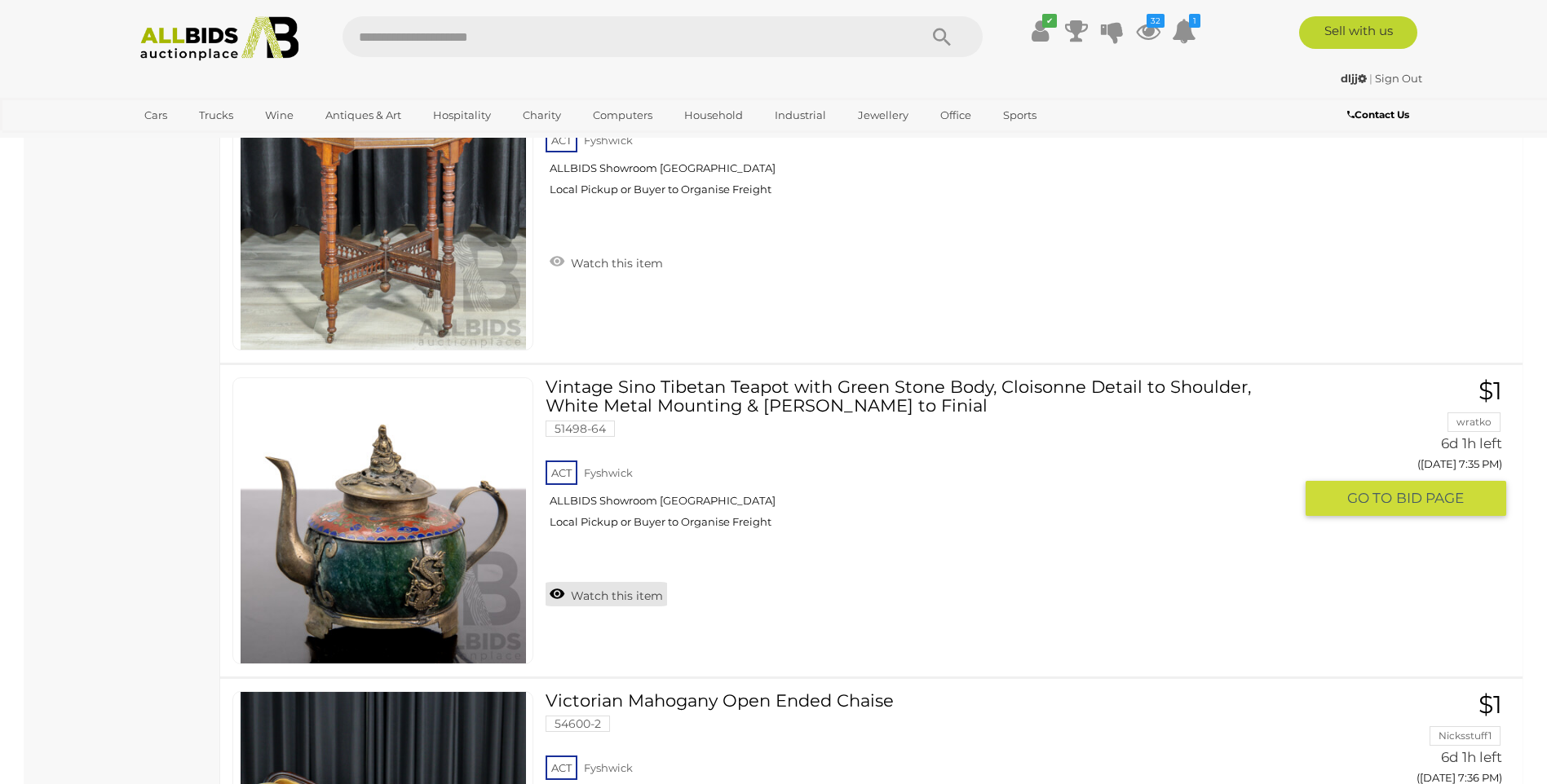
click at [620, 596] on link "Watch this item" at bounding box center [606, 594] width 122 height 25
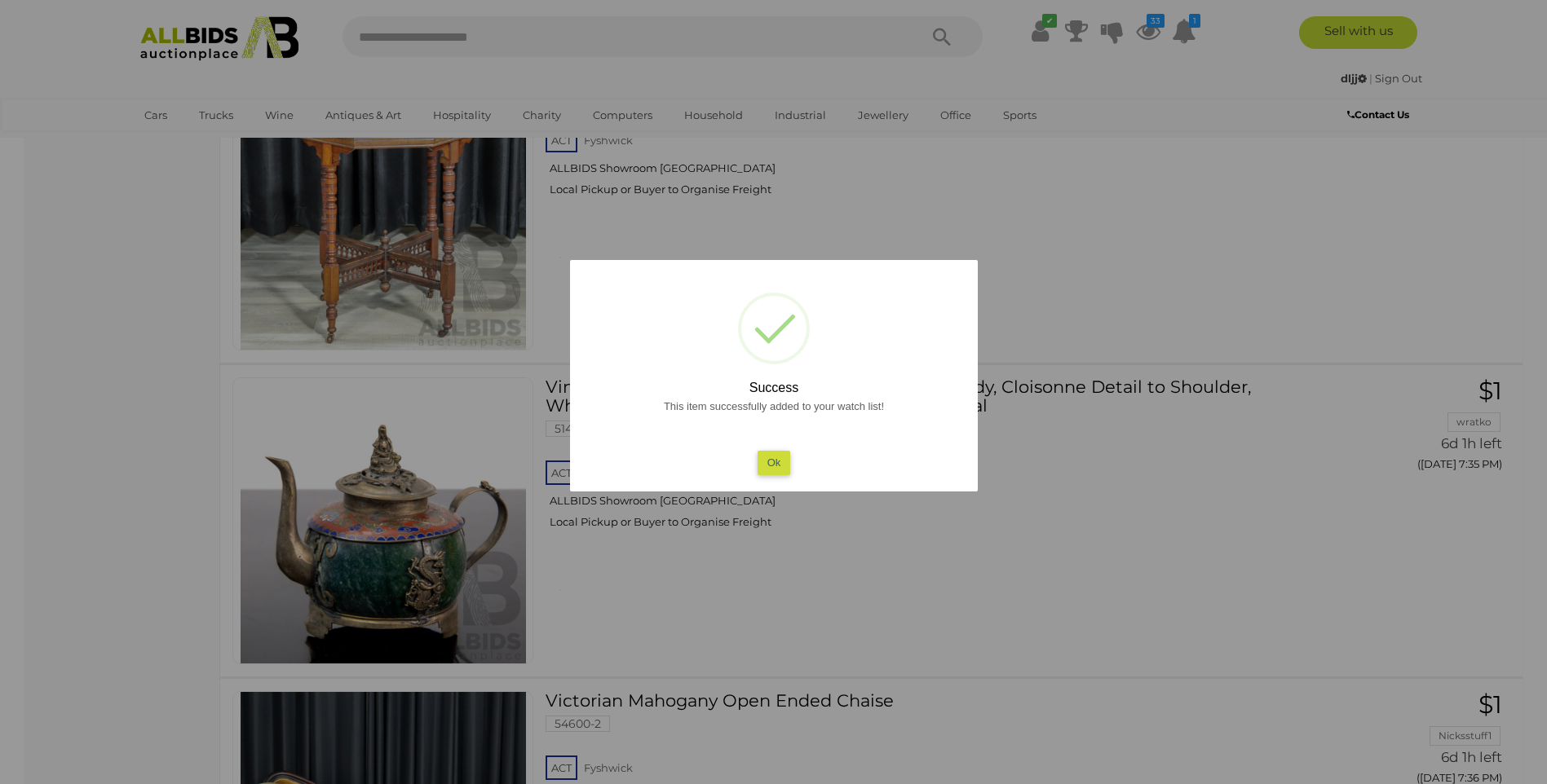
click at [776, 464] on button "Ok" at bounding box center [774, 462] width 34 height 24
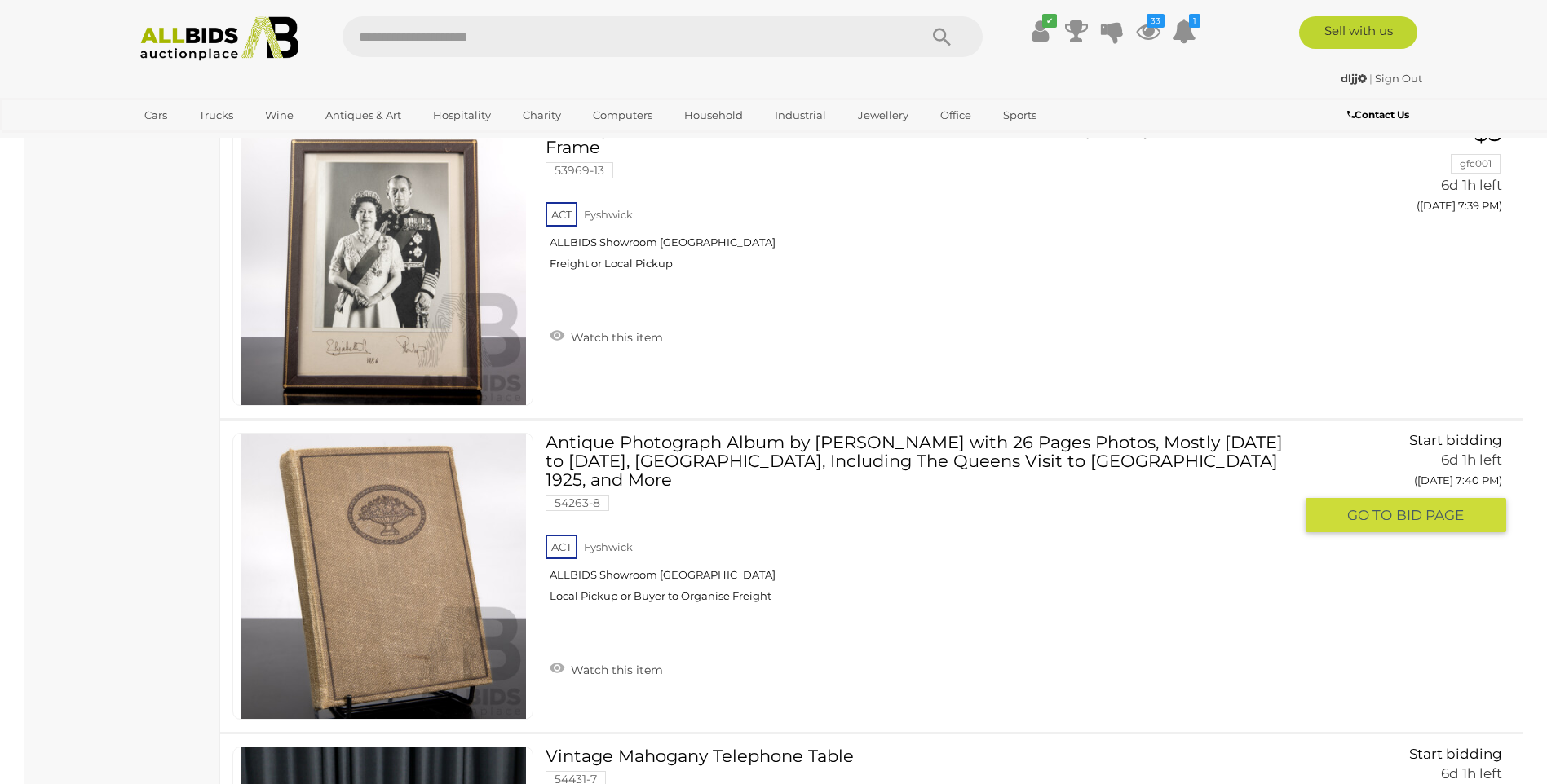
scroll to position [8553, 0]
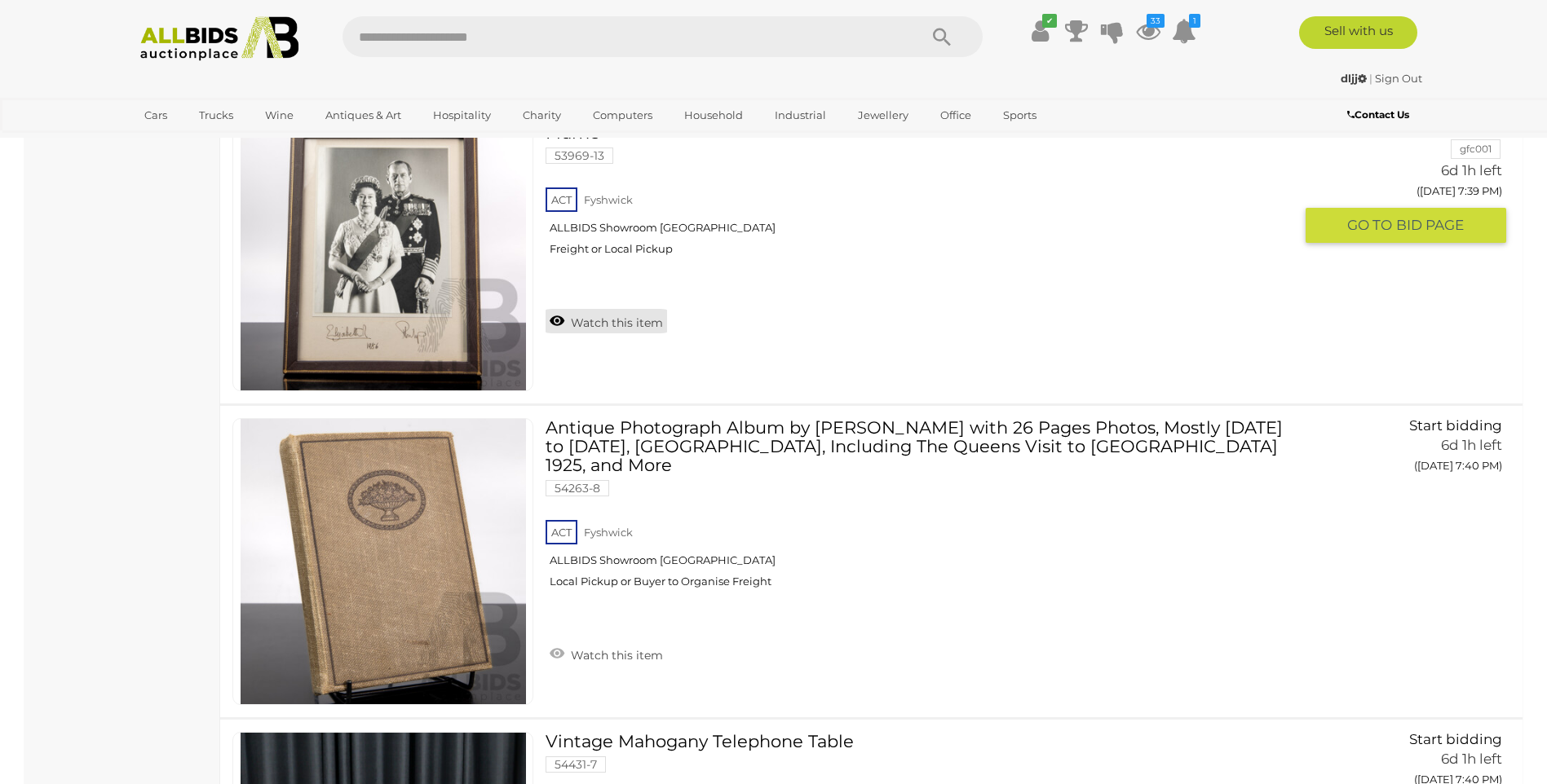
click at [631, 309] on link "Watch this item" at bounding box center [606, 321] width 122 height 25
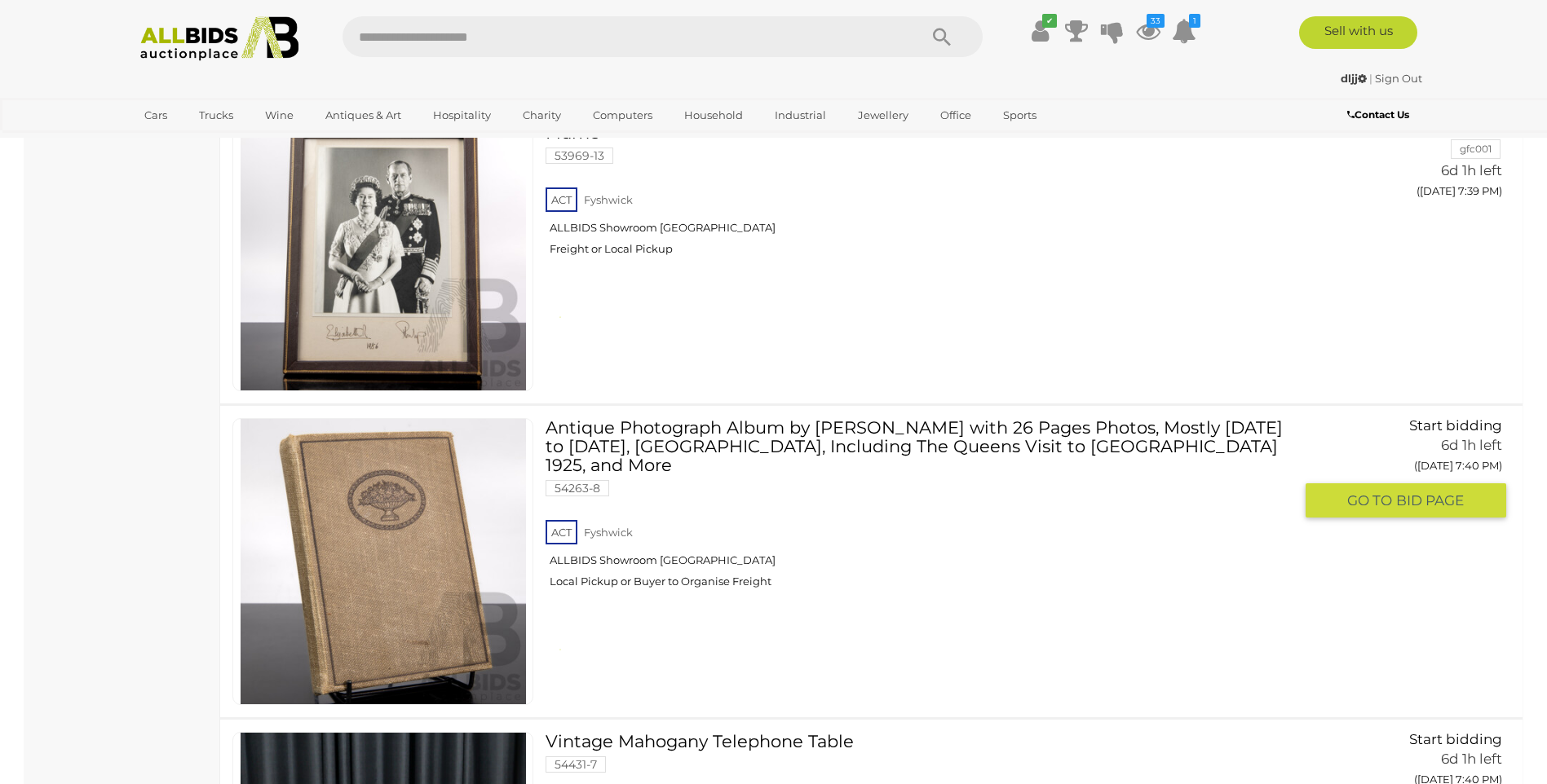
scroll to position [8797, 0]
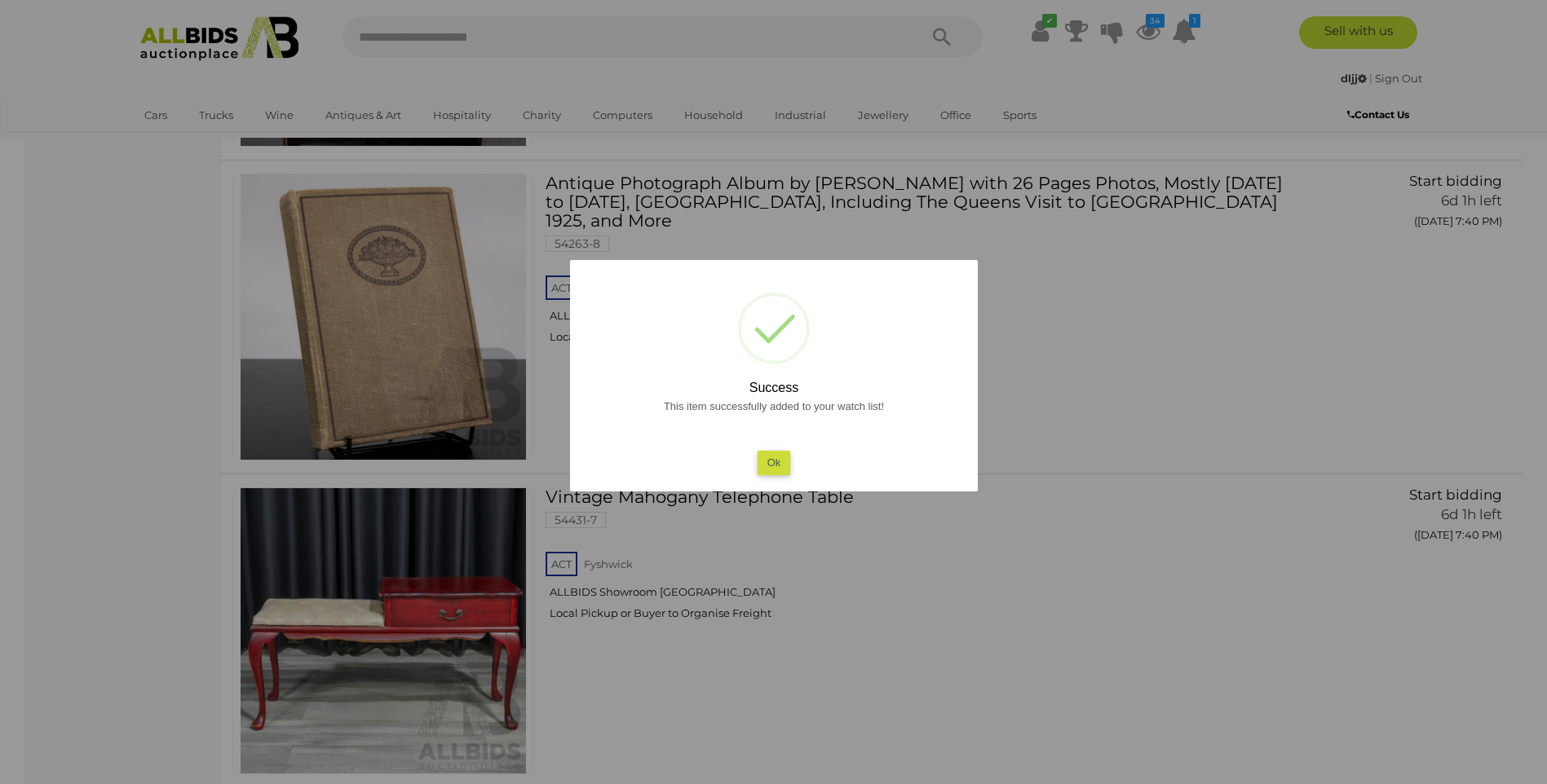
click at [763, 461] on button "Ok" at bounding box center [774, 462] width 34 height 24
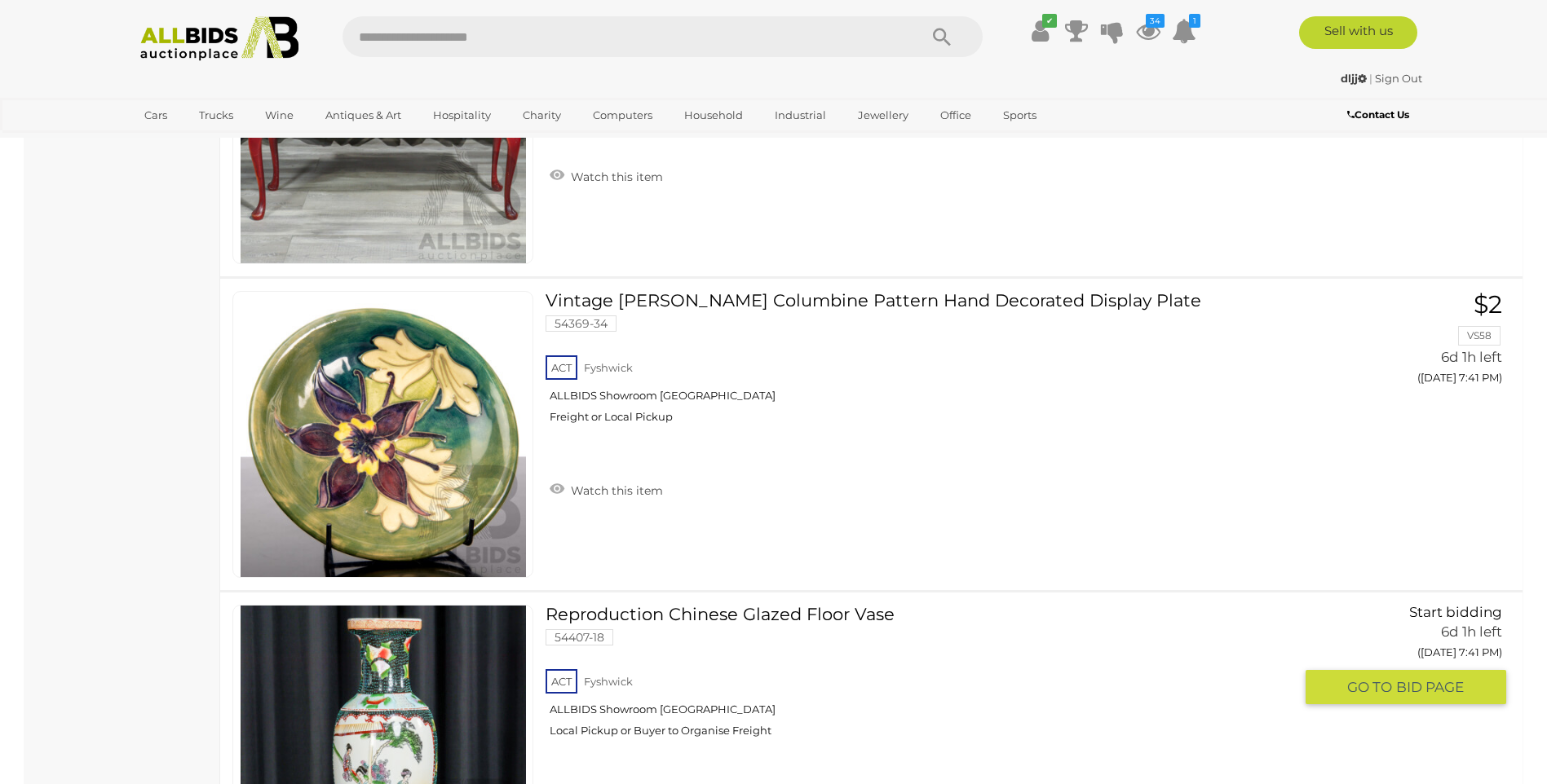
scroll to position [9694, 0]
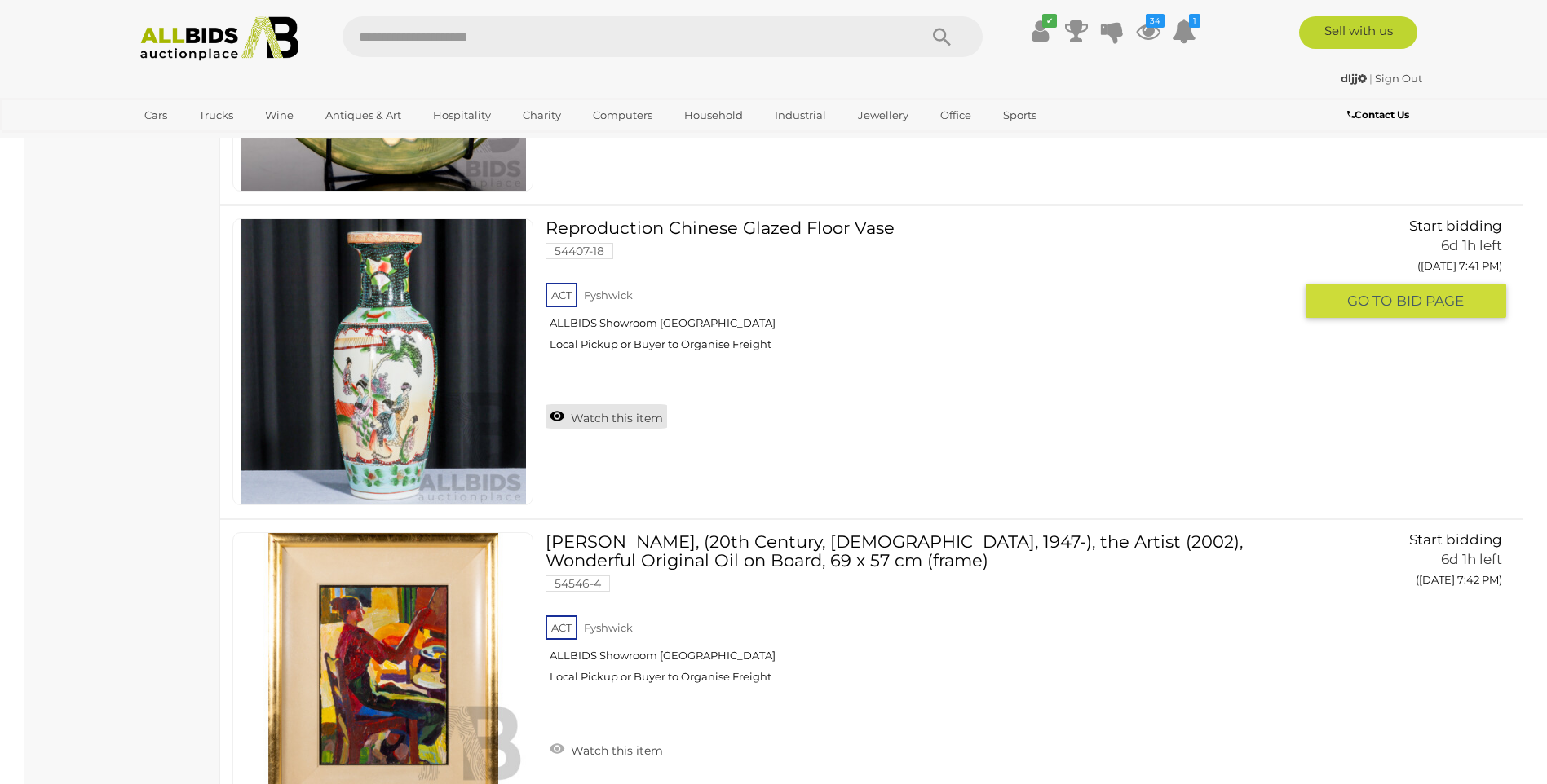
click at [596, 419] on link "Watch this item" at bounding box center [606, 417] width 122 height 25
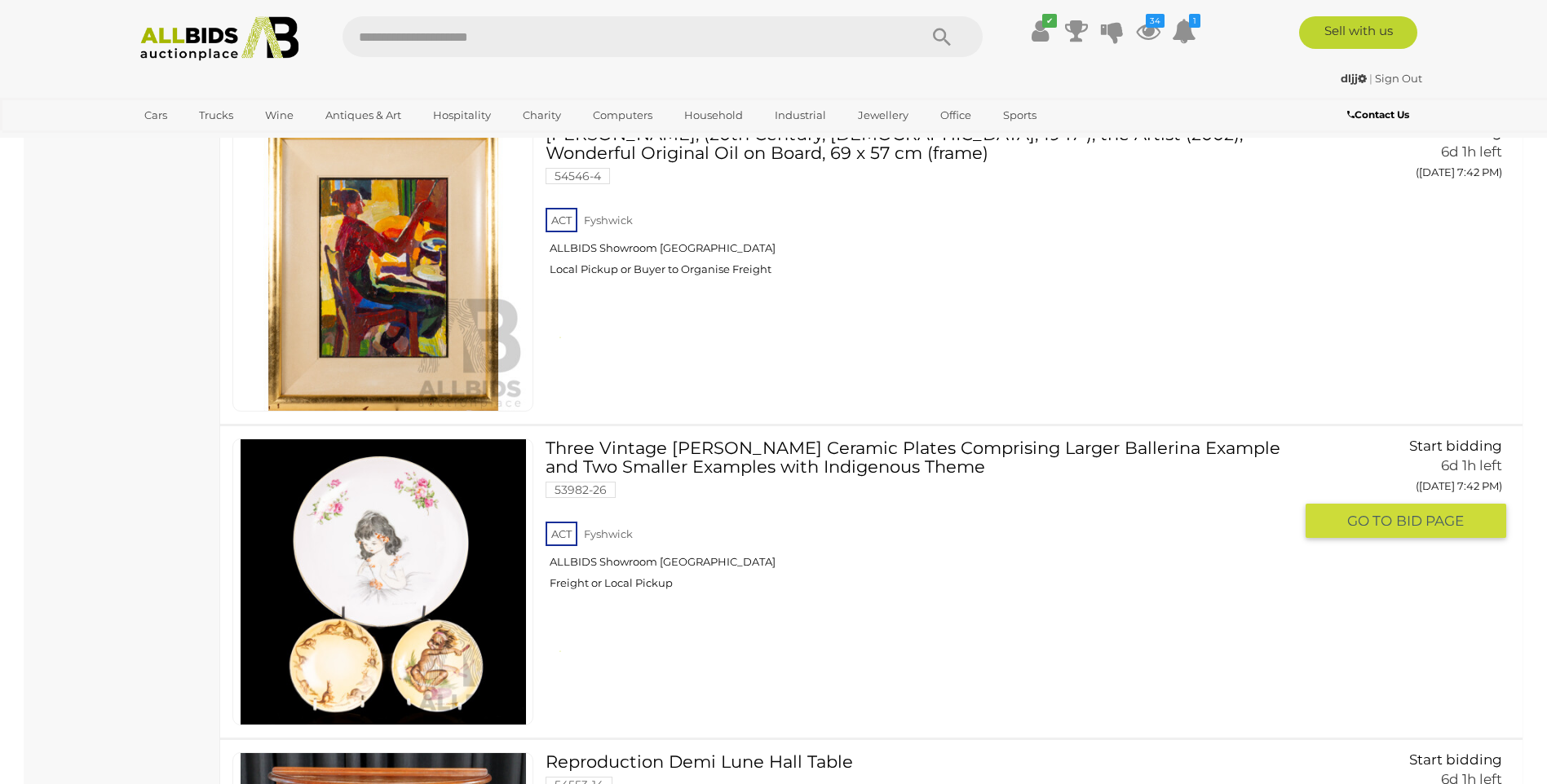
scroll to position [10183, 0]
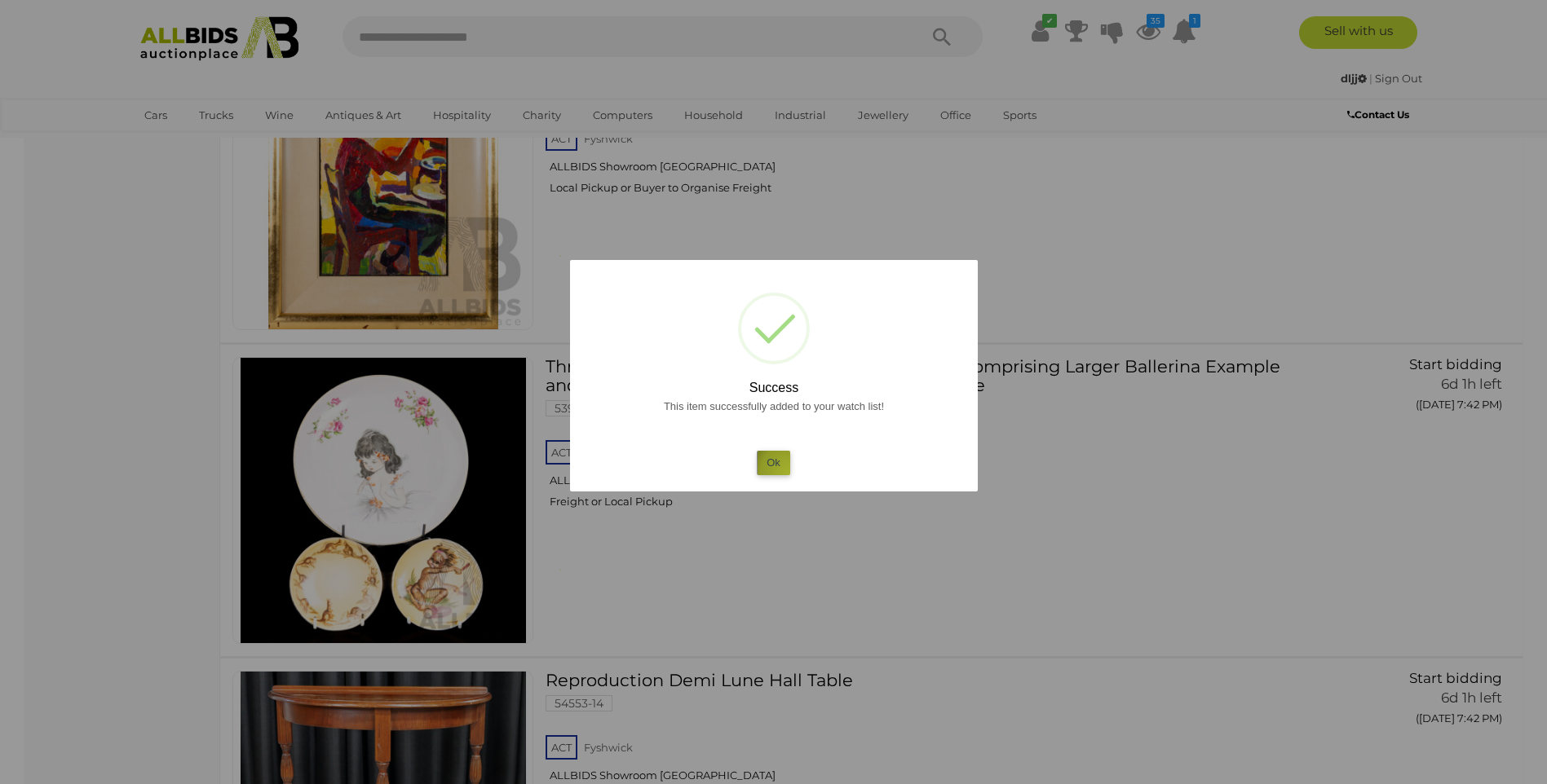
click at [789, 473] on button "Ok" at bounding box center [774, 462] width 34 height 24
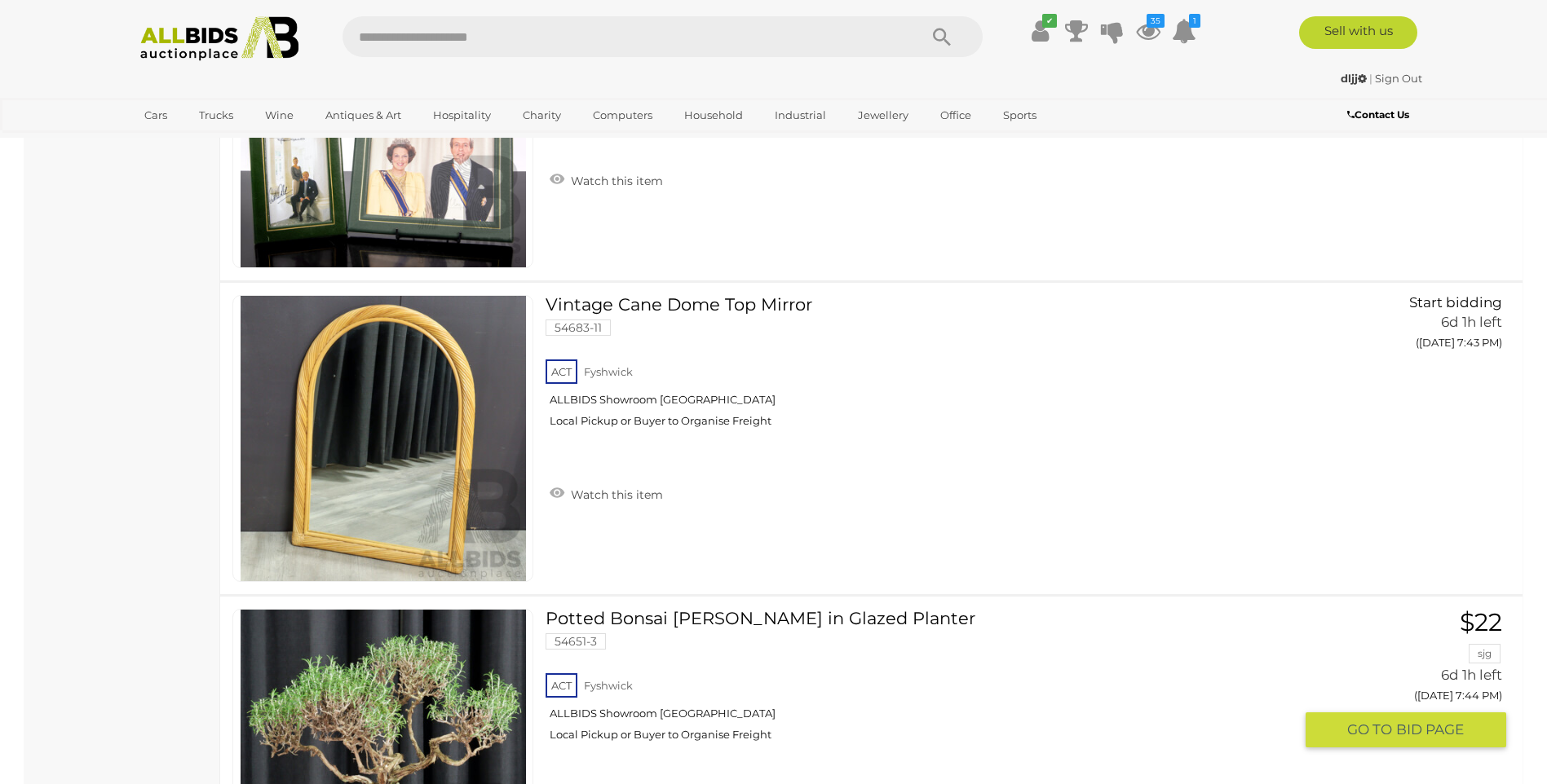
scroll to position [11488, 0]
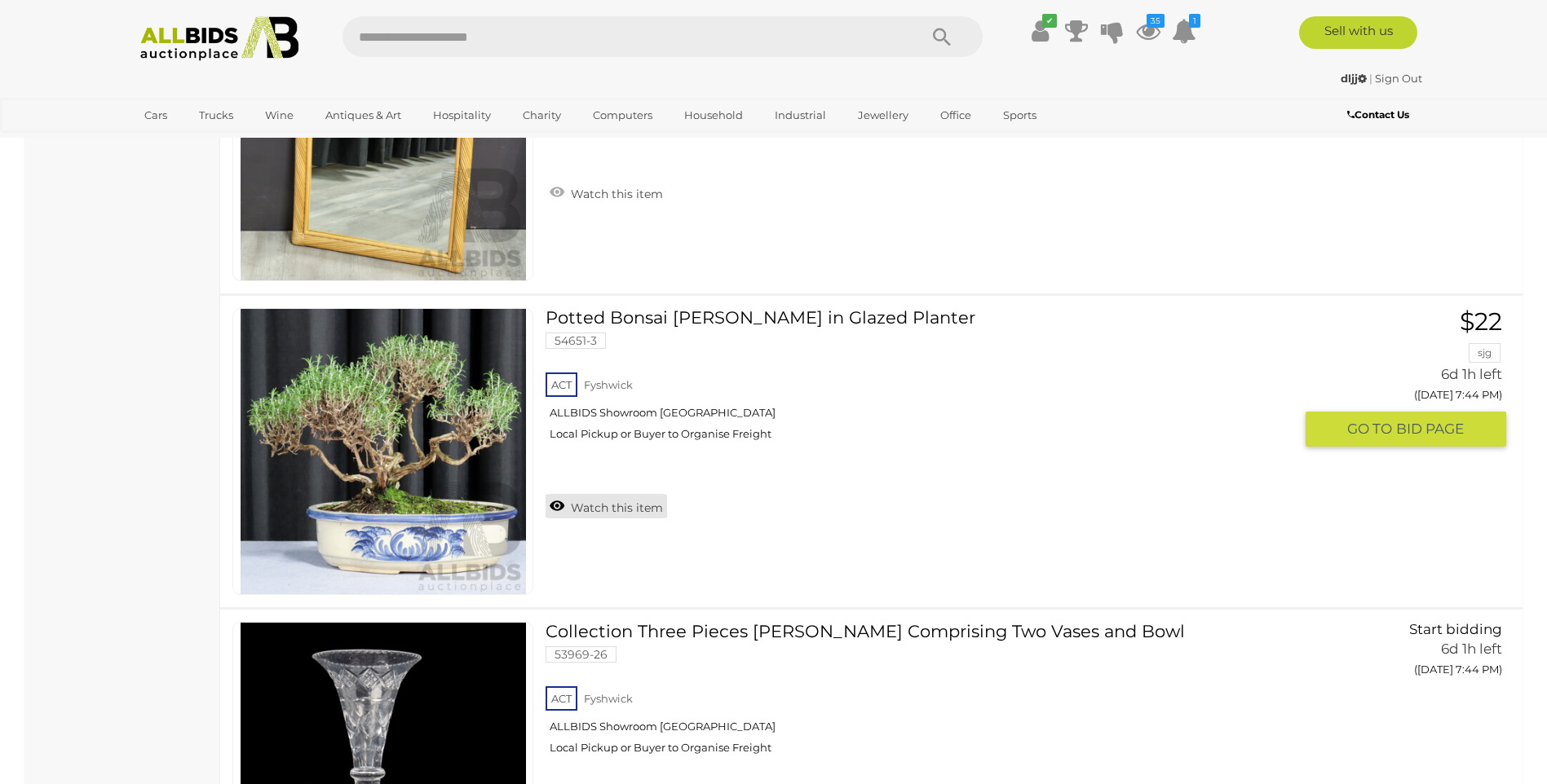
click at [617, 506] on link "Watch this item" at bounding box center [606, 506] width 122 height 25
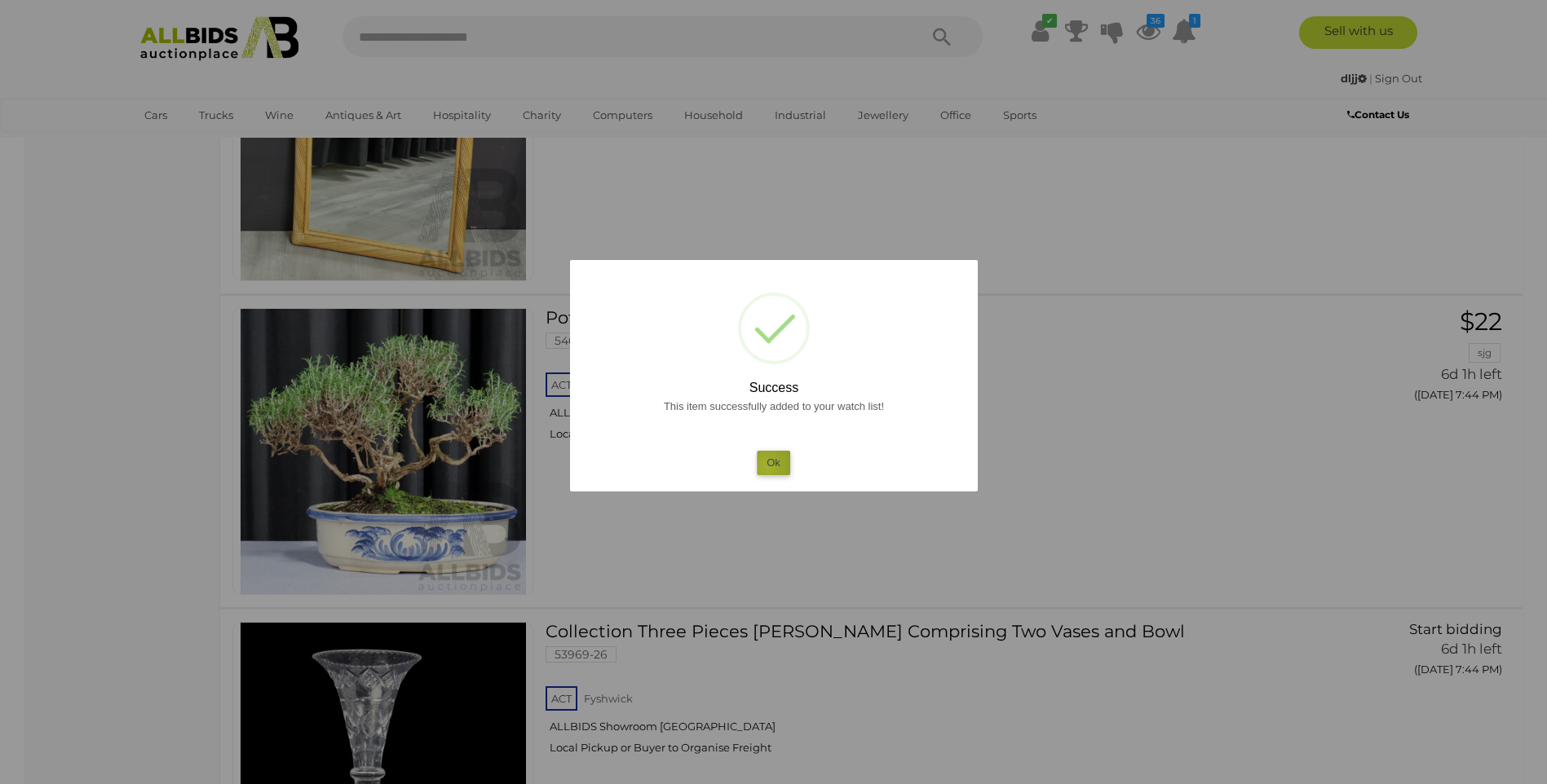
click at [766, 466] on button "Ok" at bounding box center [774, 462] width 34 height 24
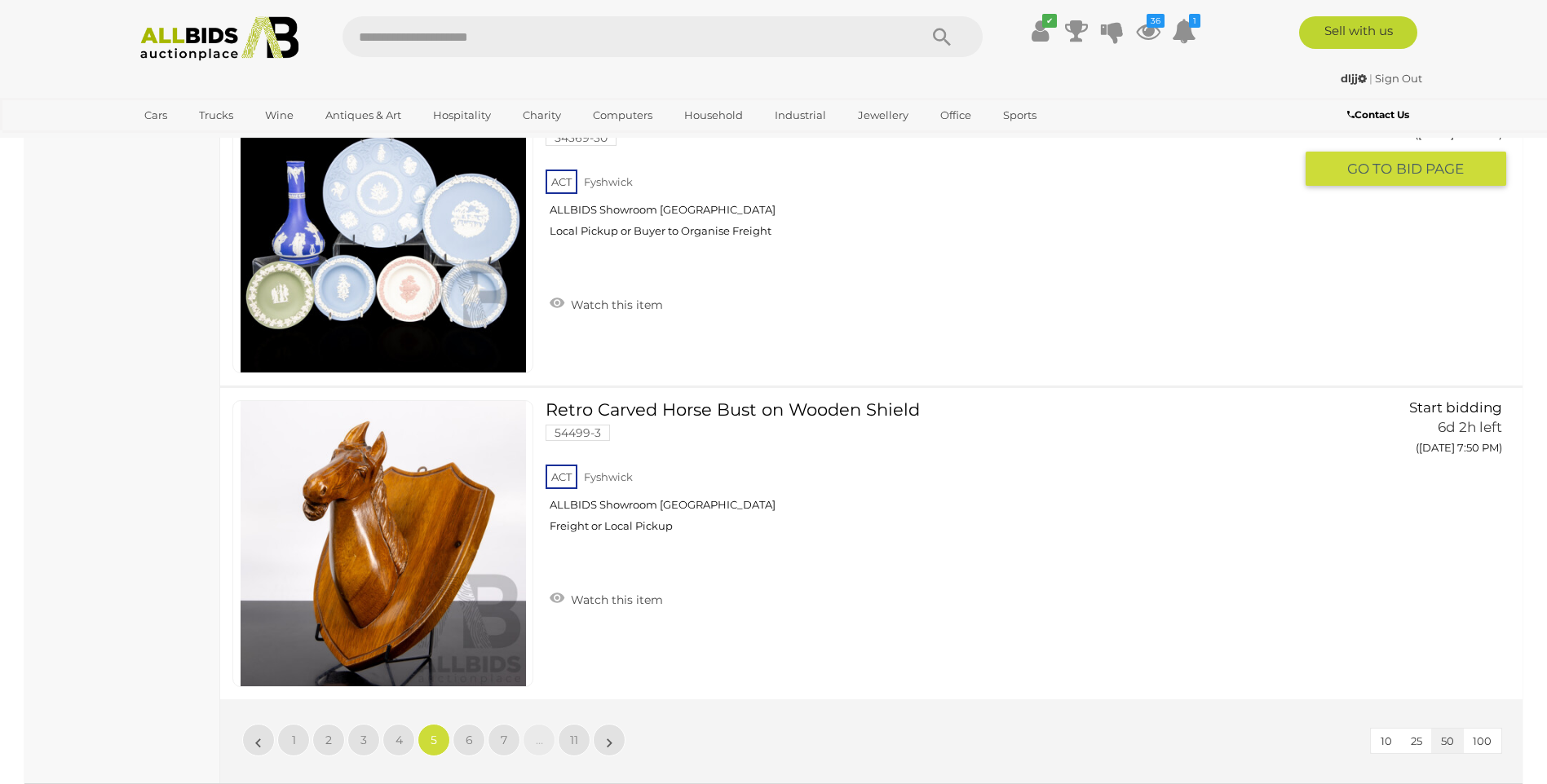
scroll to position [15727, 0]
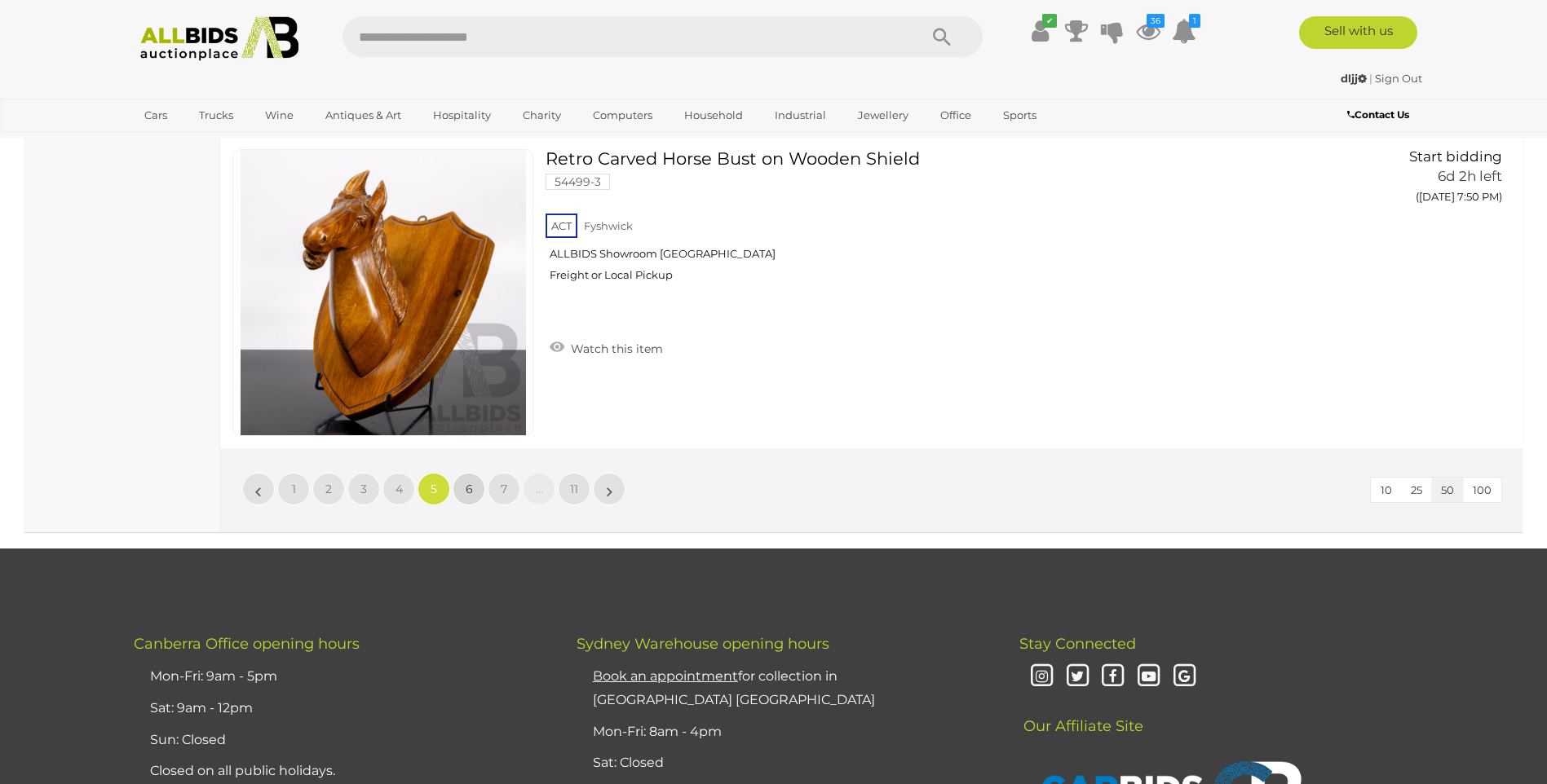
click at [475, 480] on link "6" at bounding box center [468, 489] width 33 height 33
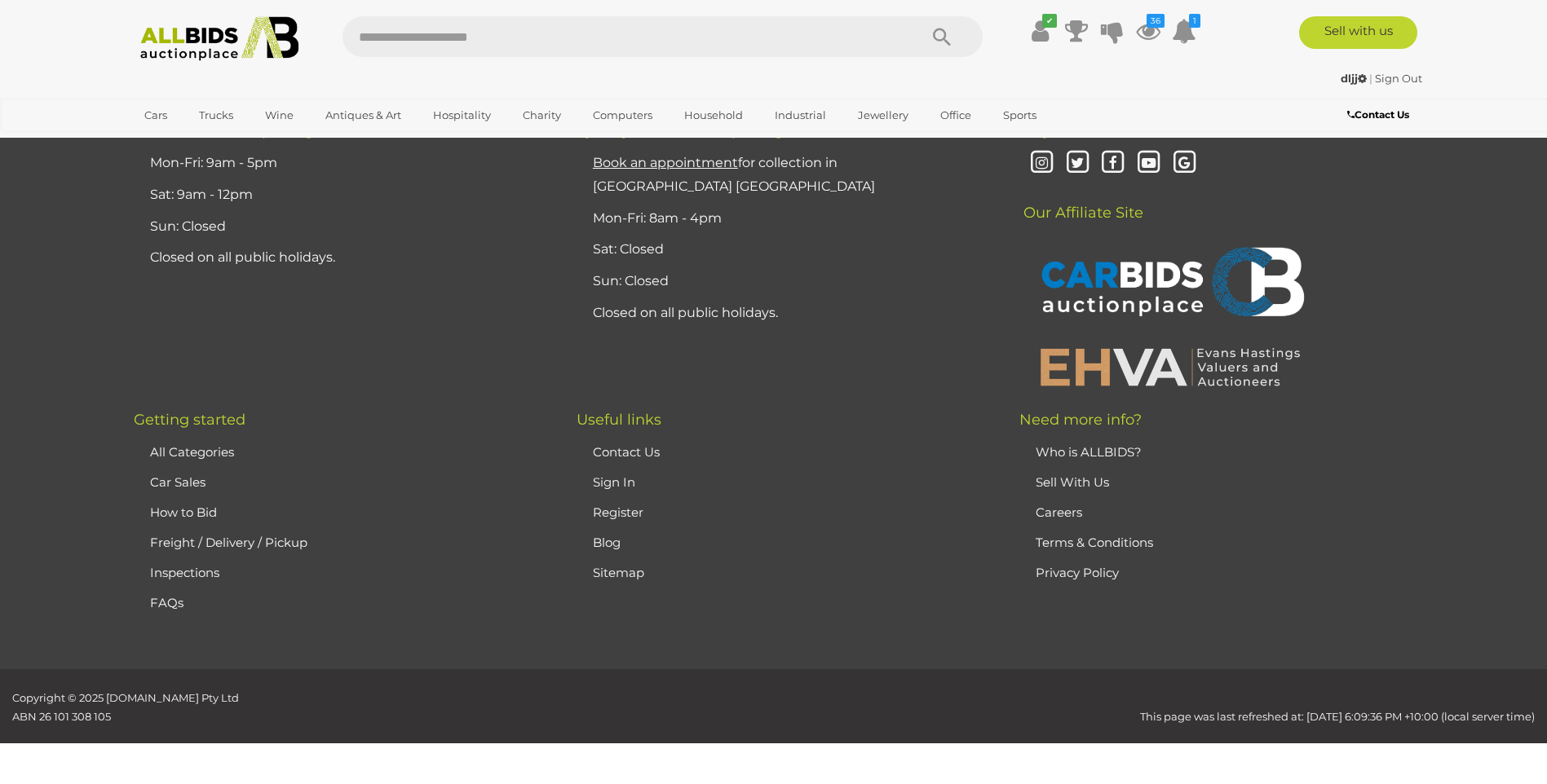
scroll to position [318, 0]
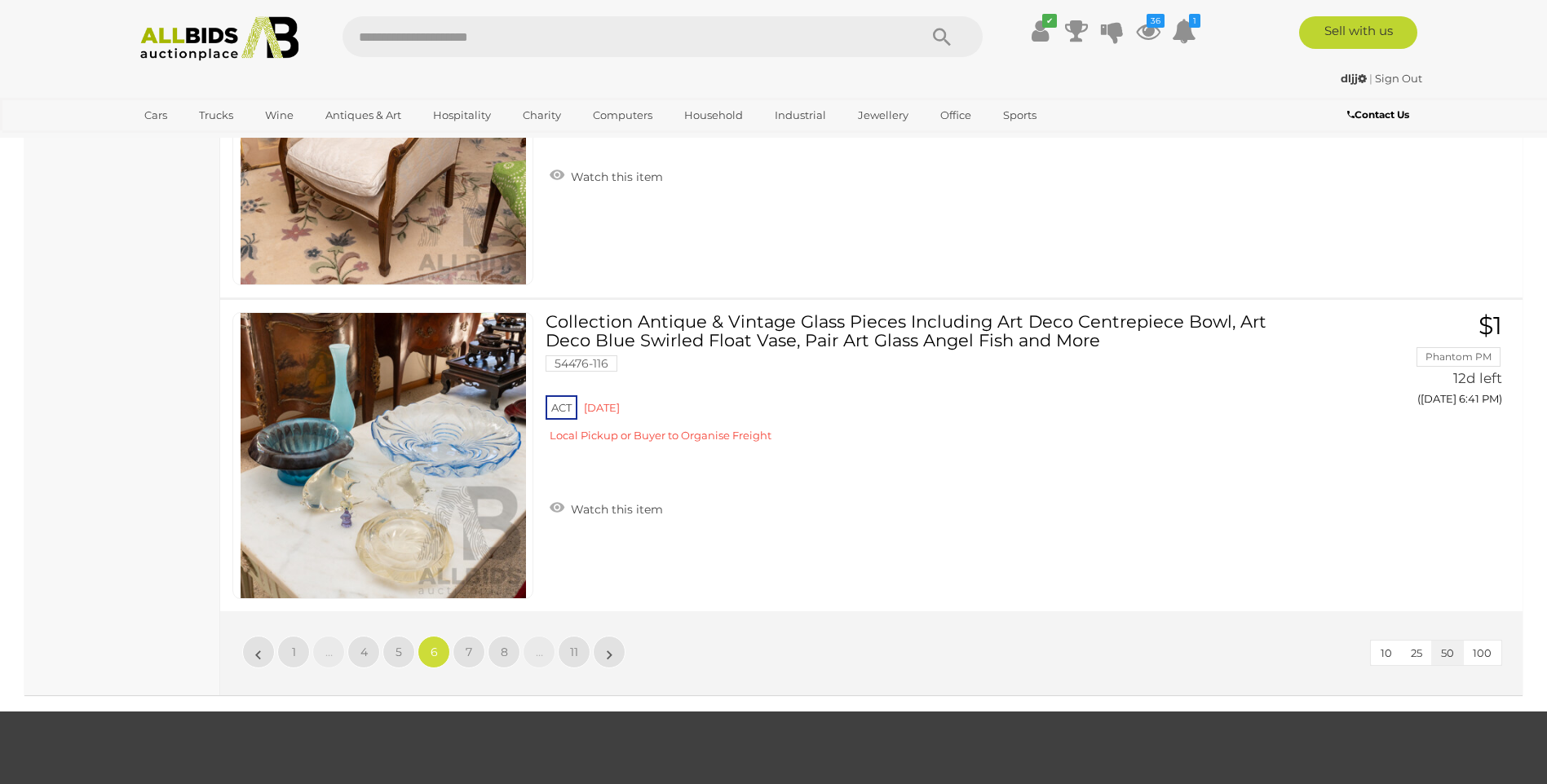
scroll to position [15972, 0]
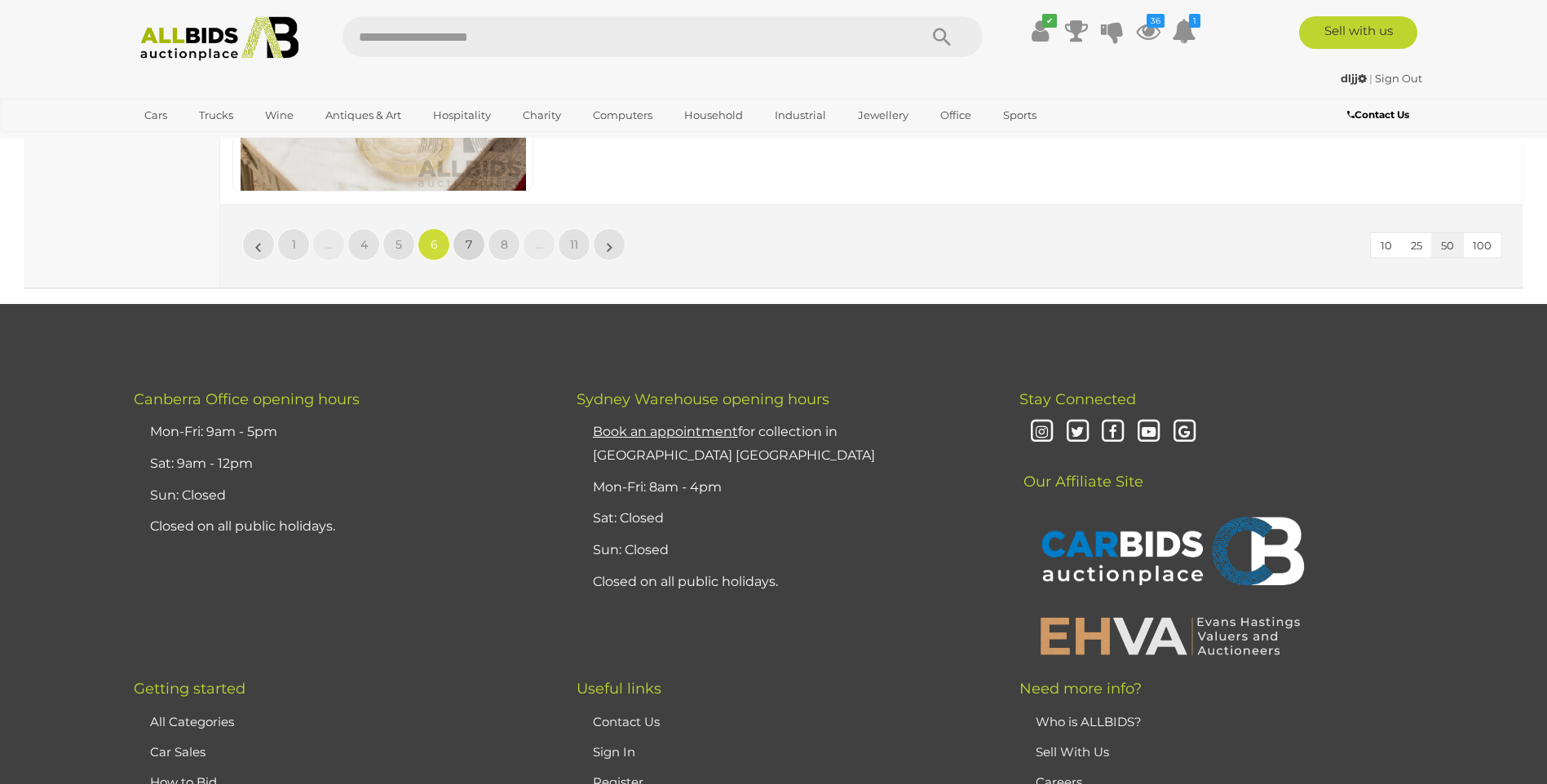
click at [463, 246] on link "7" at bounding box center [468, 244] width 33 height 33
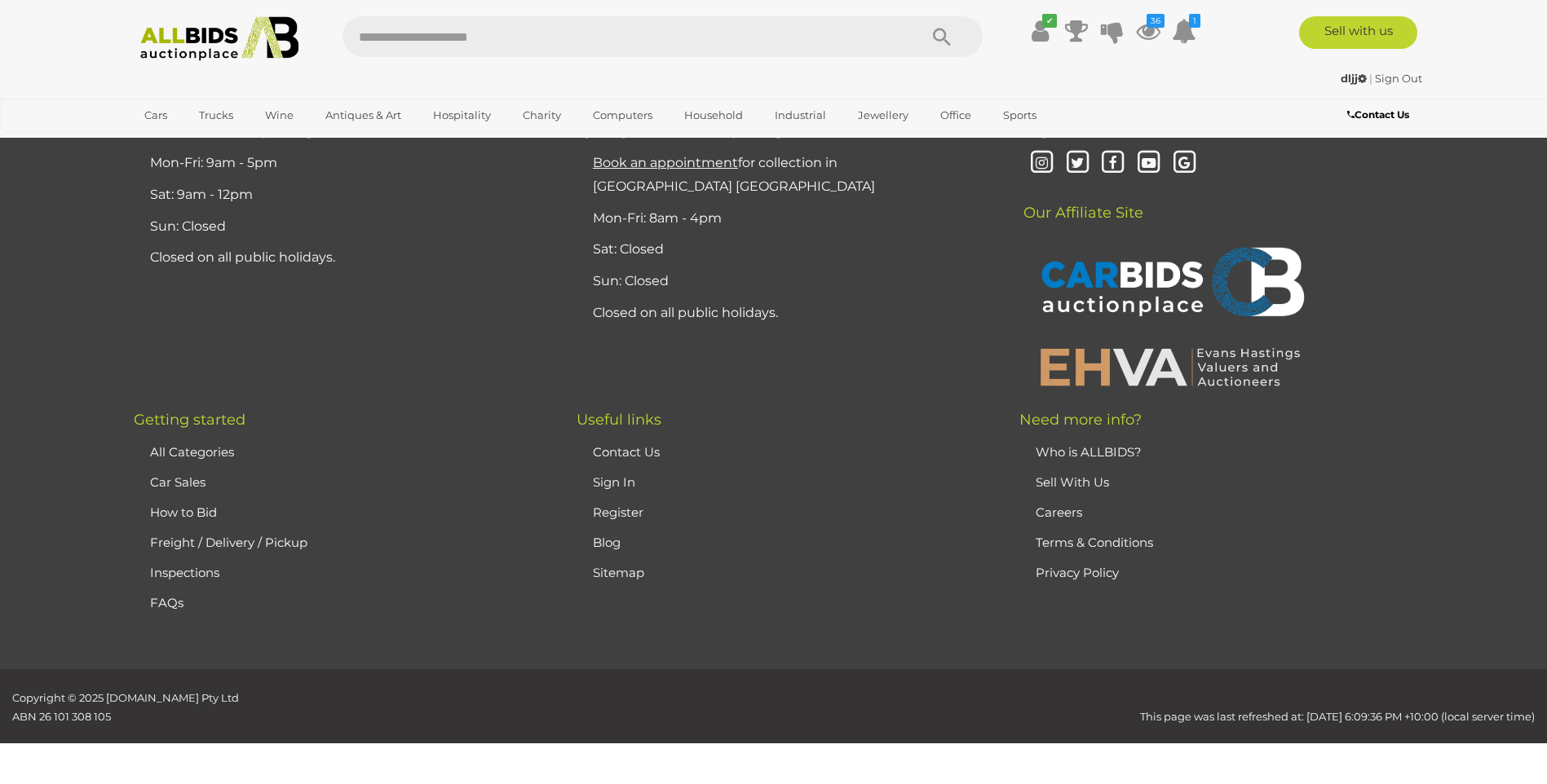
scroll to position [318, 0]
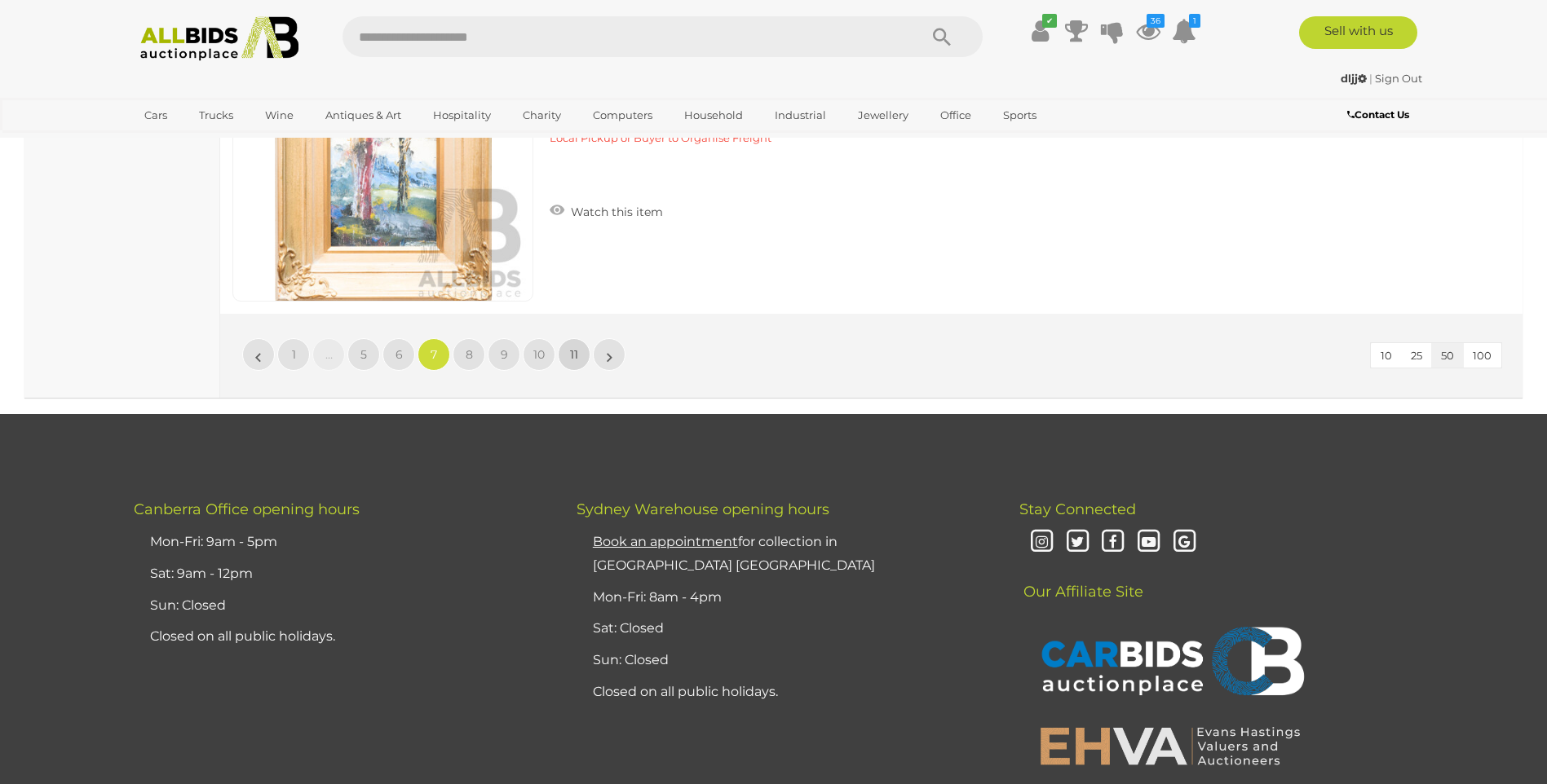
scroll to position [15809, 0]
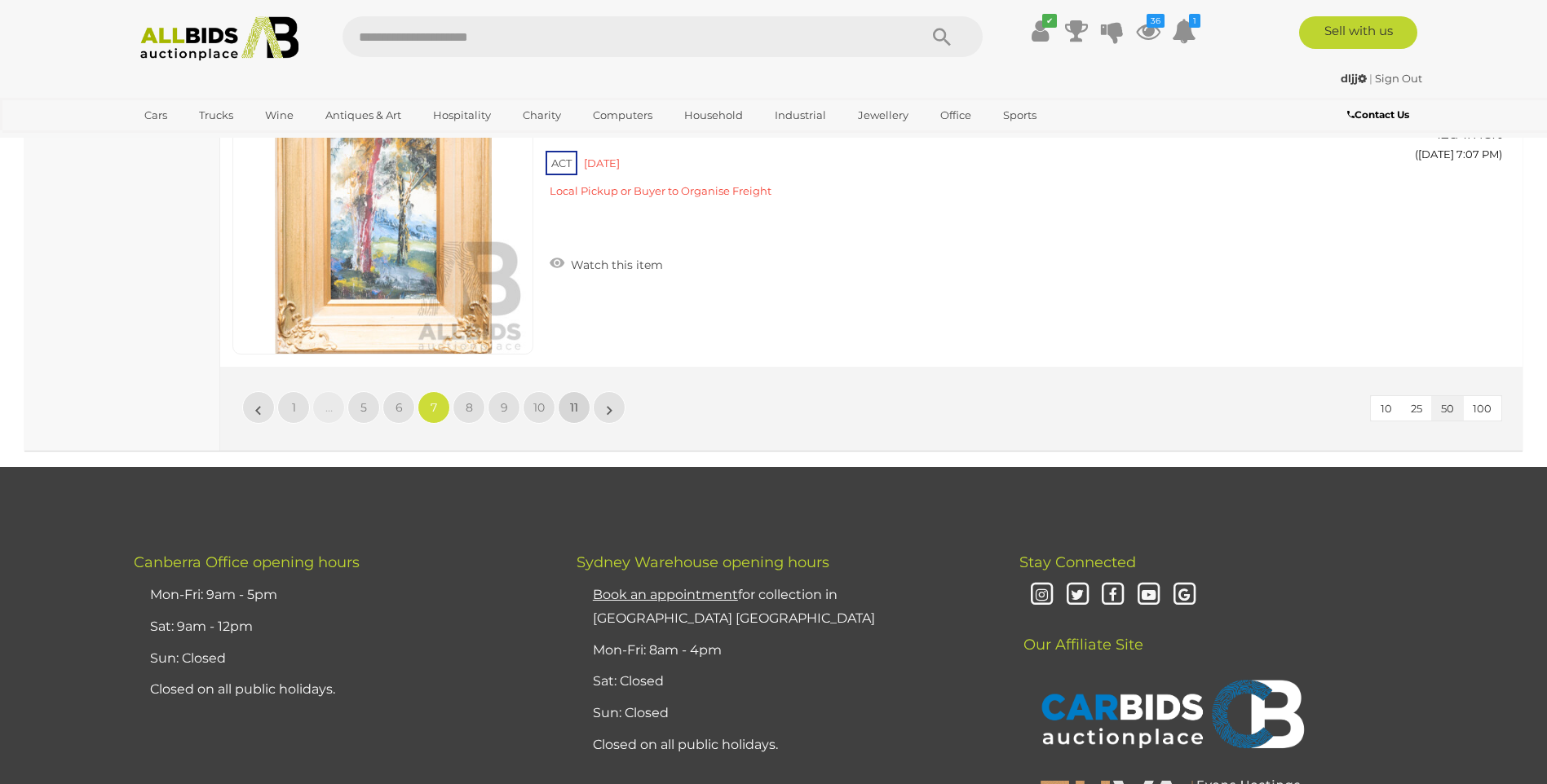
click at [573, 412] on span "11" at bounding box center [574, 407] width 8 height 15
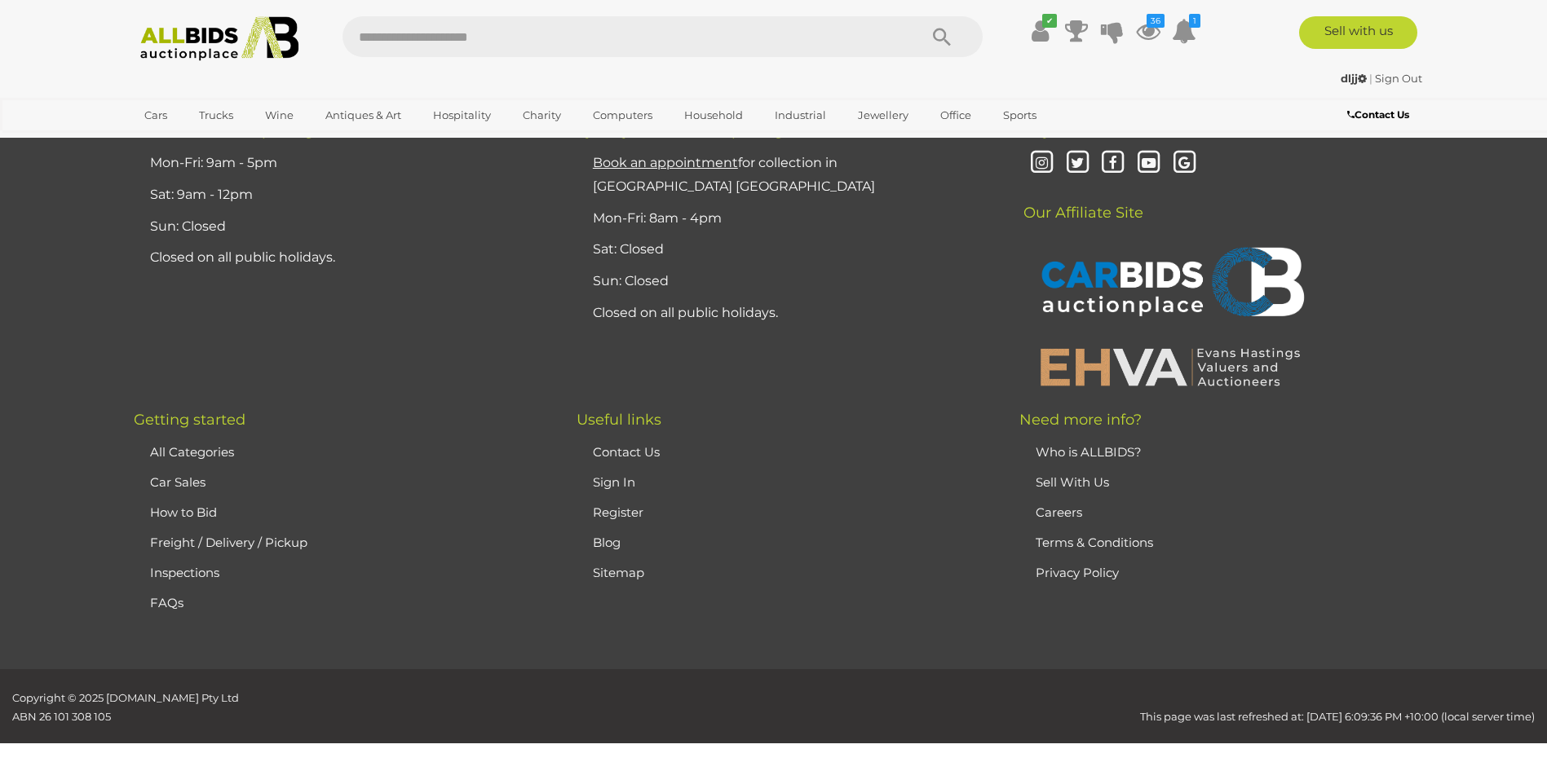
scroll to position [318, 0]
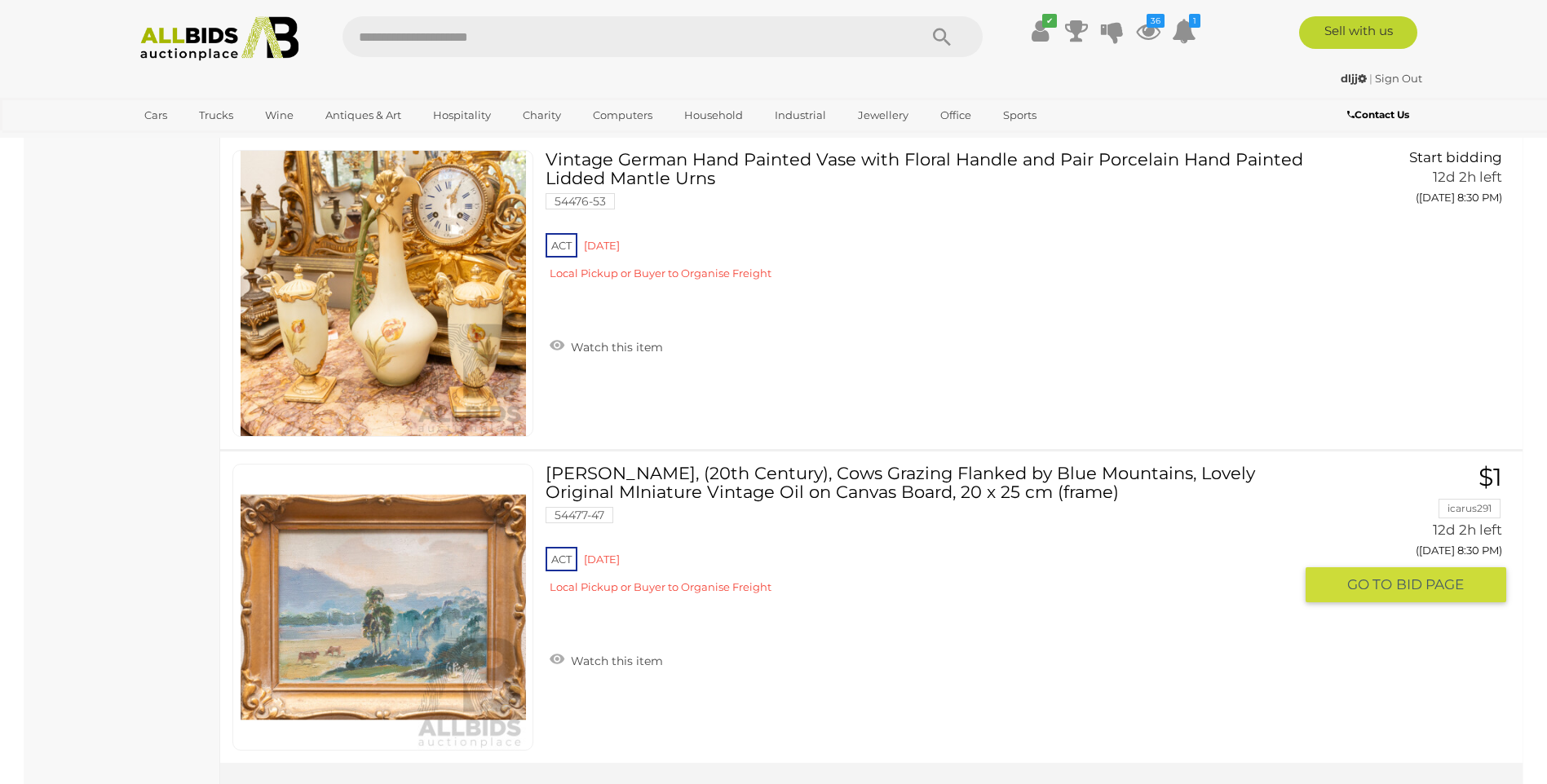
scroll to position [13689, 0]
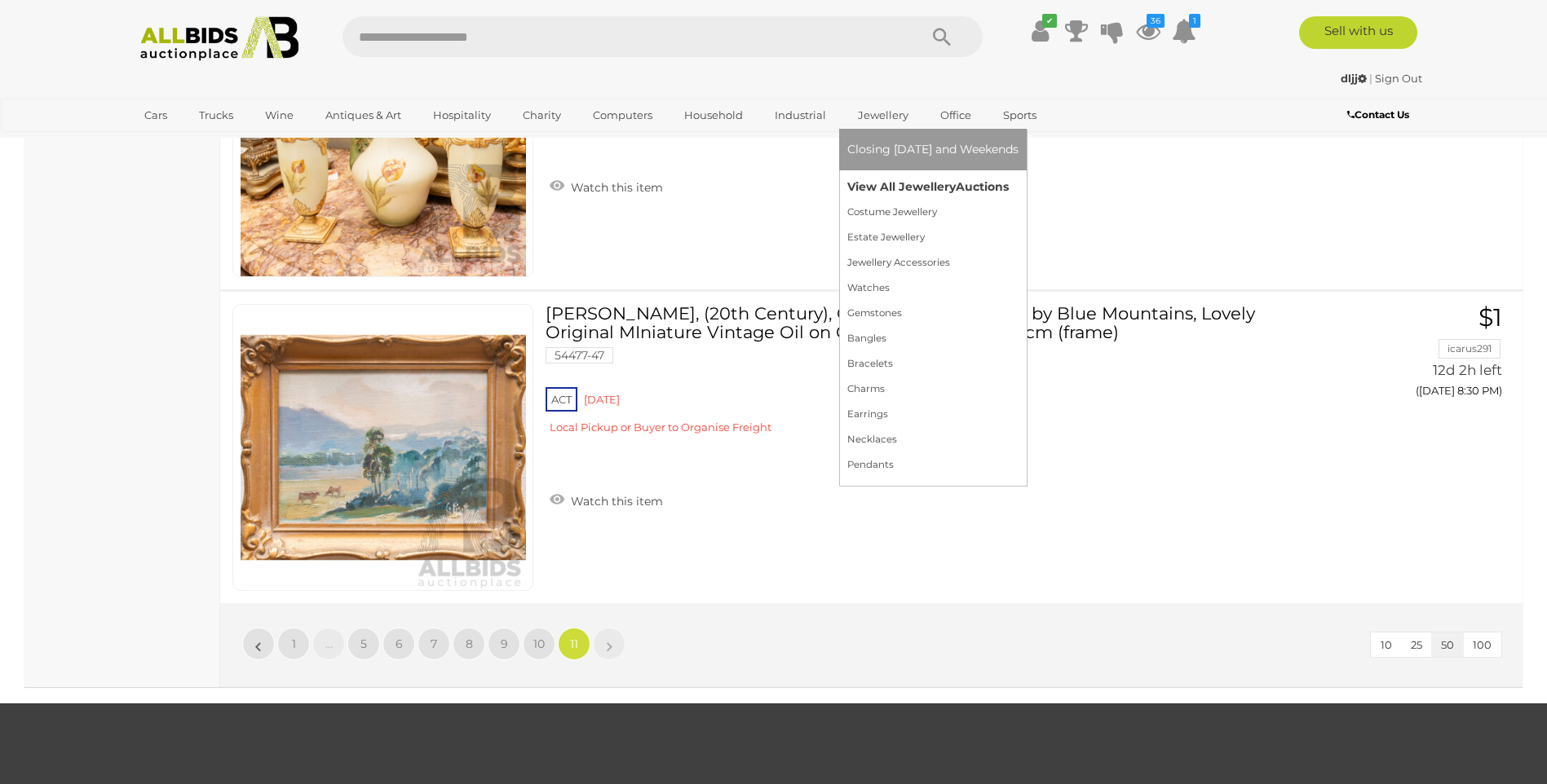
click at [884, 176] on link "View All Jewellery Auctions" at bounding box center [932, 187] width 171 height 25
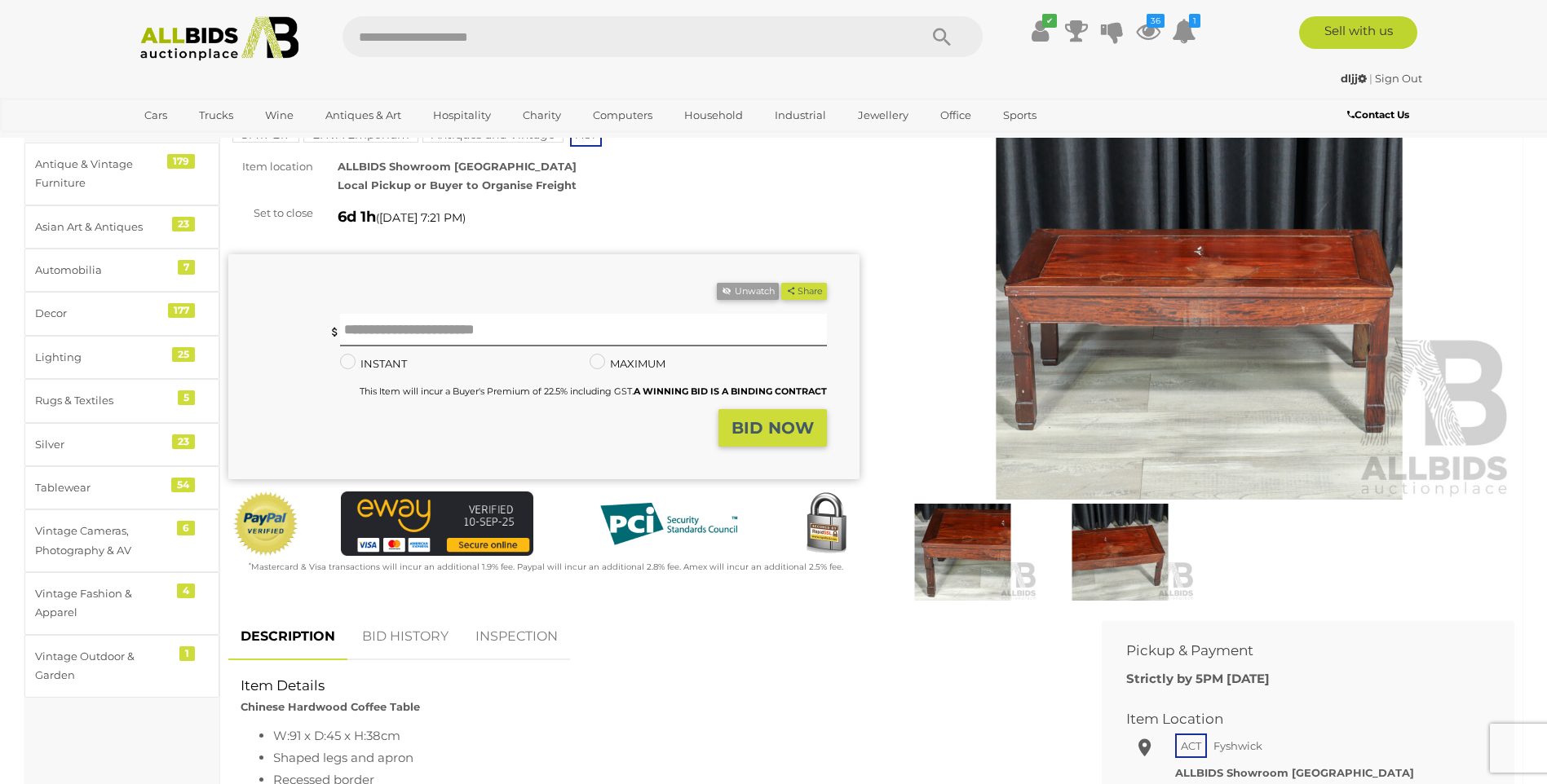
scroll to position [163, 0]
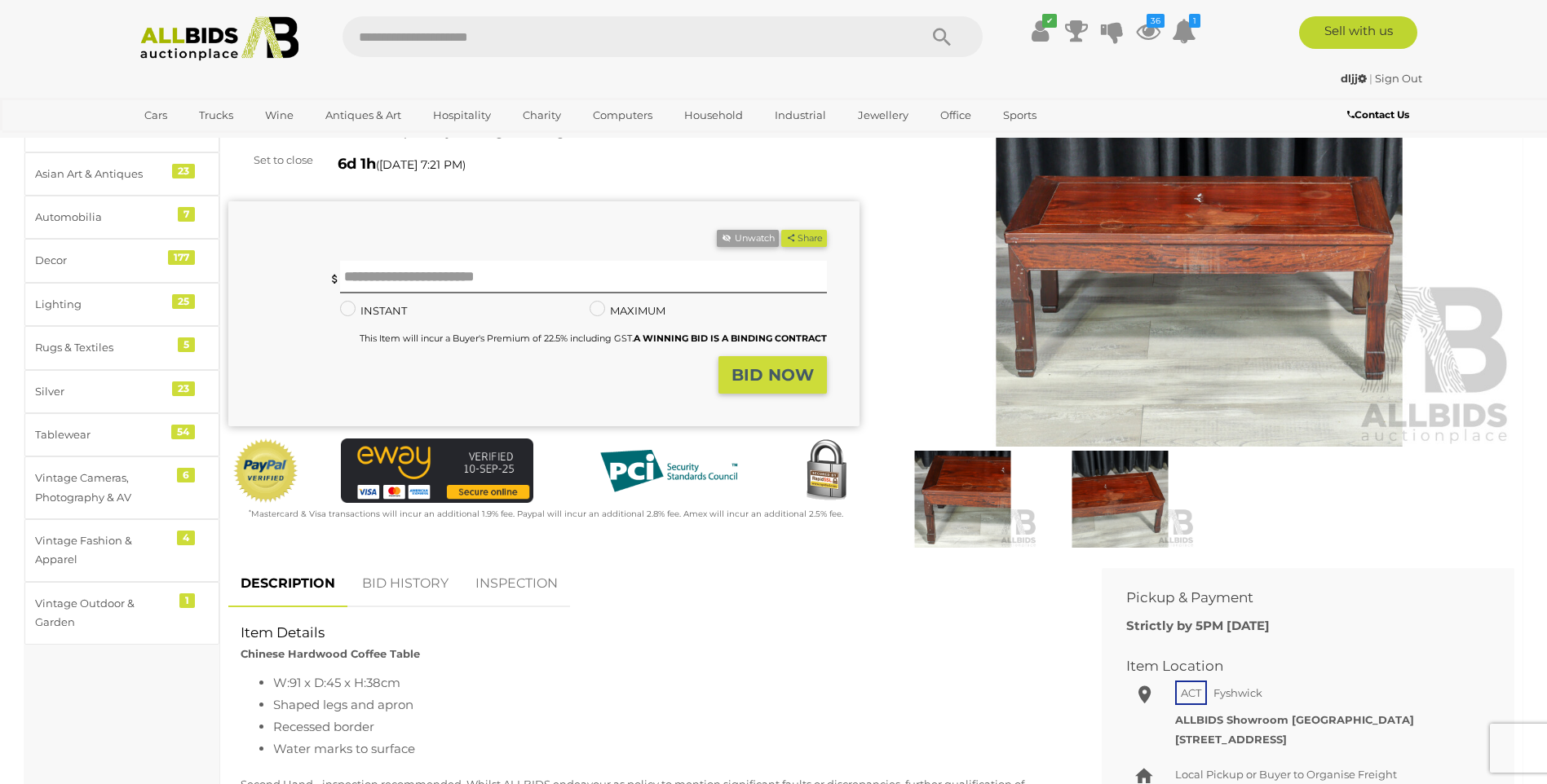
click at [1117, 308] on img at bounding box center [1200, 244] width 632 height 407
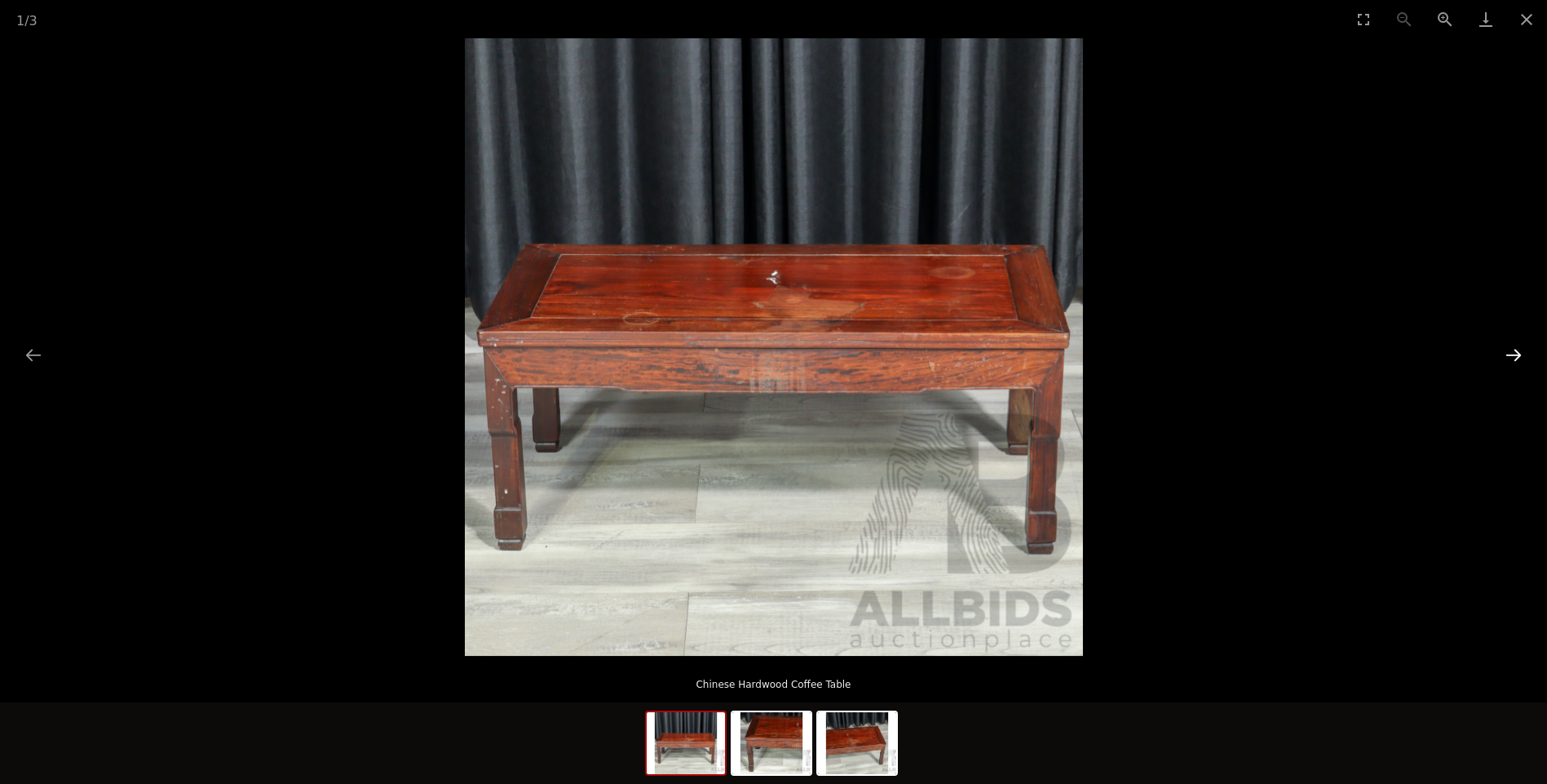
click at [1508, 363] on button "Next slide" at bounding box center [1513, 355] width 35 height 32
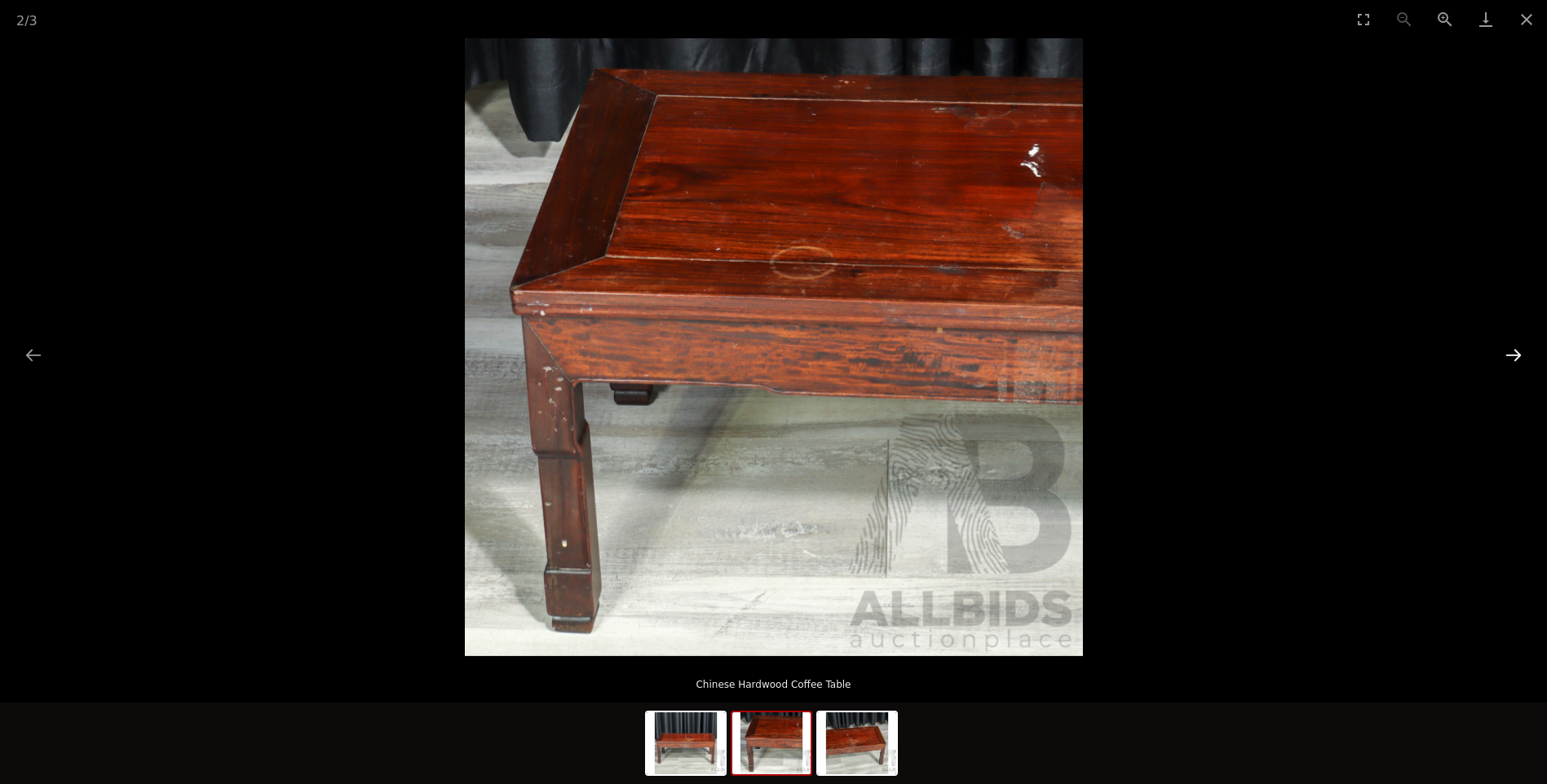
click at [1508, 362] on button "Next slide" at bounding box center [1513, 355] width 35 height 32
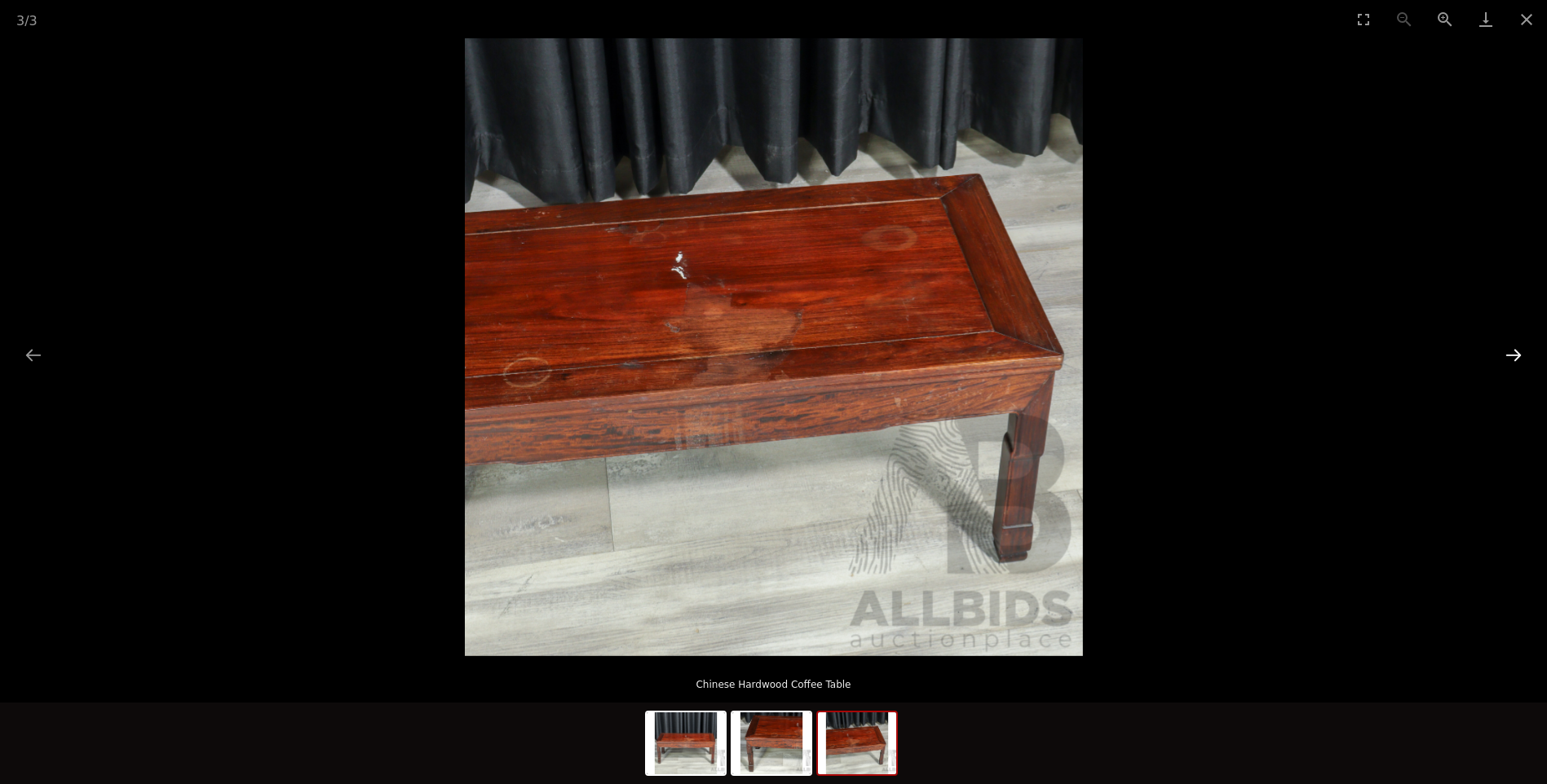
click at [1508, 362] on button "Next slide" at bounding box center [1513, 355] width 35 height 32
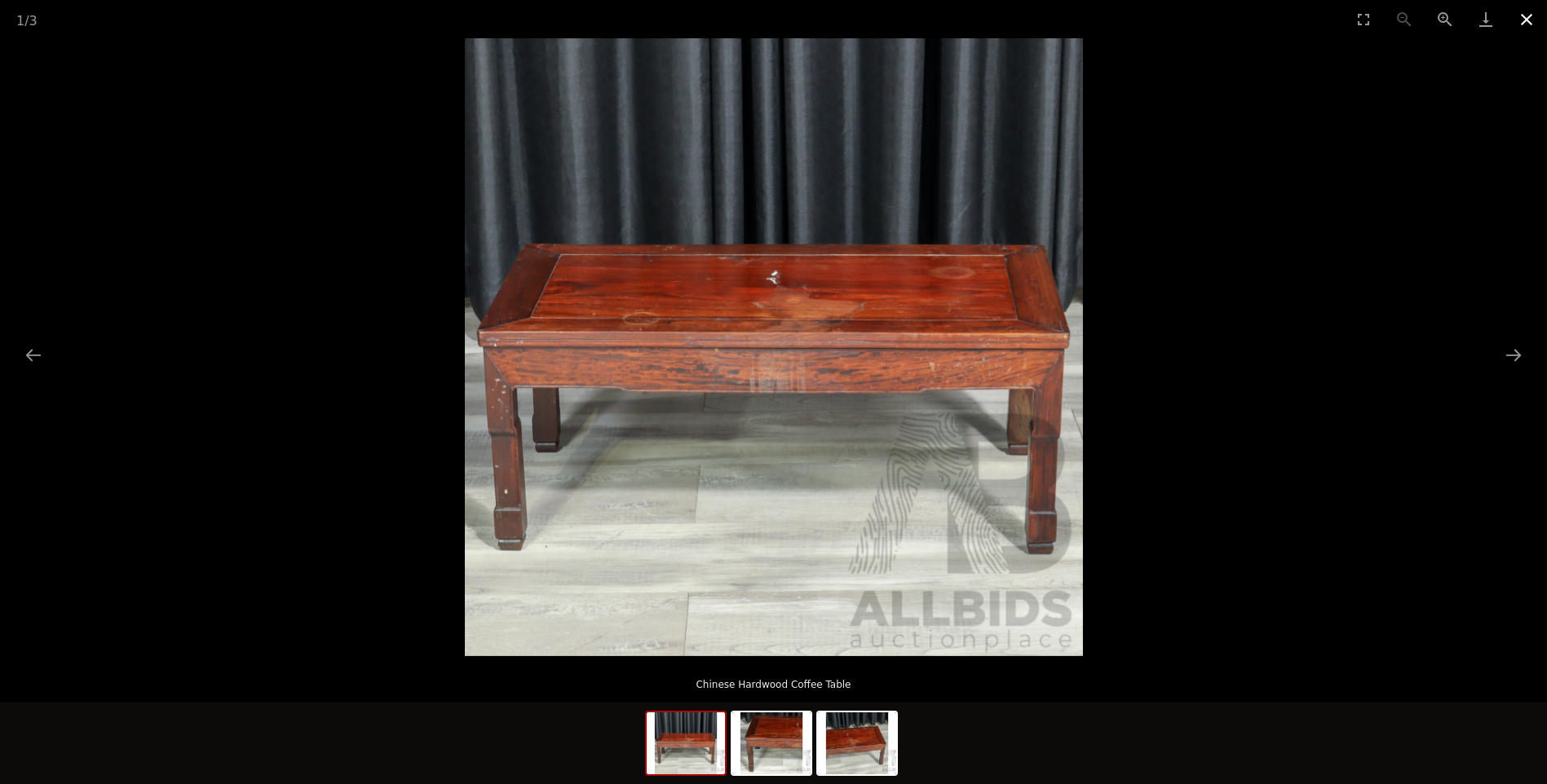
click at [1539, 18] on button "Close gallery" at bounding box center [1527, 19] width 41 height 38
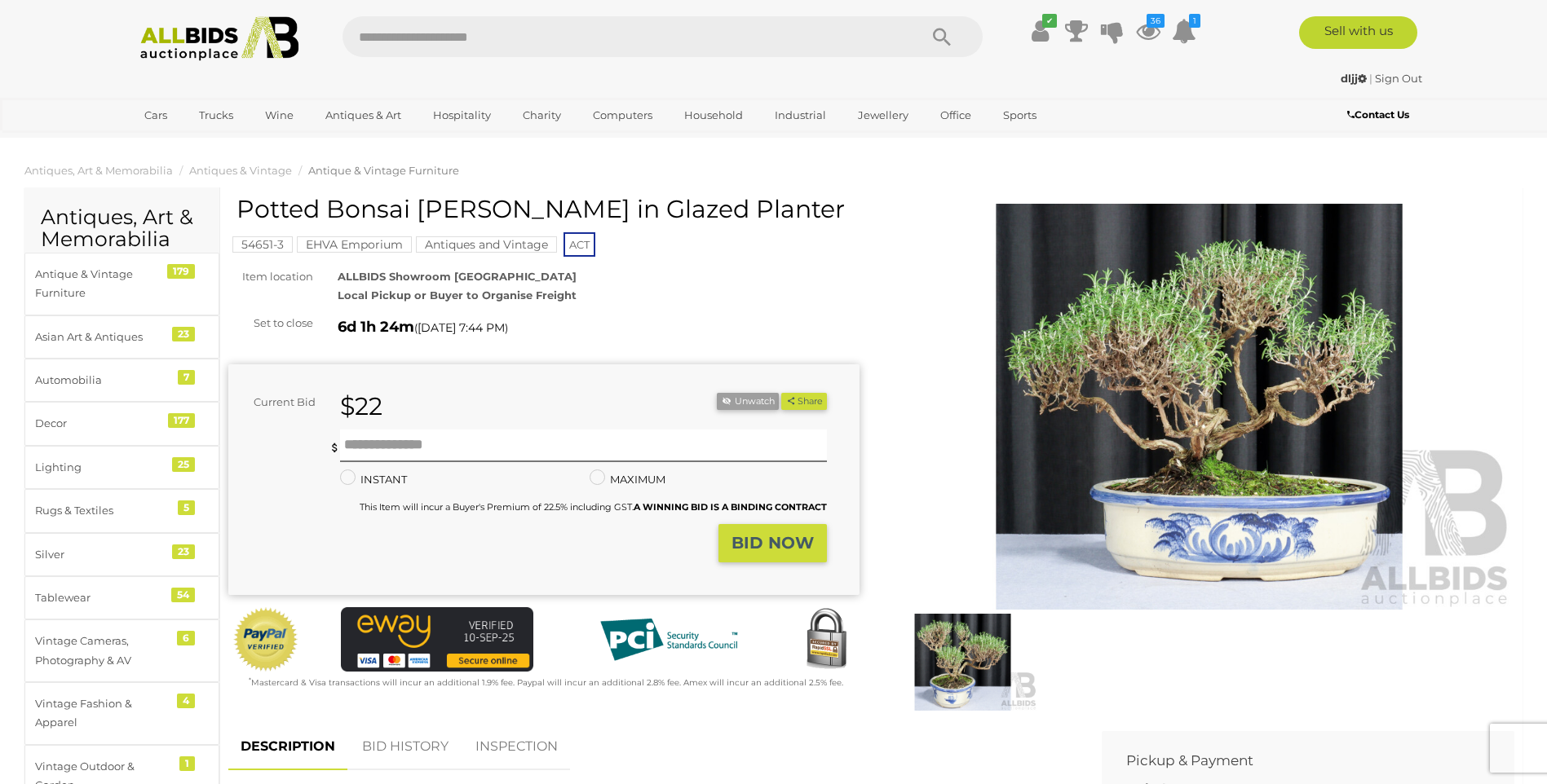
click at [1268, 548] on img at bounding box center [1200, 407] width 632 height 407
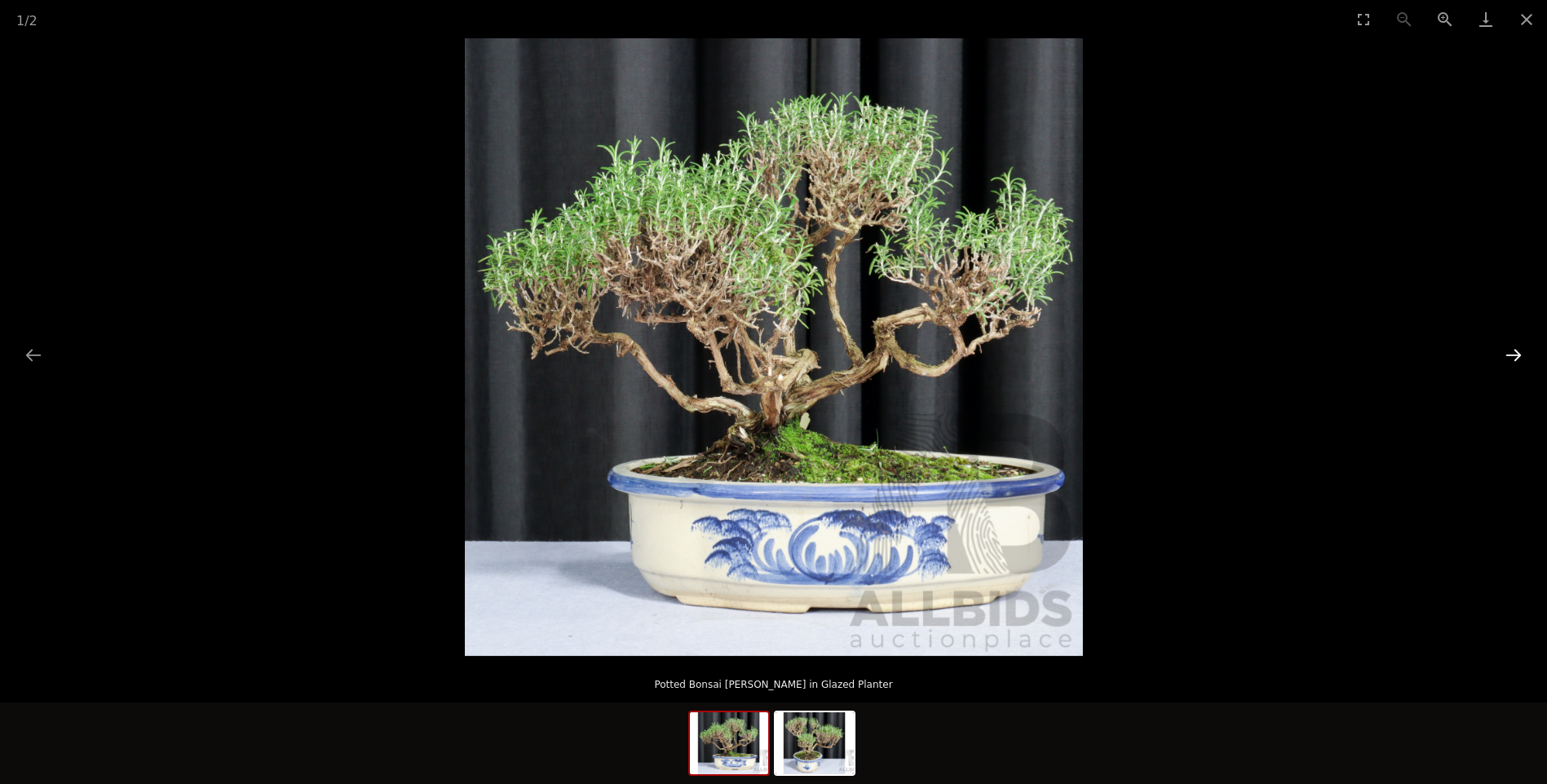
click at [1516, 361] on button "Next slide" at bounding box center [1513, 355] width 35 height 32
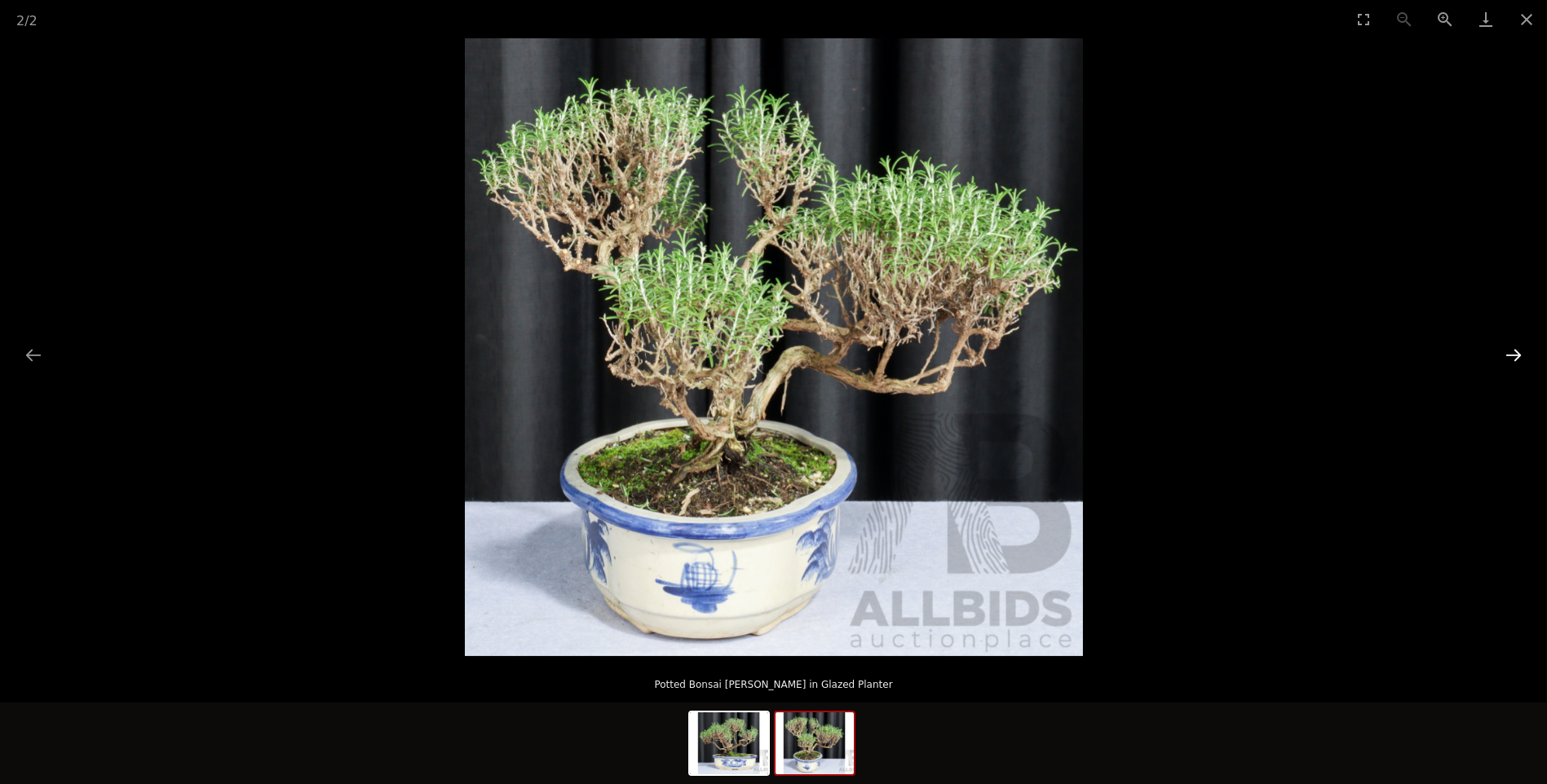
click at [1516, 361] on button "Next slide" at bounding box center [1513, 355] width 35 height 32
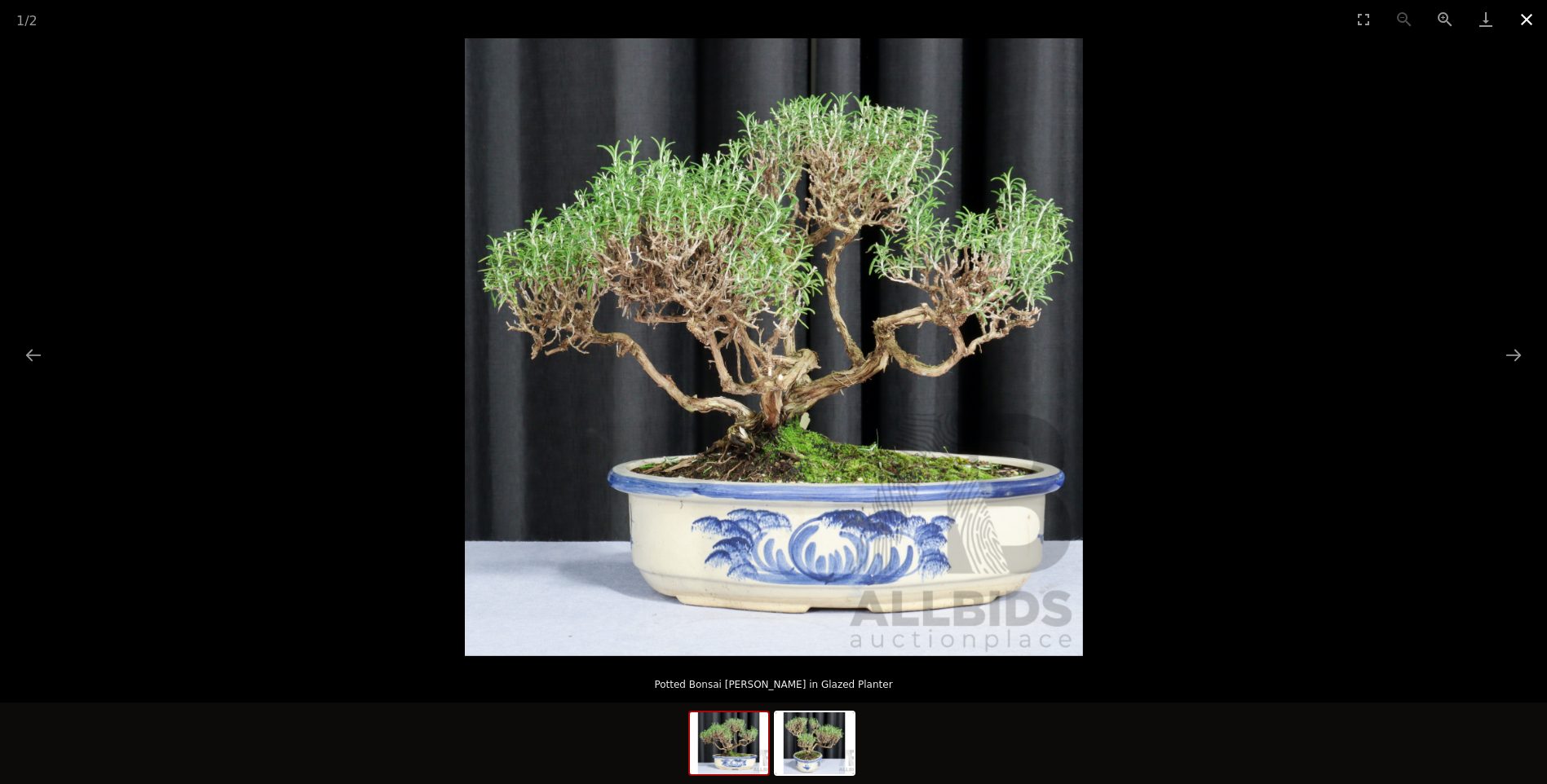
click at [1531, 14] on button "Close gallery" at bounding box center [1527, 19] width 41 height 38
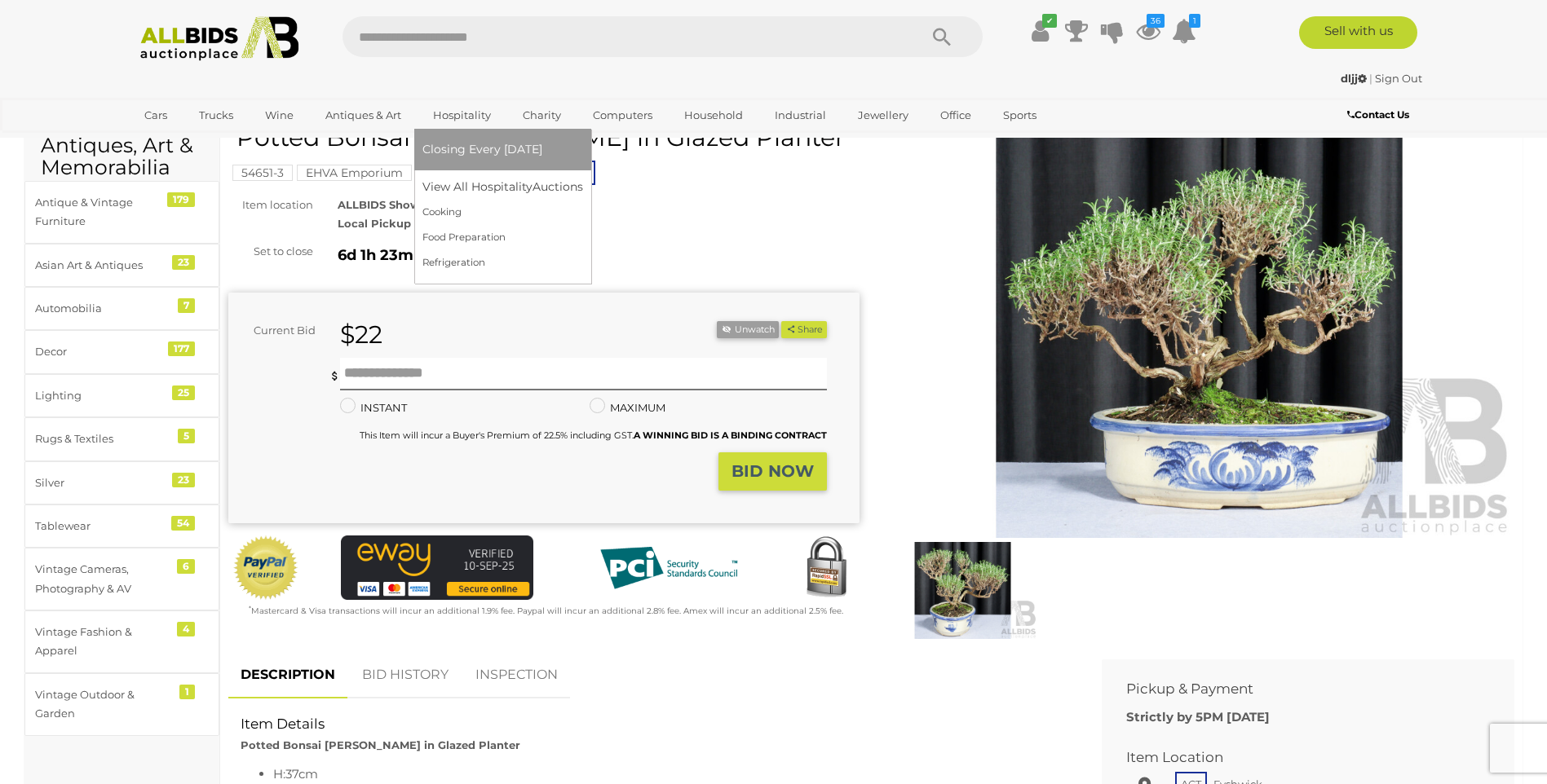
scroll to position [163, 0]
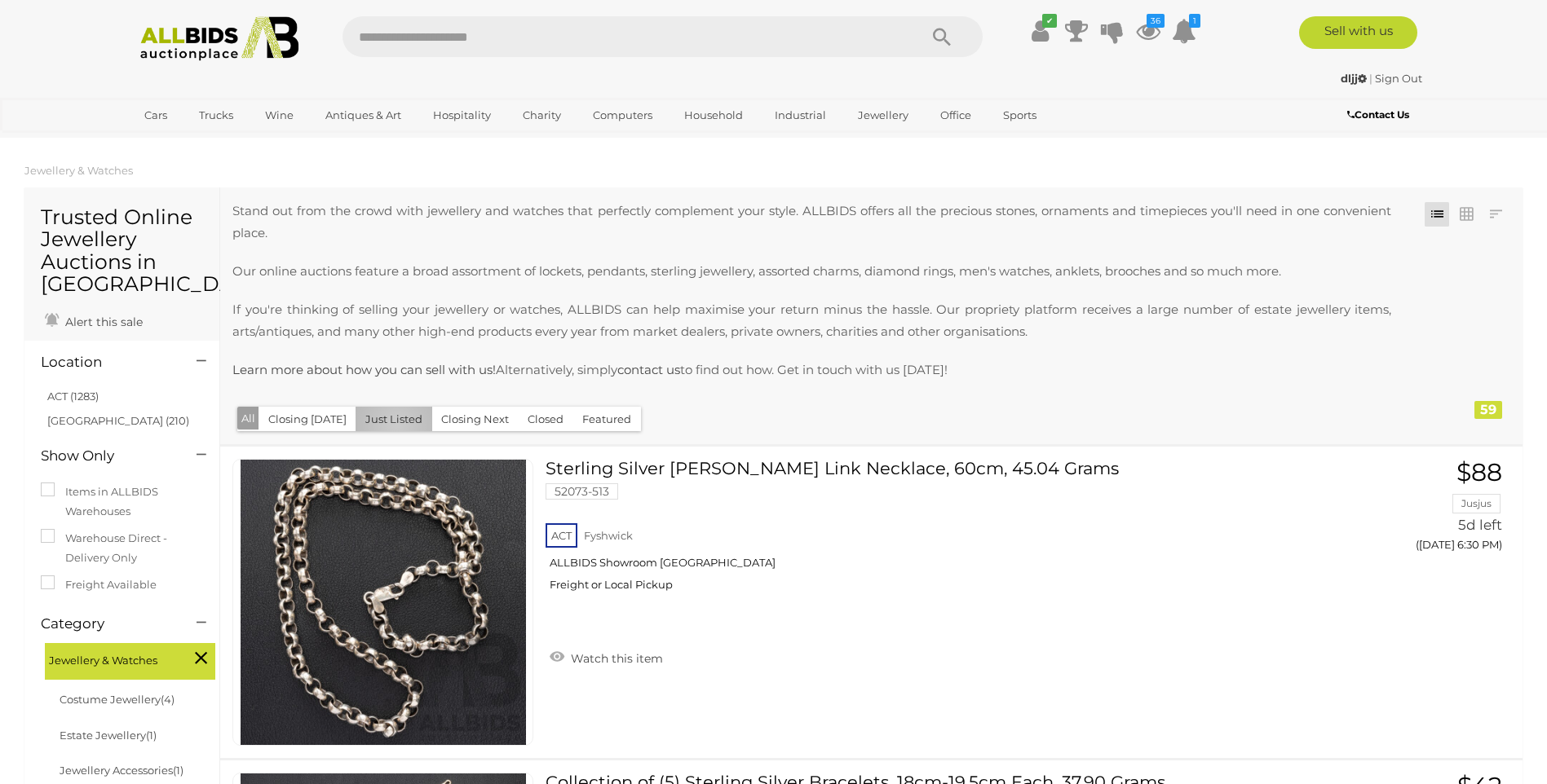
click at [390, 425] on button "Just Listed" at bounding box center [394, 419] width 76 height 25
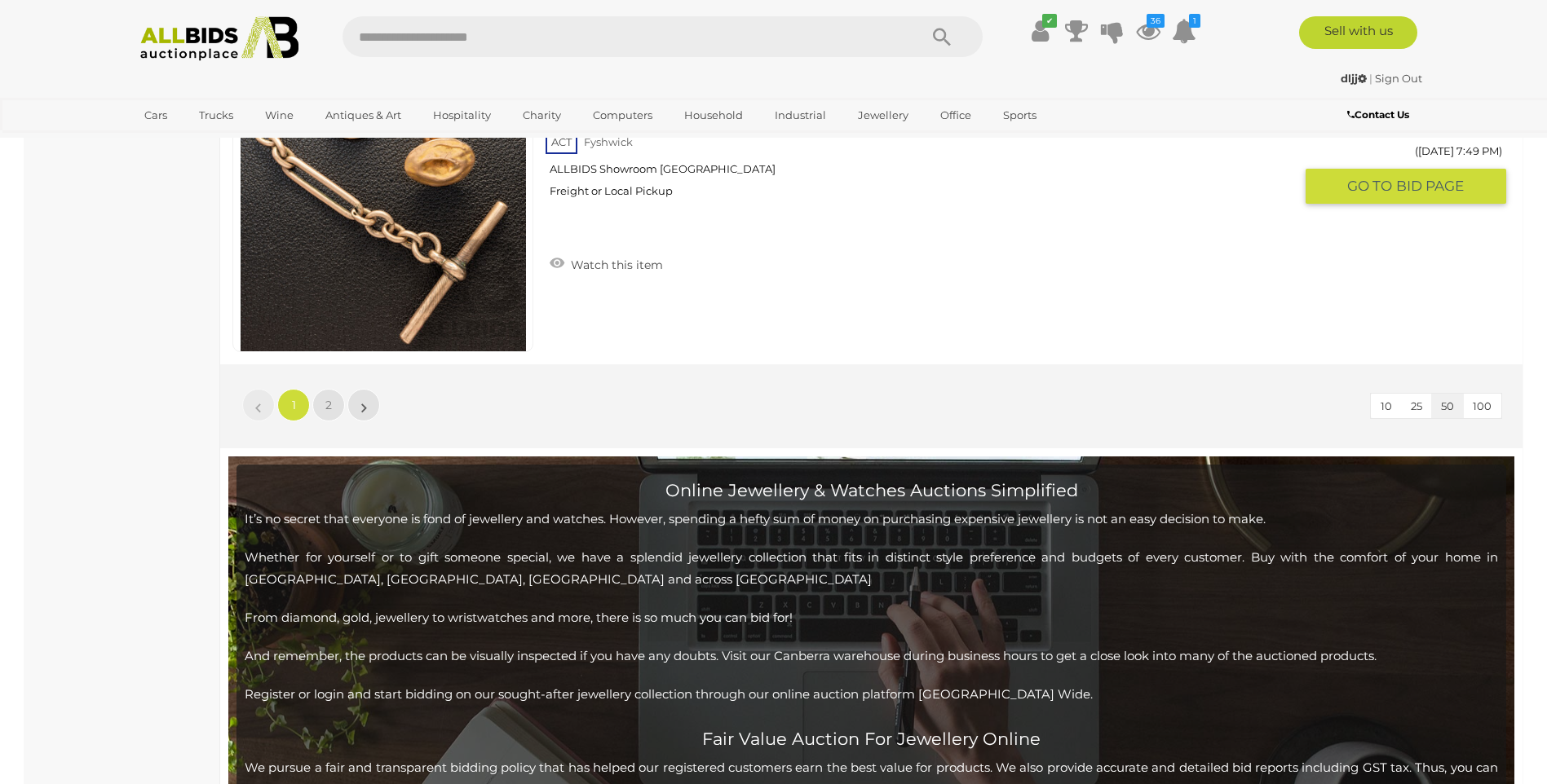
scroll to position [15736, 0]
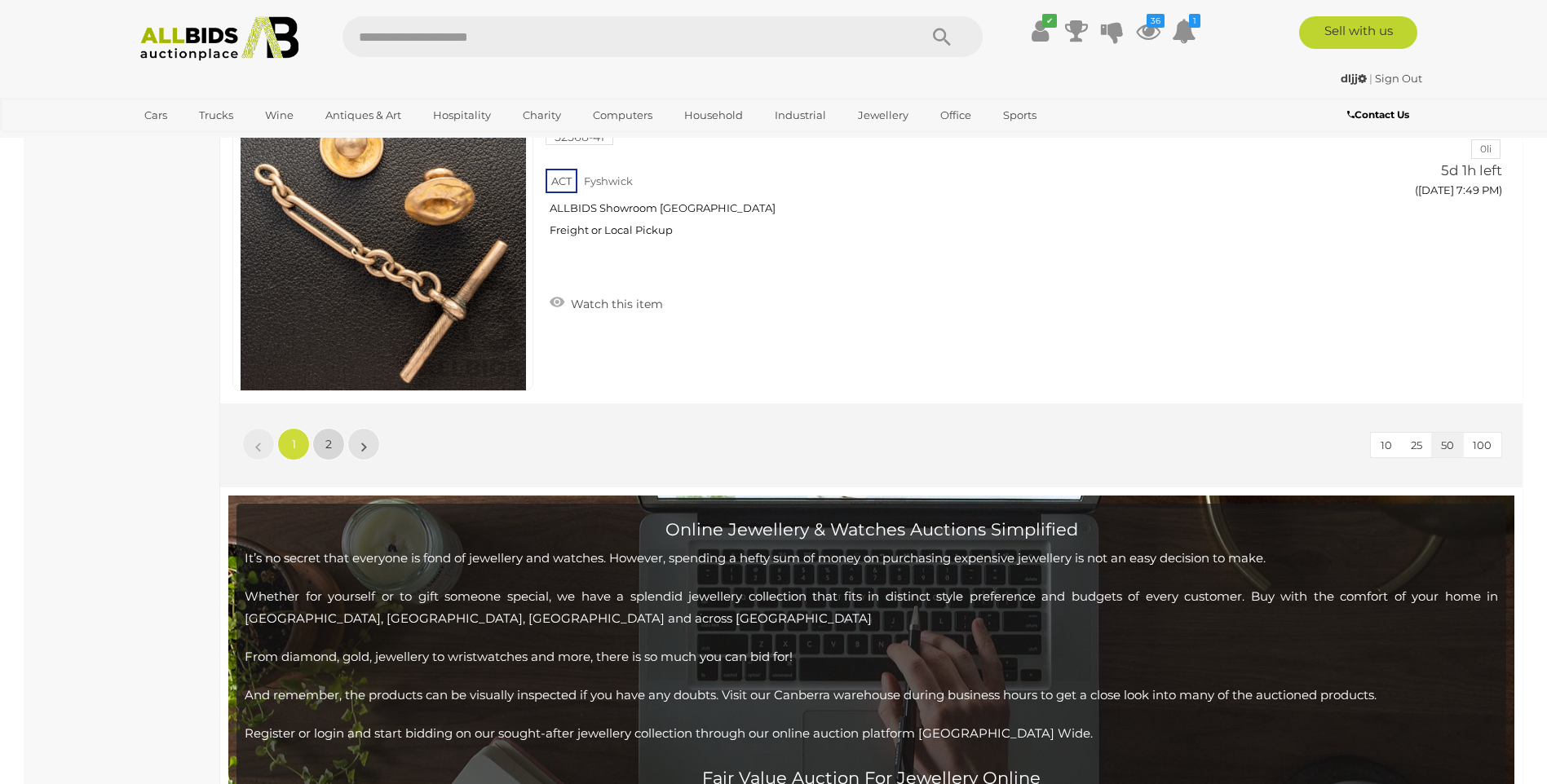
click at [319, 445] on link "2" at bounding box center [328, 444] width 33 height 33
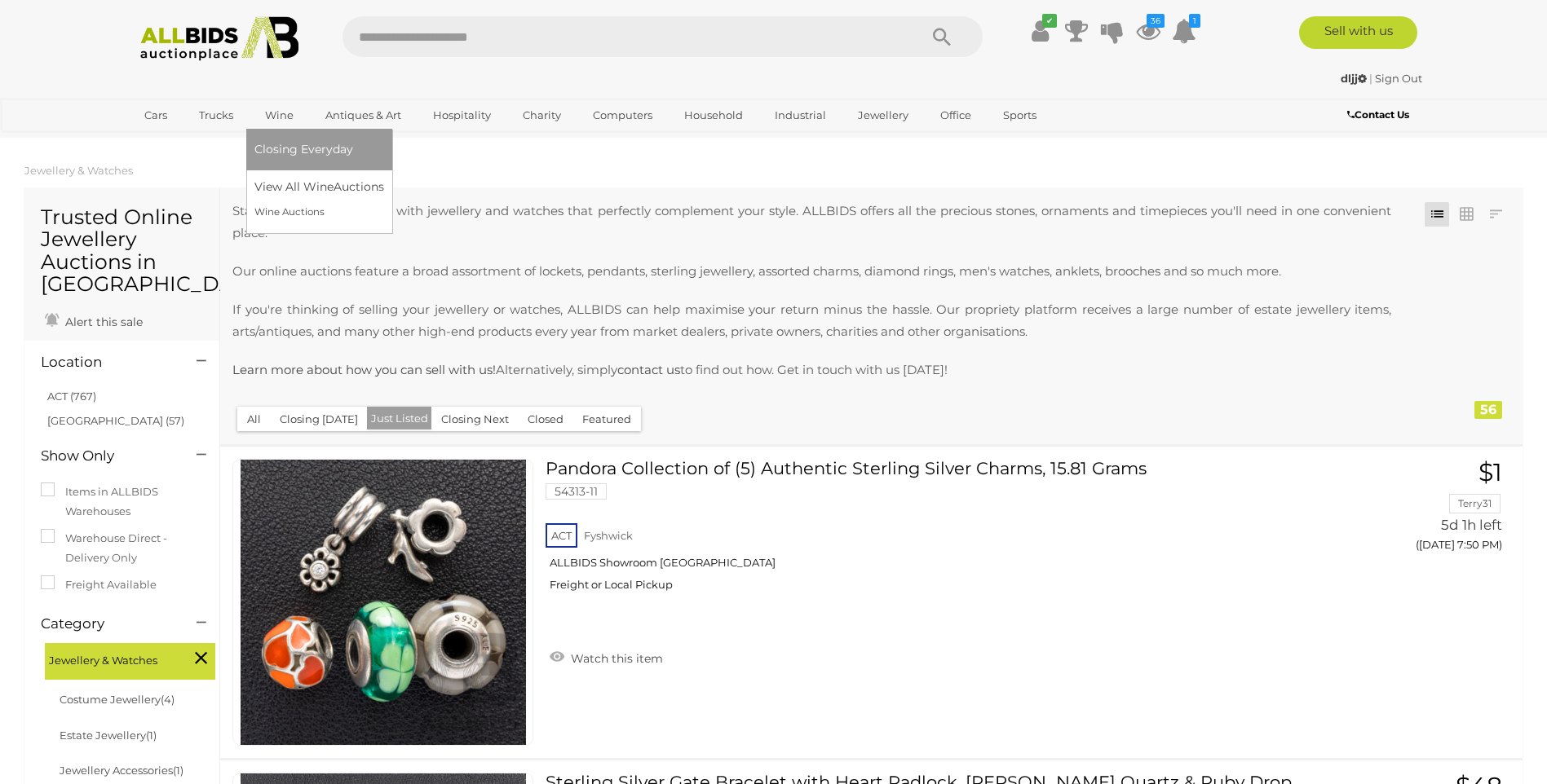
click at [278, 116] on link "Wine" at bounding box center [279, 115] width 50 height 27
click at [318, 191] on link "View All Wine Auctions" at bounding box center [323, 187] width 137 height 25
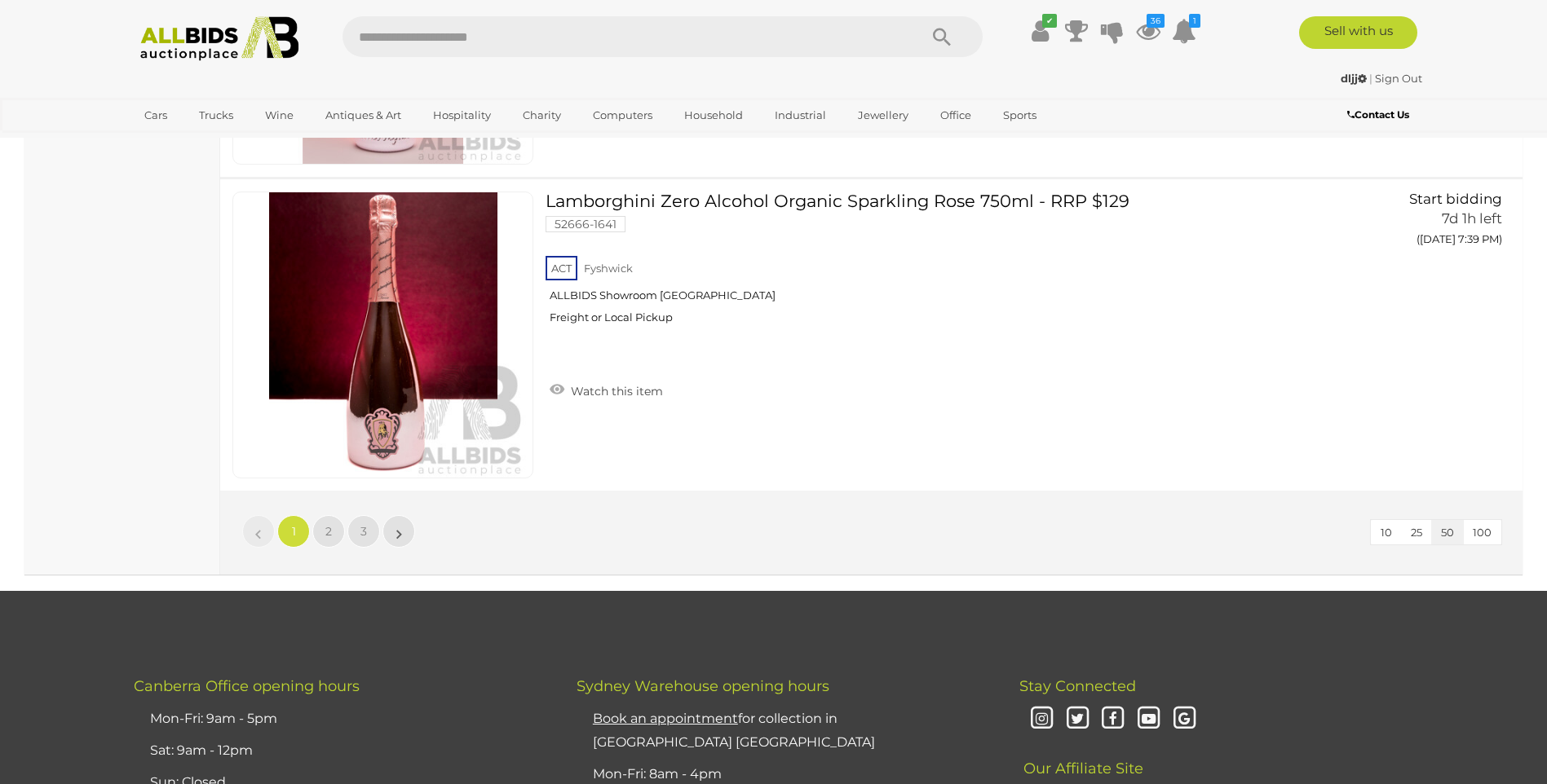
scroll to position [15898, 0]
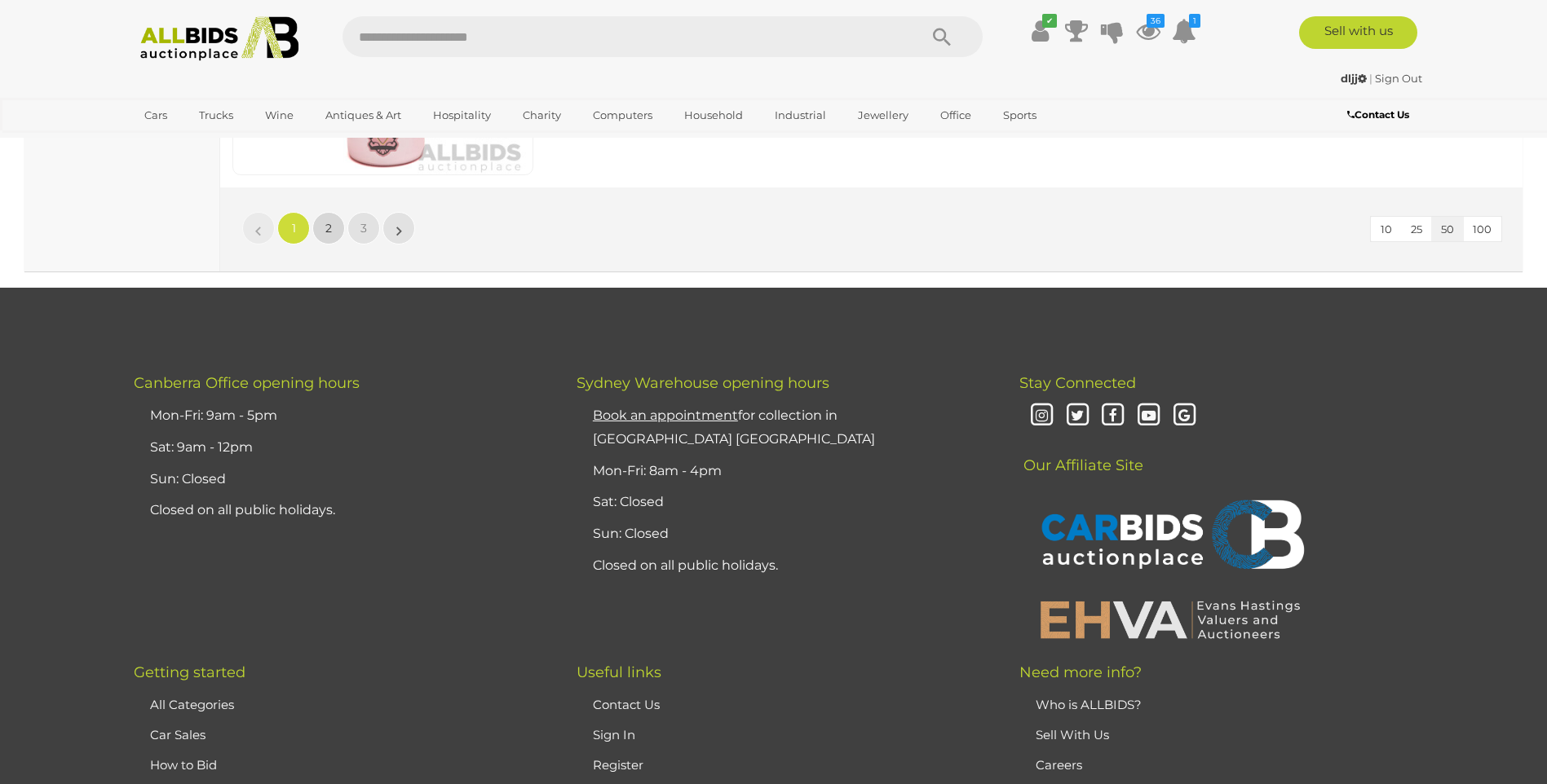
click at [329, 222] on span "2" at bounding box center [328, 228] width 6 height 15
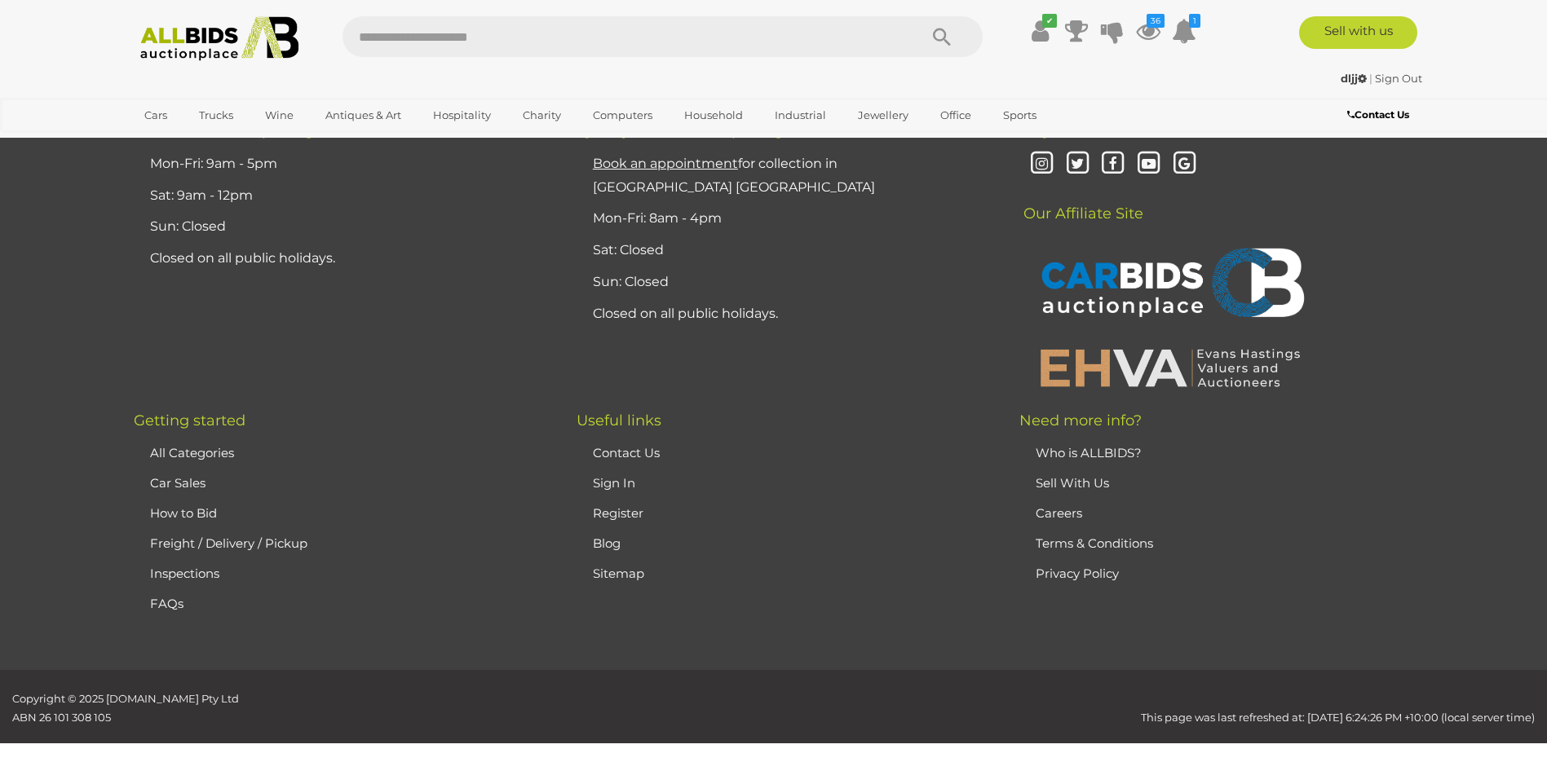
scroll to position [228, 0]
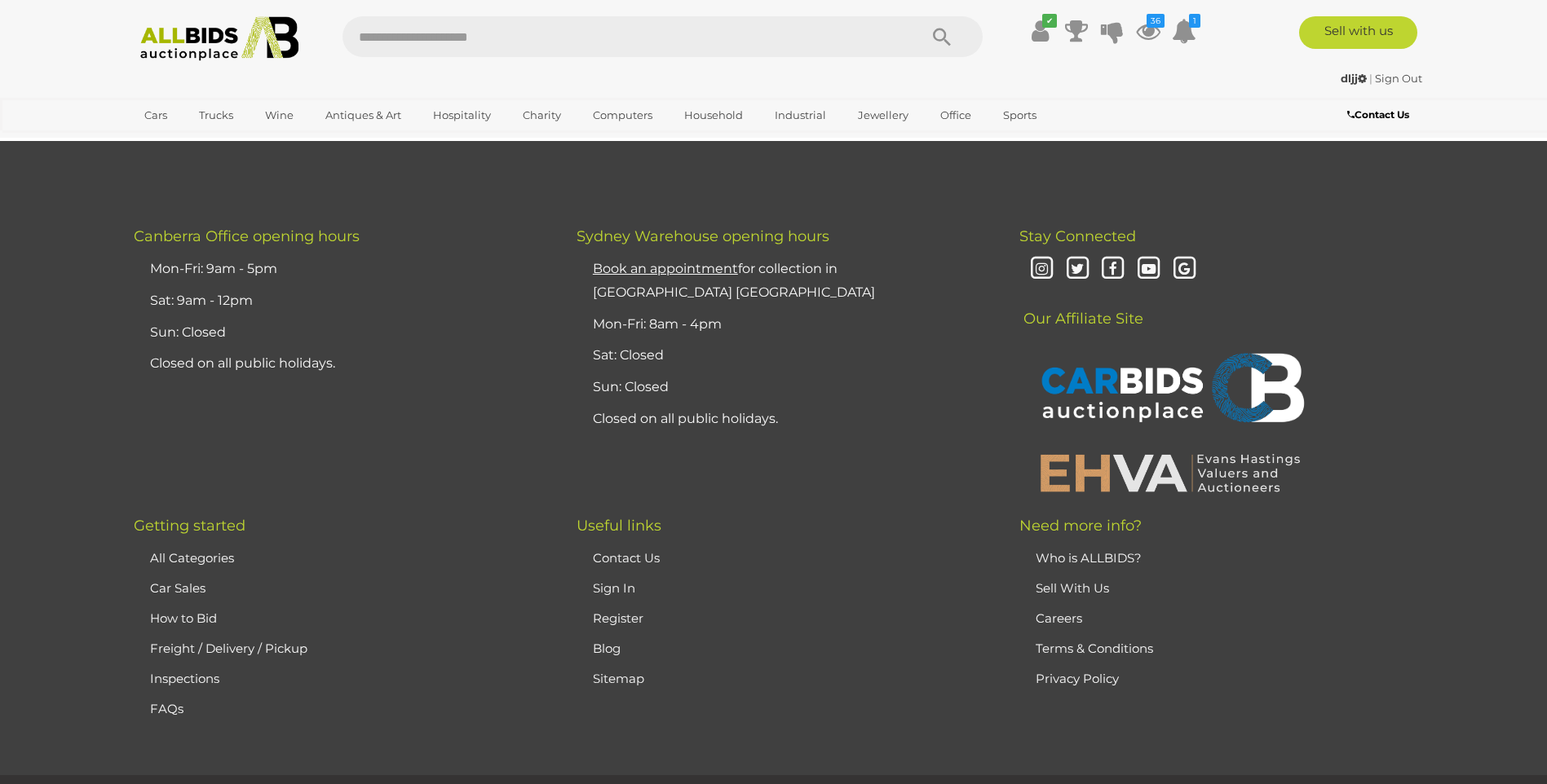
scroll to position [15801, 0]
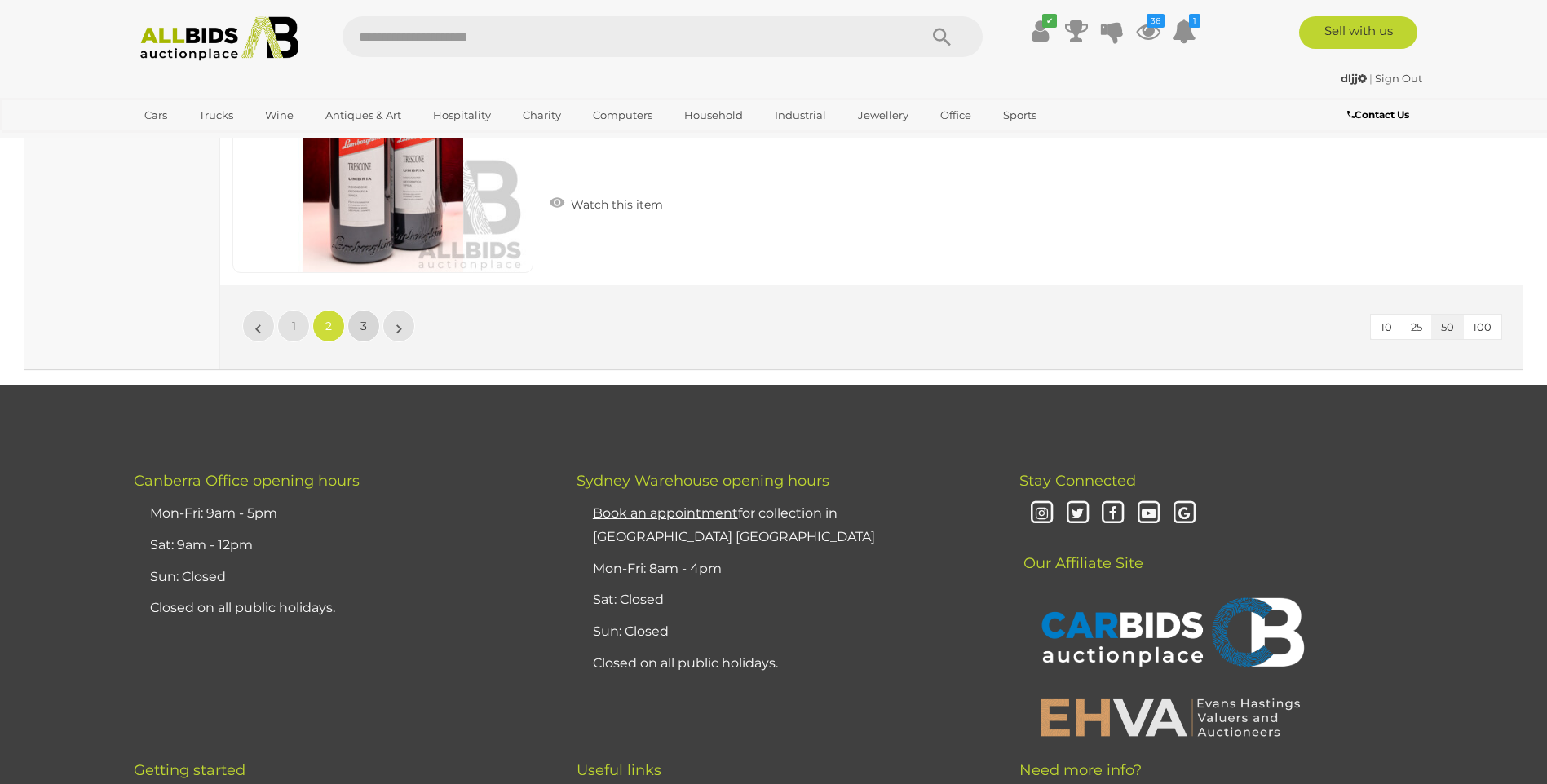
click at [366, 323] on span "3" at bounding box center [363, 325] width 6 height 15
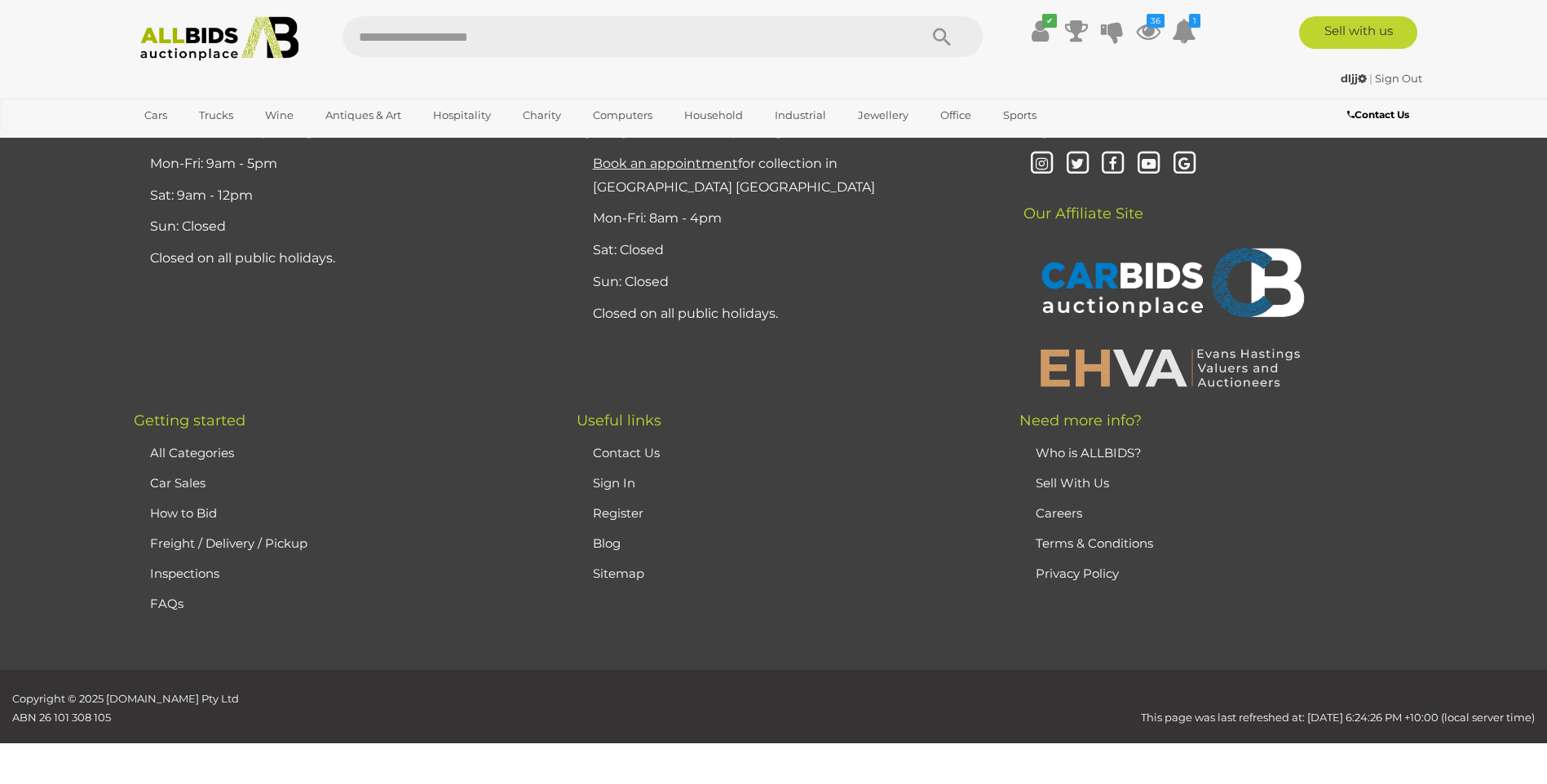
scroll to position [228, 0]
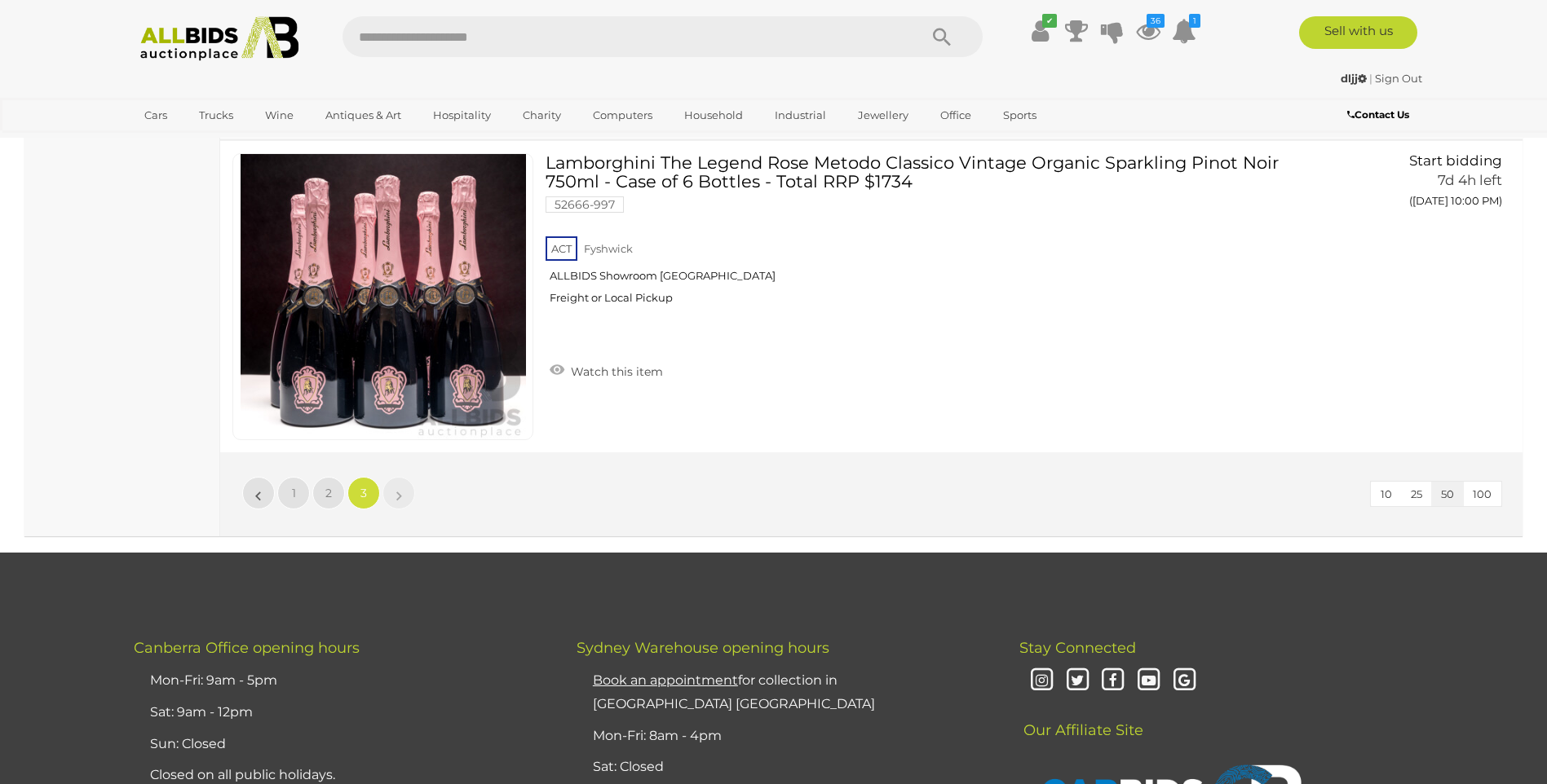
scroll to position [6833, 0]
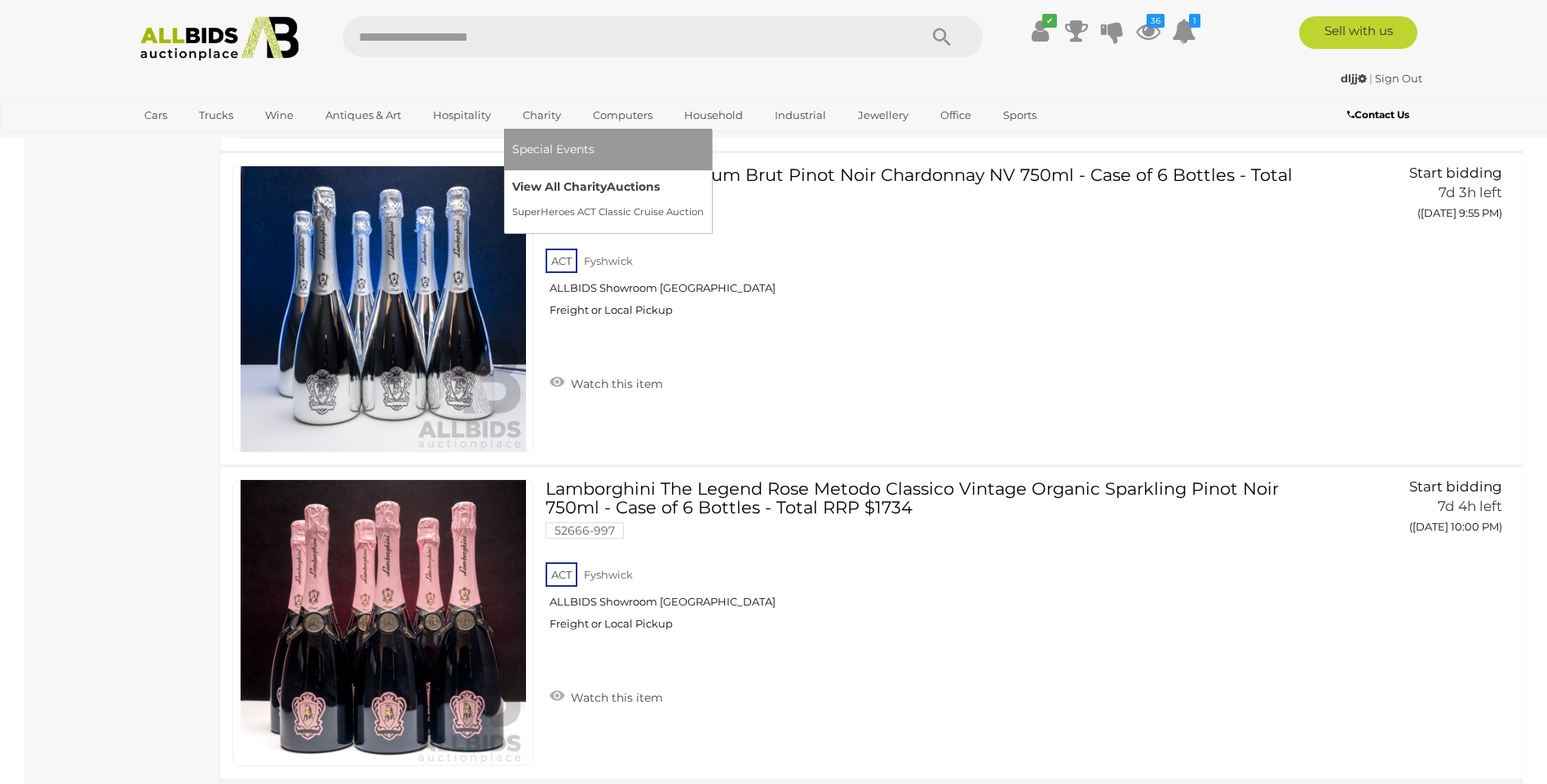
click at [541, 183] on link "View All Charity Auctions" at bounding box center [608, 187] width 192 height 25
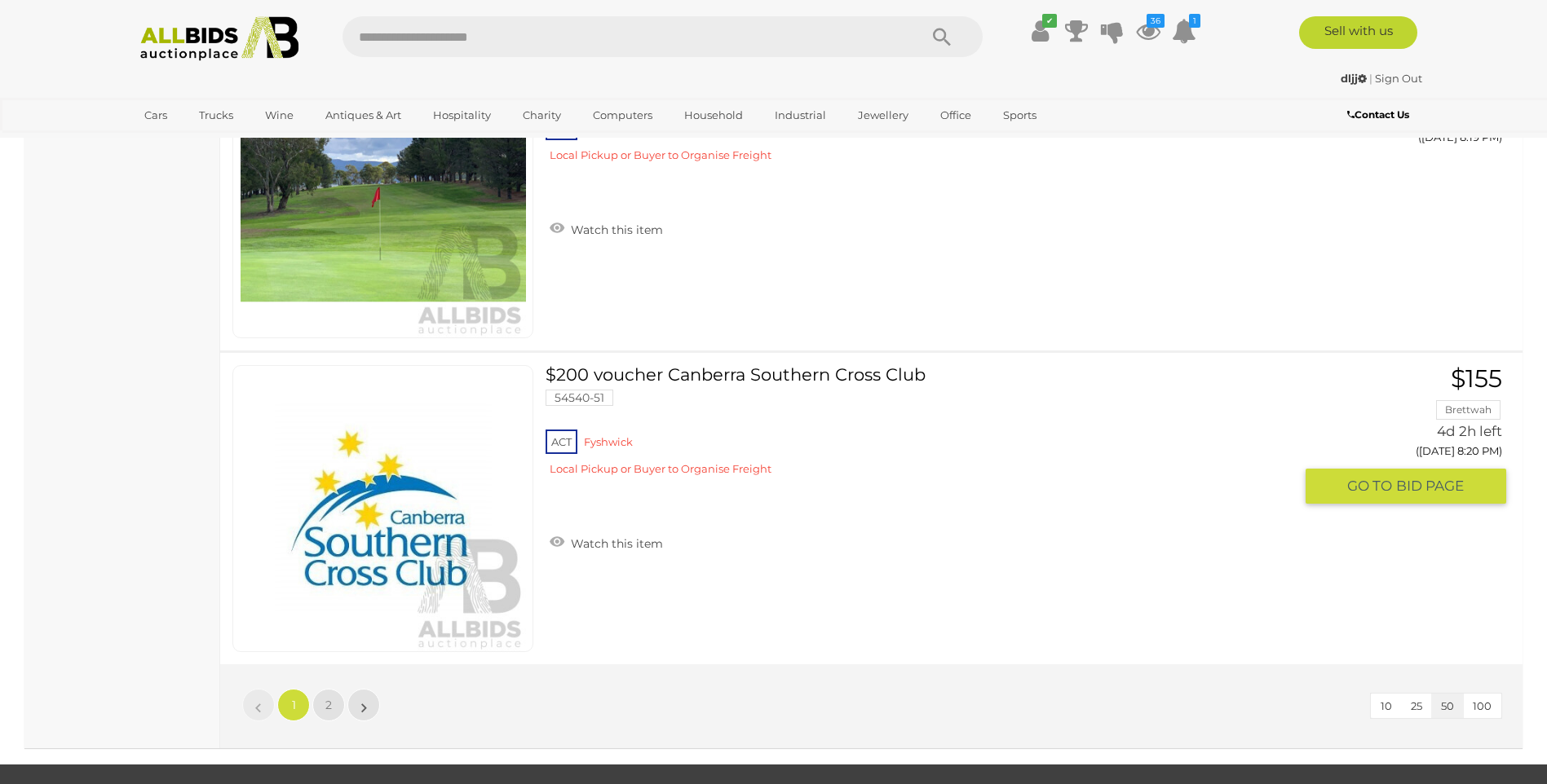
scroll to position [15736, 0]
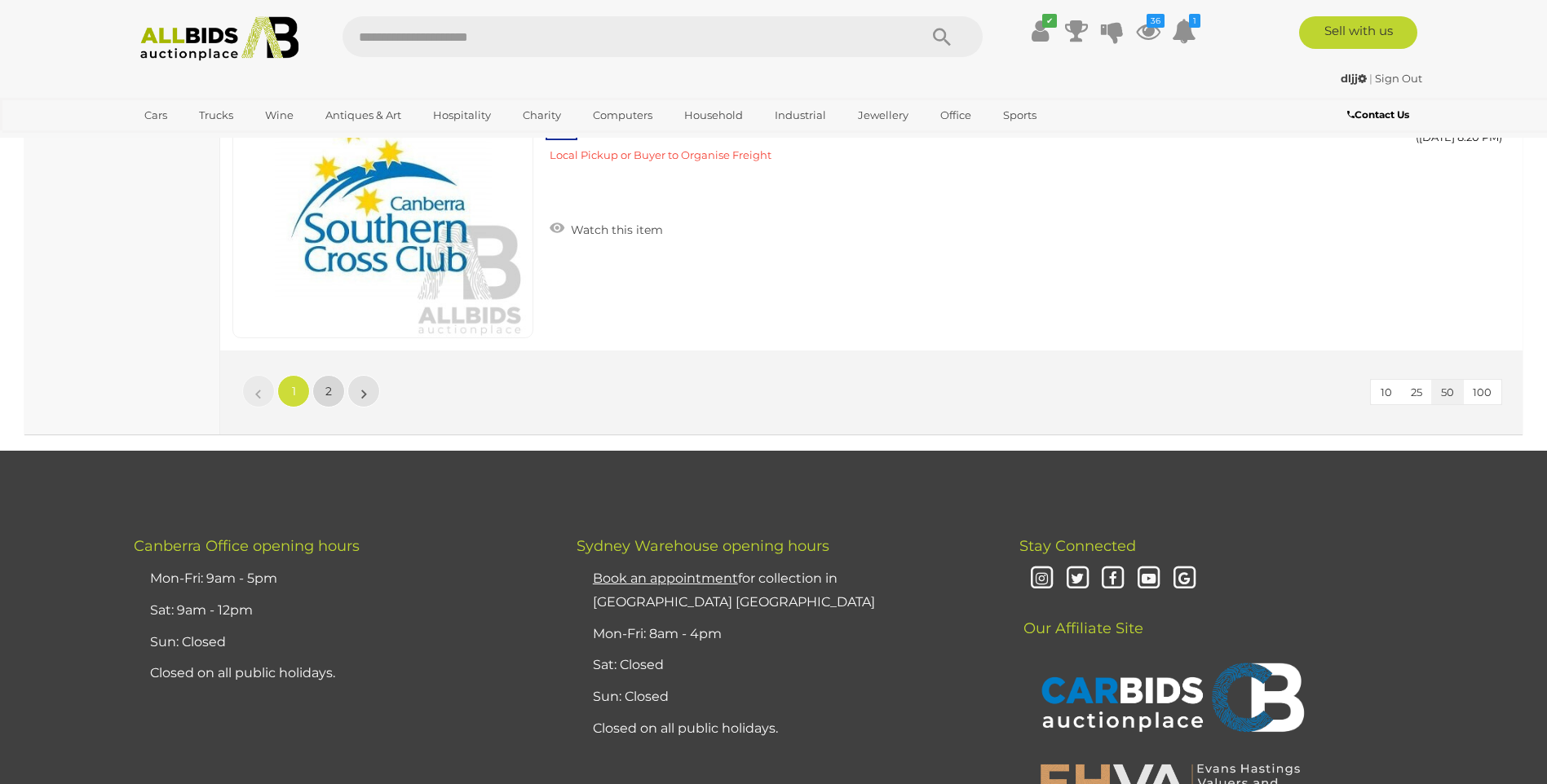
click at [326, 404] on link "2" at bounding box center [328, 391] width 33 height 33
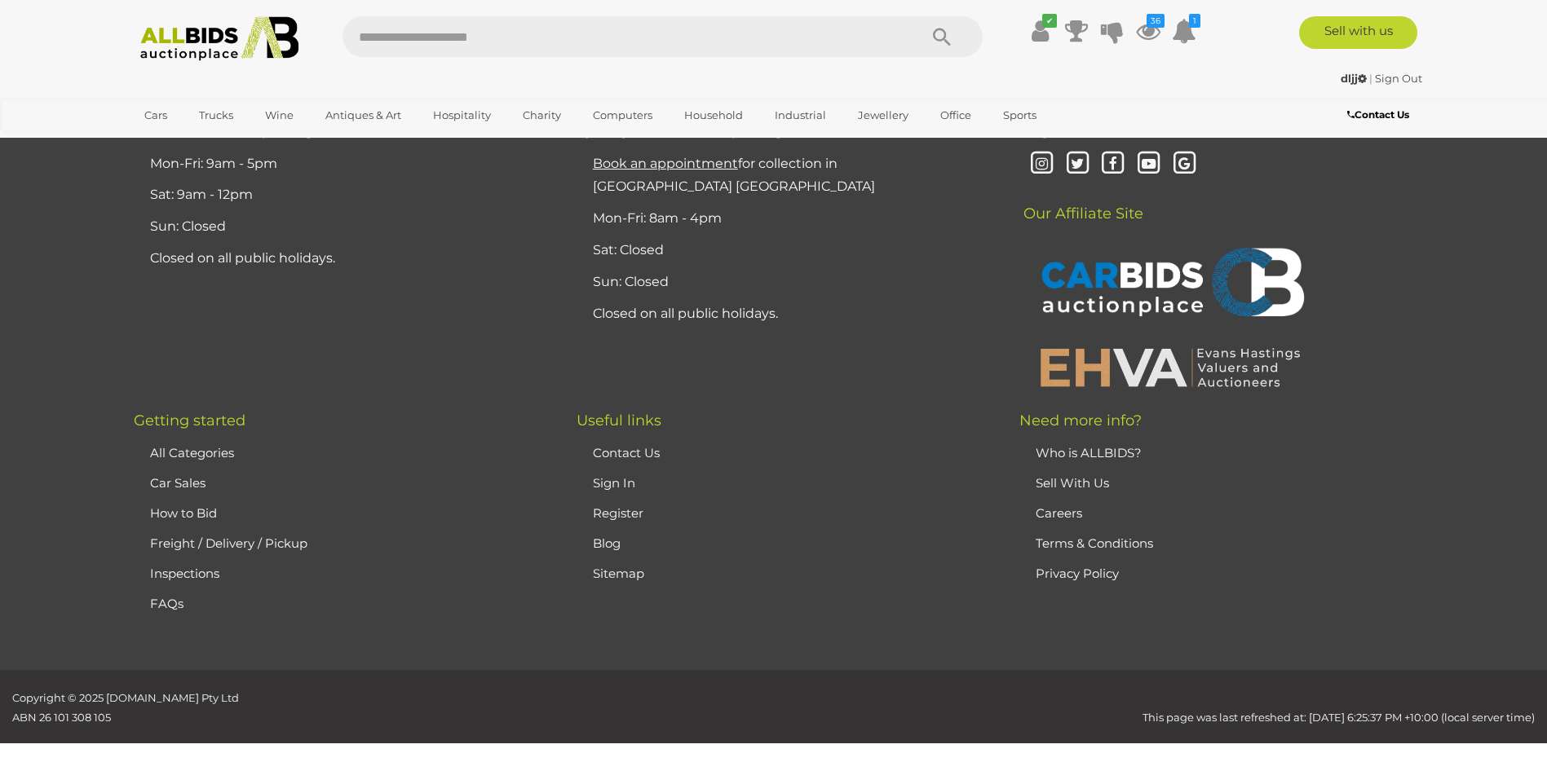
scroll to position [228, 0]
